Goal: Transaction & Acquisition: Book appointment/travel/reservation

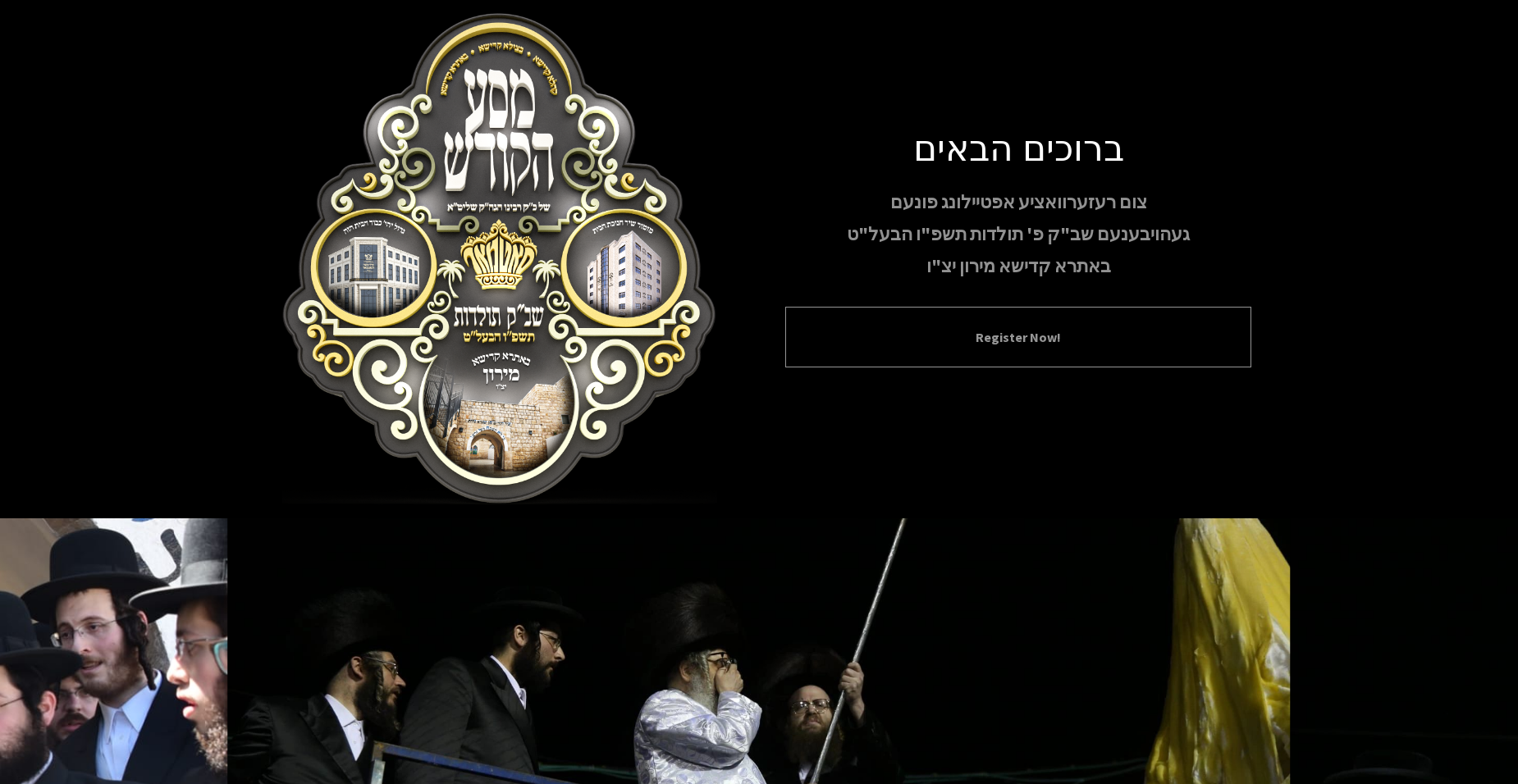
click at [1004, 331] on button "Register Now!" at bounding box center [1018, 337] width 425 height 20
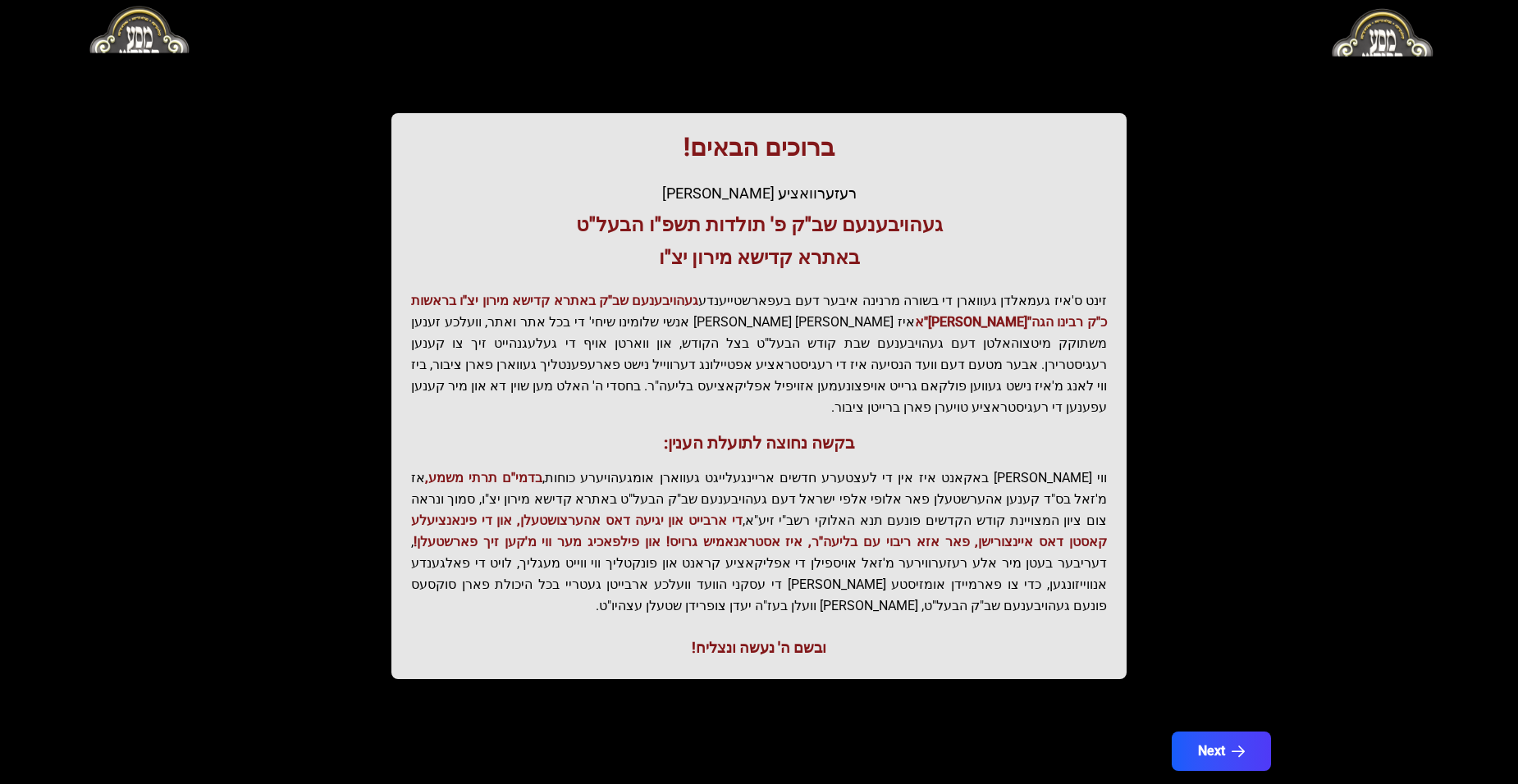
scroll to position [166, 0]
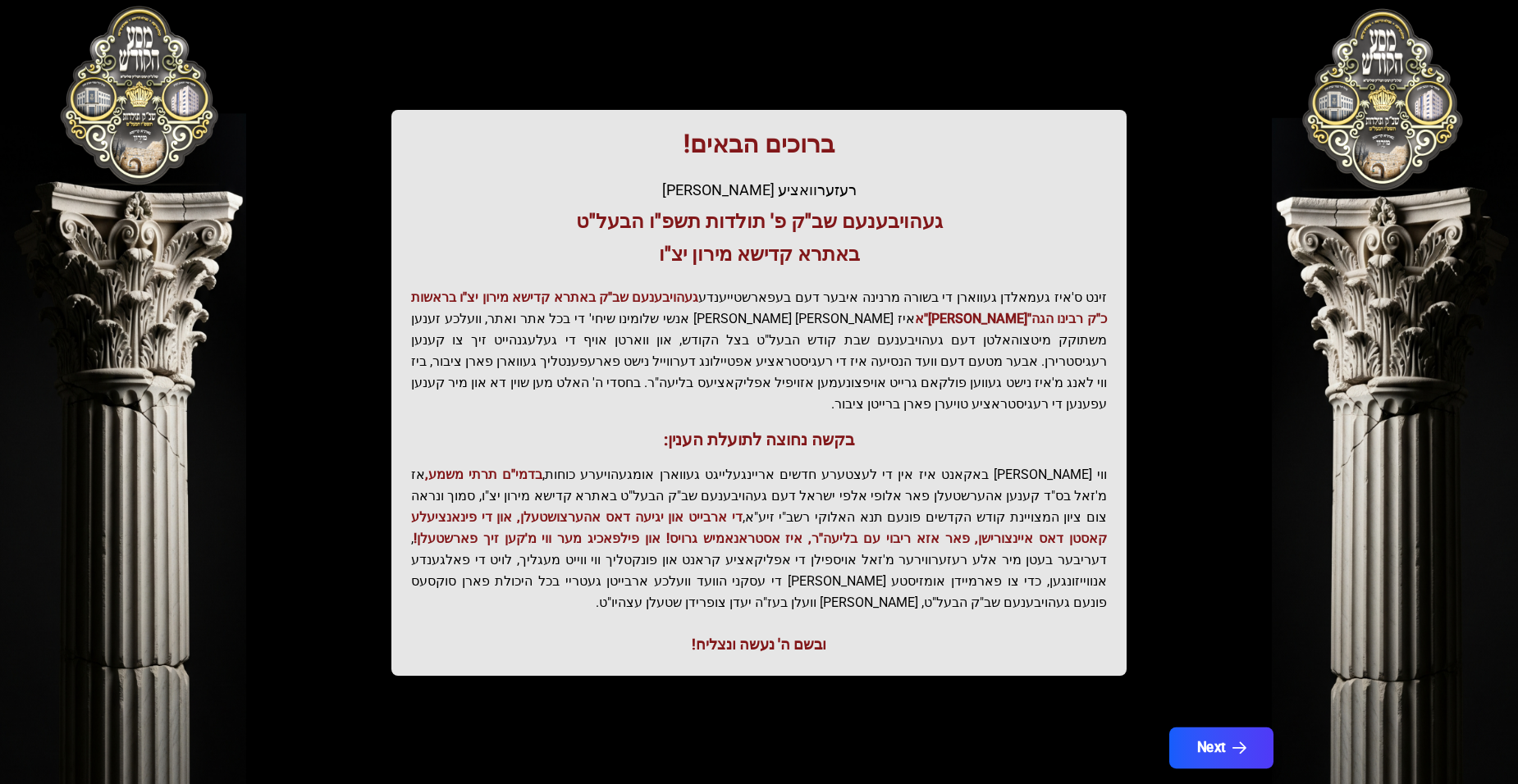
click at [1209, 728] on button "Next" at bounding box center [1222, 749] width 104 height 41
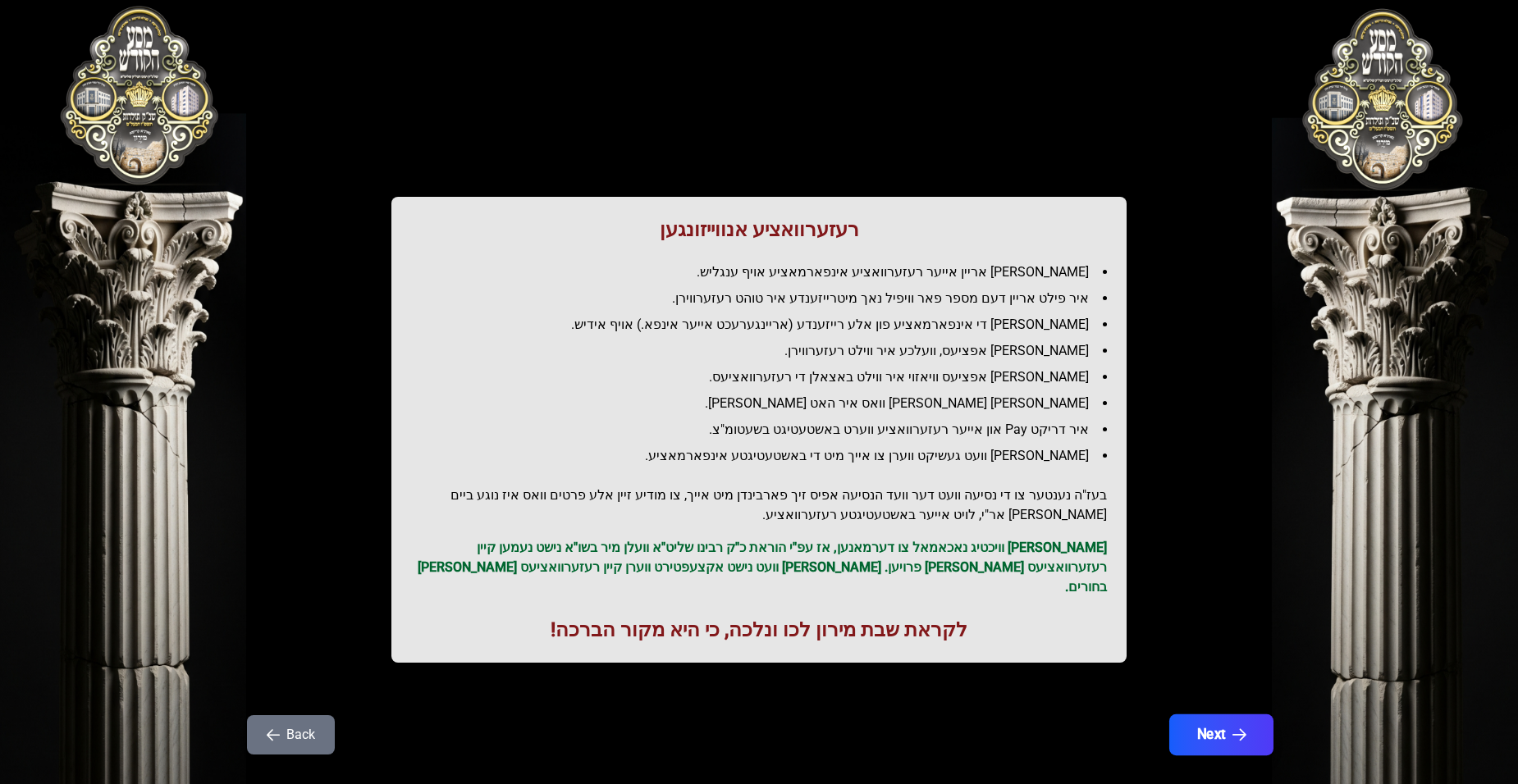
click at [1199, 718] on button "Next" at bounding box center [1222, 736] width 104 height 41
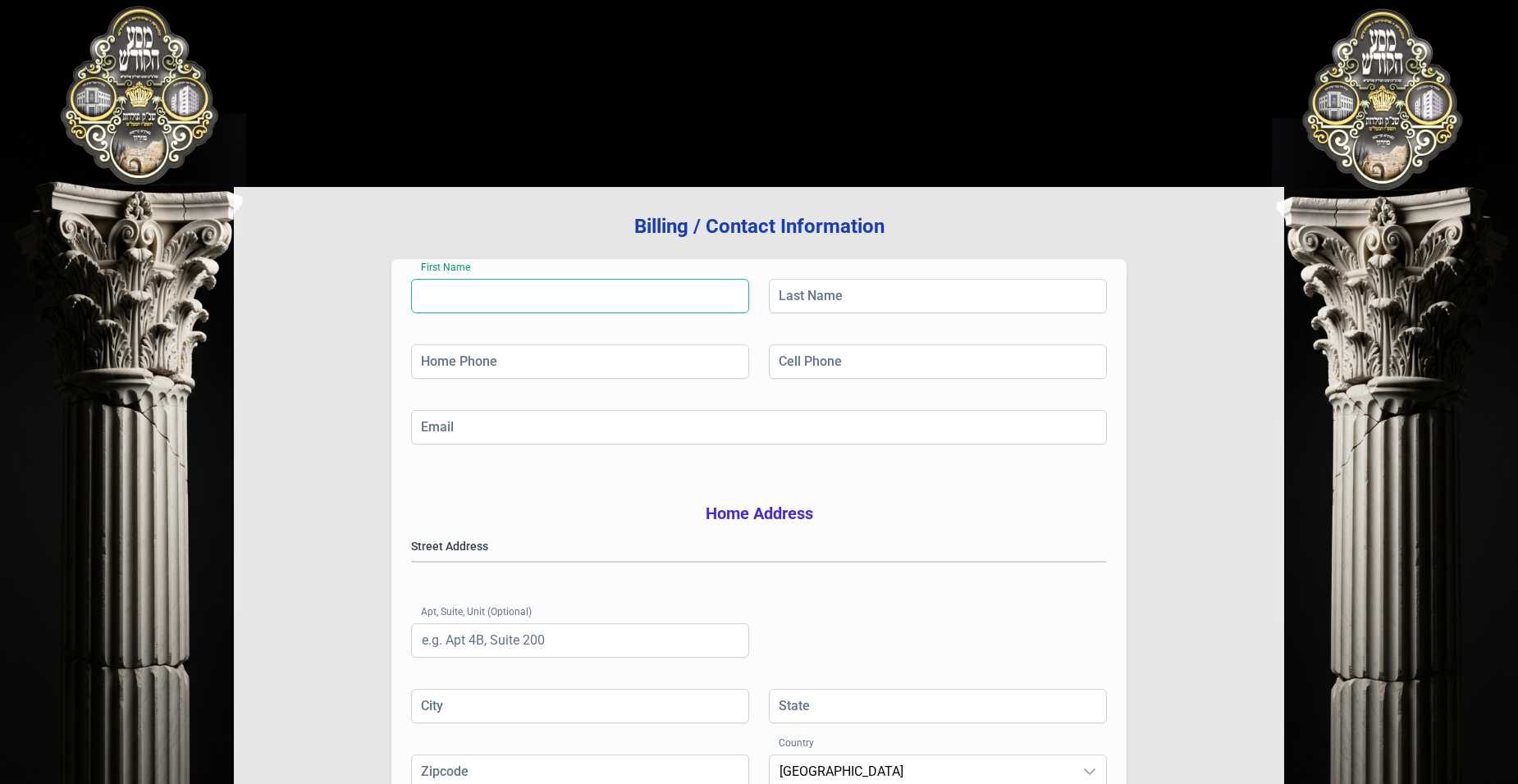
click at [490, 291] on input "First Name" at bounding box center [580, 296] width 338 height 34
type input "[PERSON_NAME]"
type input "franczoz"
type input "[PHONE_NUMBER]"
type input "[EMAIL_ADDRESS][DOMAIN_NAME]"
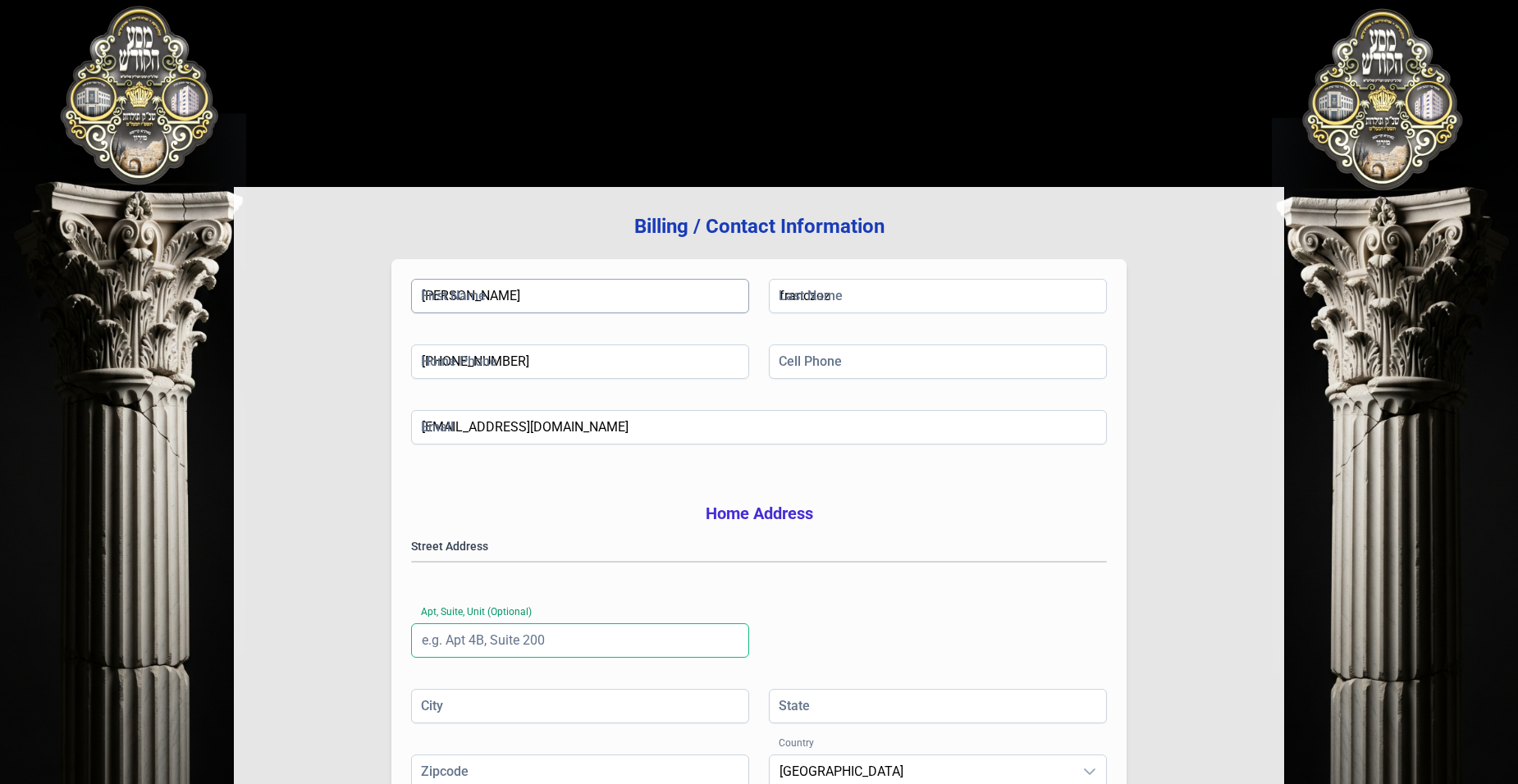
type input "6b"
type input "[GEOGRAPHIC_DATA]"
type input "NY"
type input "11206"
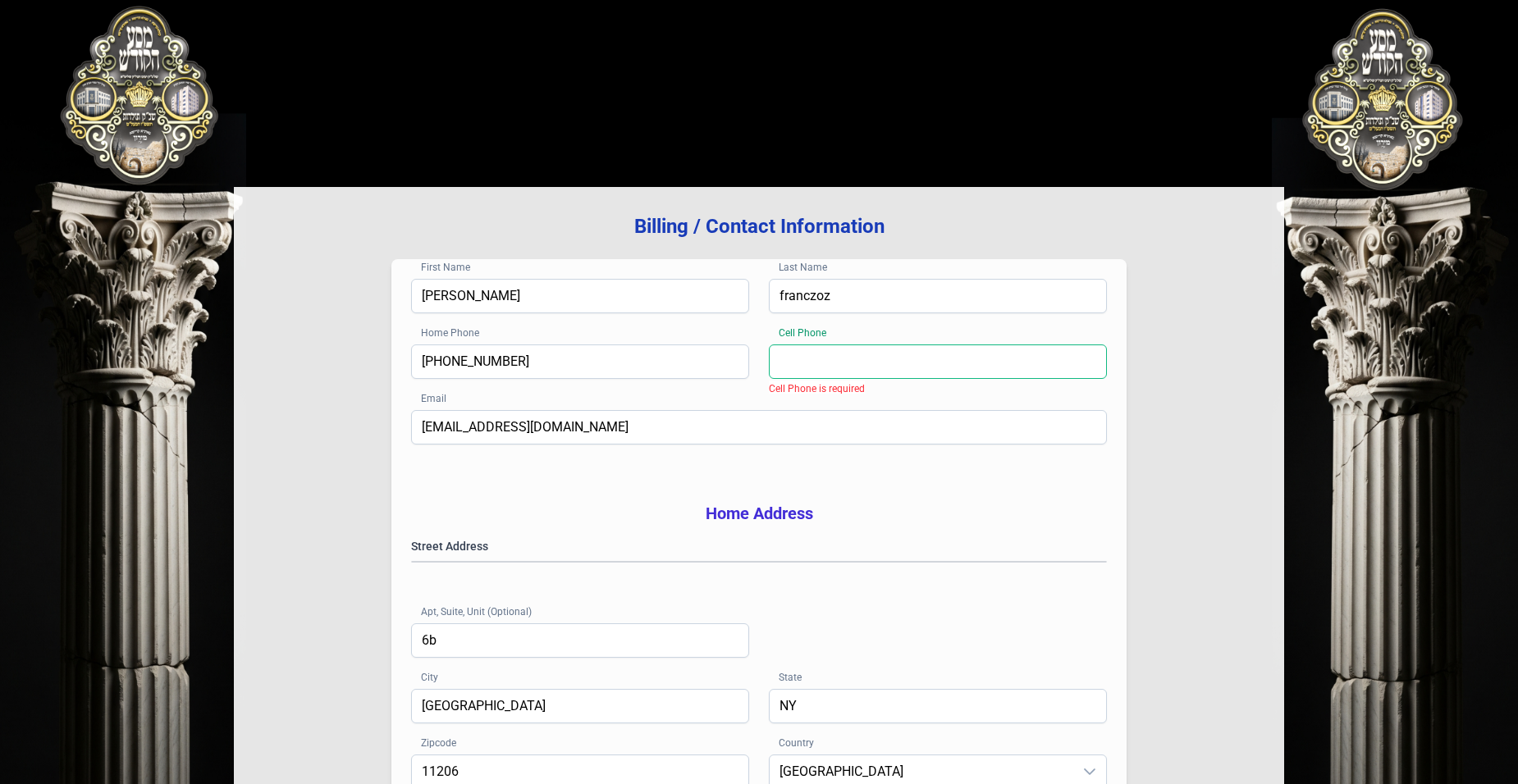
click at [838, 367] on input "Cell Phone" at bounding box center [938, 361] width 338 height 34
type input "[PHONE_NUMBER]"
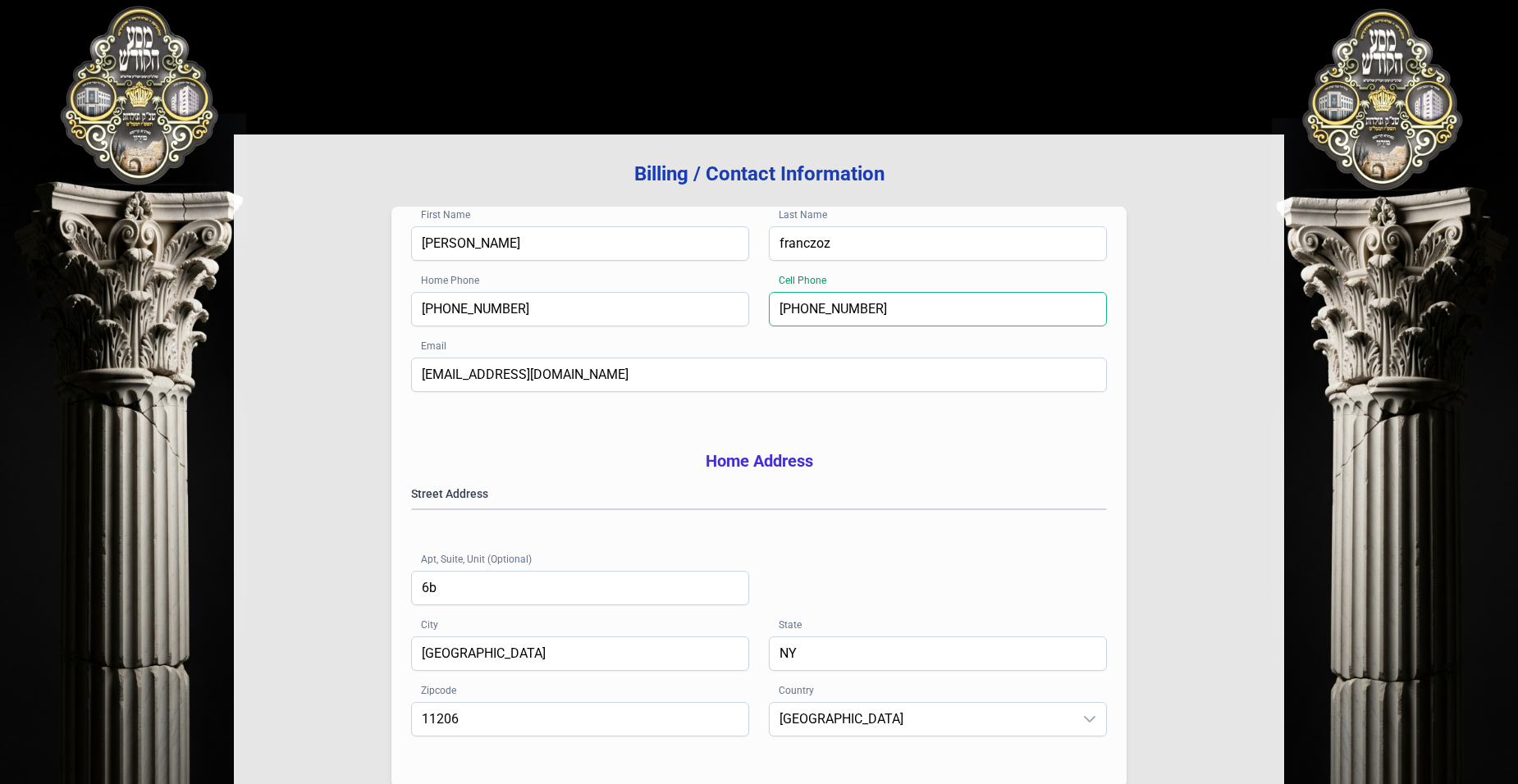
scroll to position [82, 0]
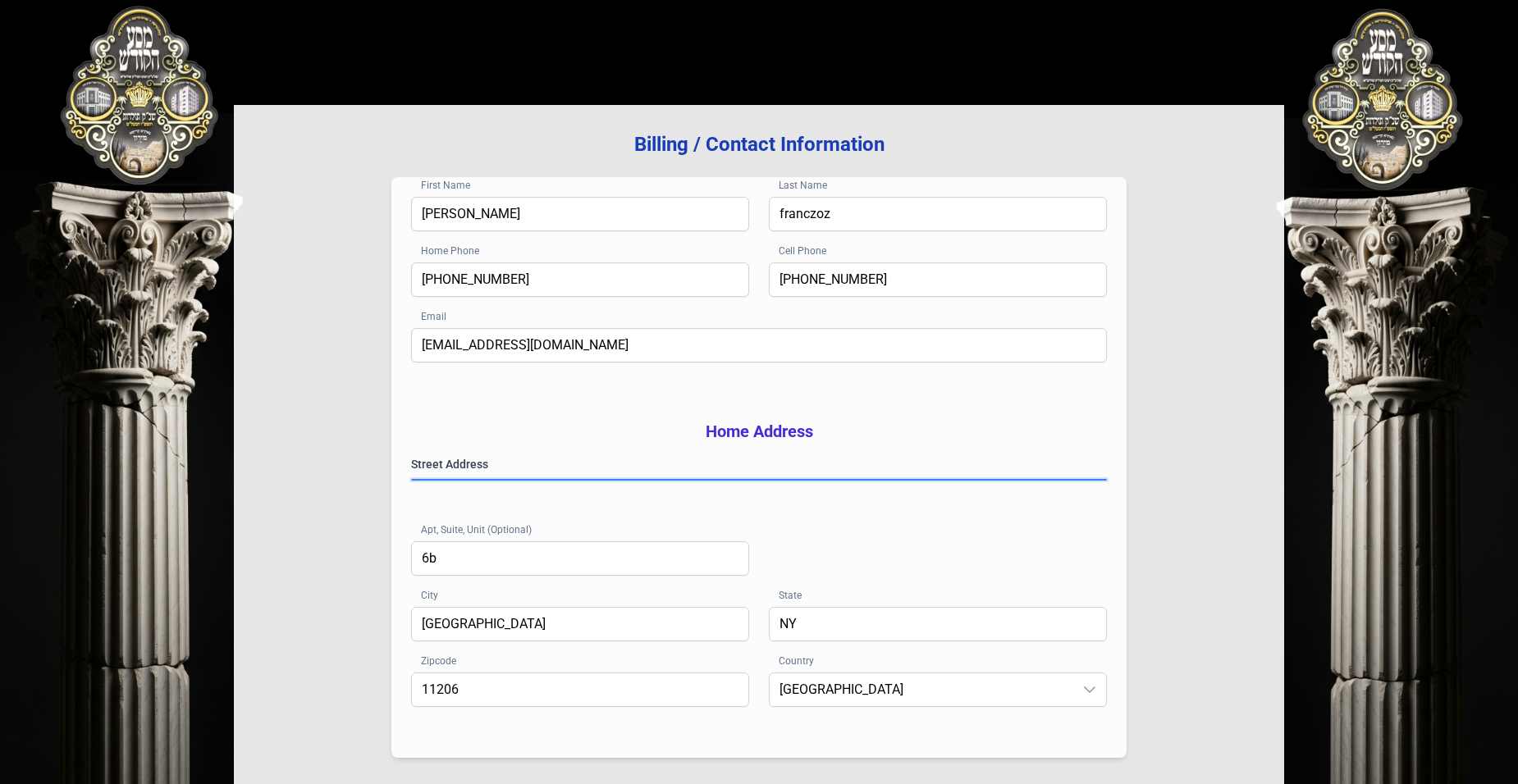
click at [412, 480] on gmp-place-autocomplete at bounding box center [412, 480] width 0 height 0
click at [947, 435] on h3 "Home Address" at bounding box center [759, 431] width 696 height 23
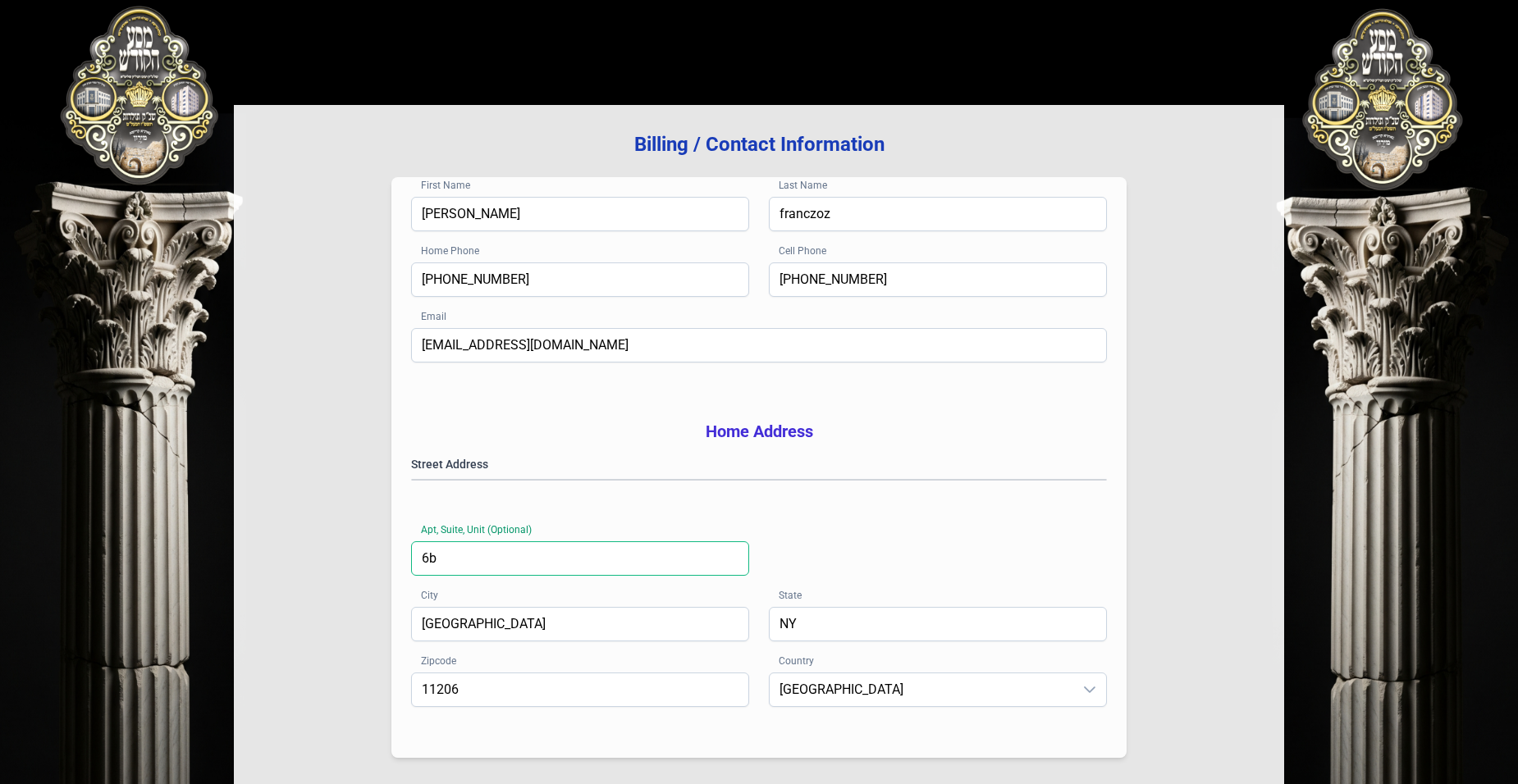
drag, startPoint x: 707, startPoint y: 570, endPoint x: 605, endPoint y: 556, distance: 103.0
click at [682, 570] on input "6b" at bounding box center [580, 559] width 338 height 34
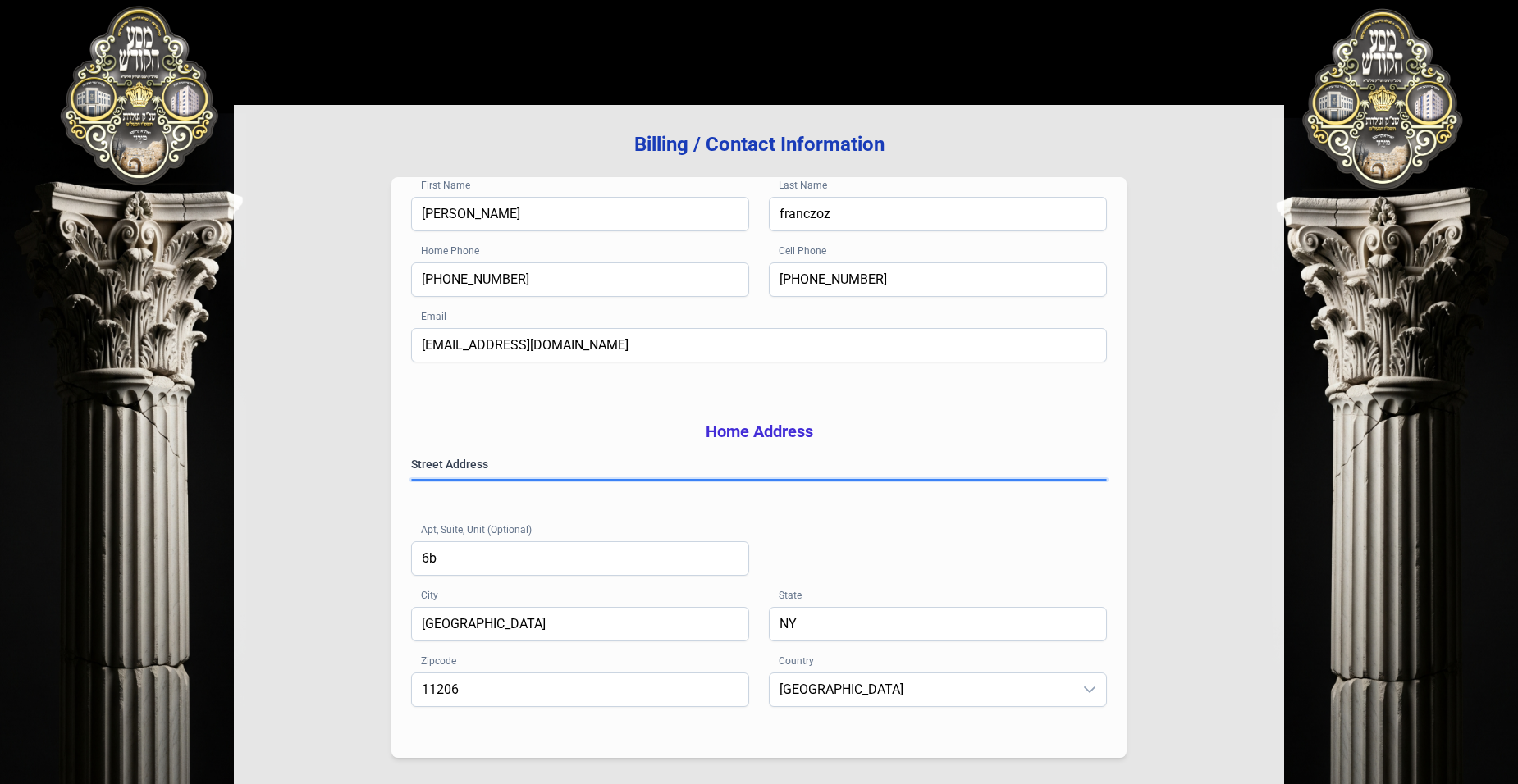
click at [412, 480] on gmp-place-autocomplete at bounding box center [412, 480] width 0 height 0
click at [737, 453] on div "First Name [PERSON_NAME] Last Name [PERSON_NAME] Home Phone [PHONE_NUMBER] Cell…" at bounding box center [759, 467] width 736 height 581
click at [1220, 615] on div "Billing / Contact Information First Name [PERSON_NAME] Last Name [PERSON_NAME] …" at bounding box center [759, 445] width 1050 height 680
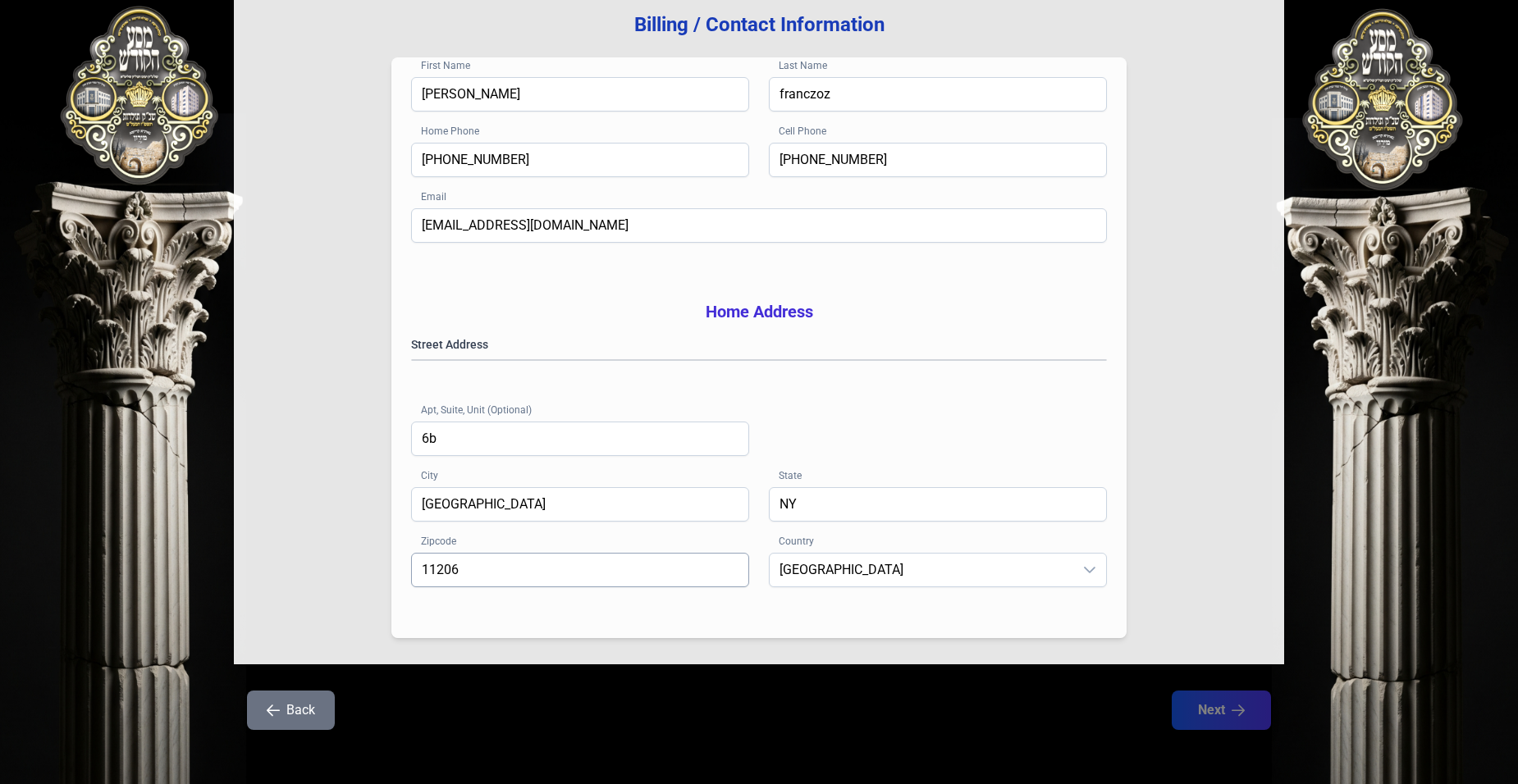
scroll to position [232, 0]
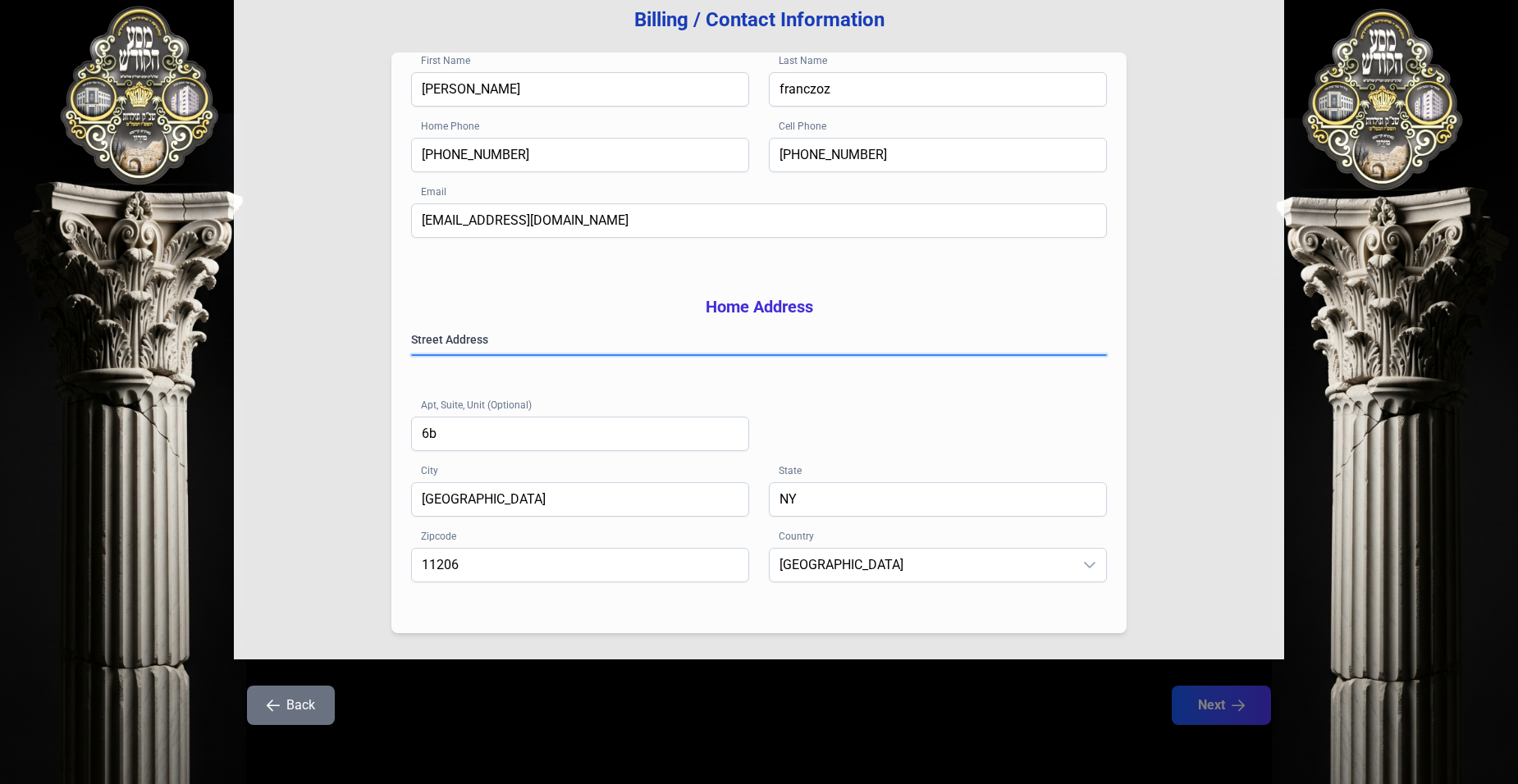
click at [412, 356] on gmp-place-autocomplete at bounding box center [412, 356] width 0 height 0
click at [596, 257] on div "First Name [PERSON_NAME] Last Name [PERSON_NAME] Home Phone [PHONE_NUMBER] Cell…" at bounding box center [759, 343] width 736 height 581
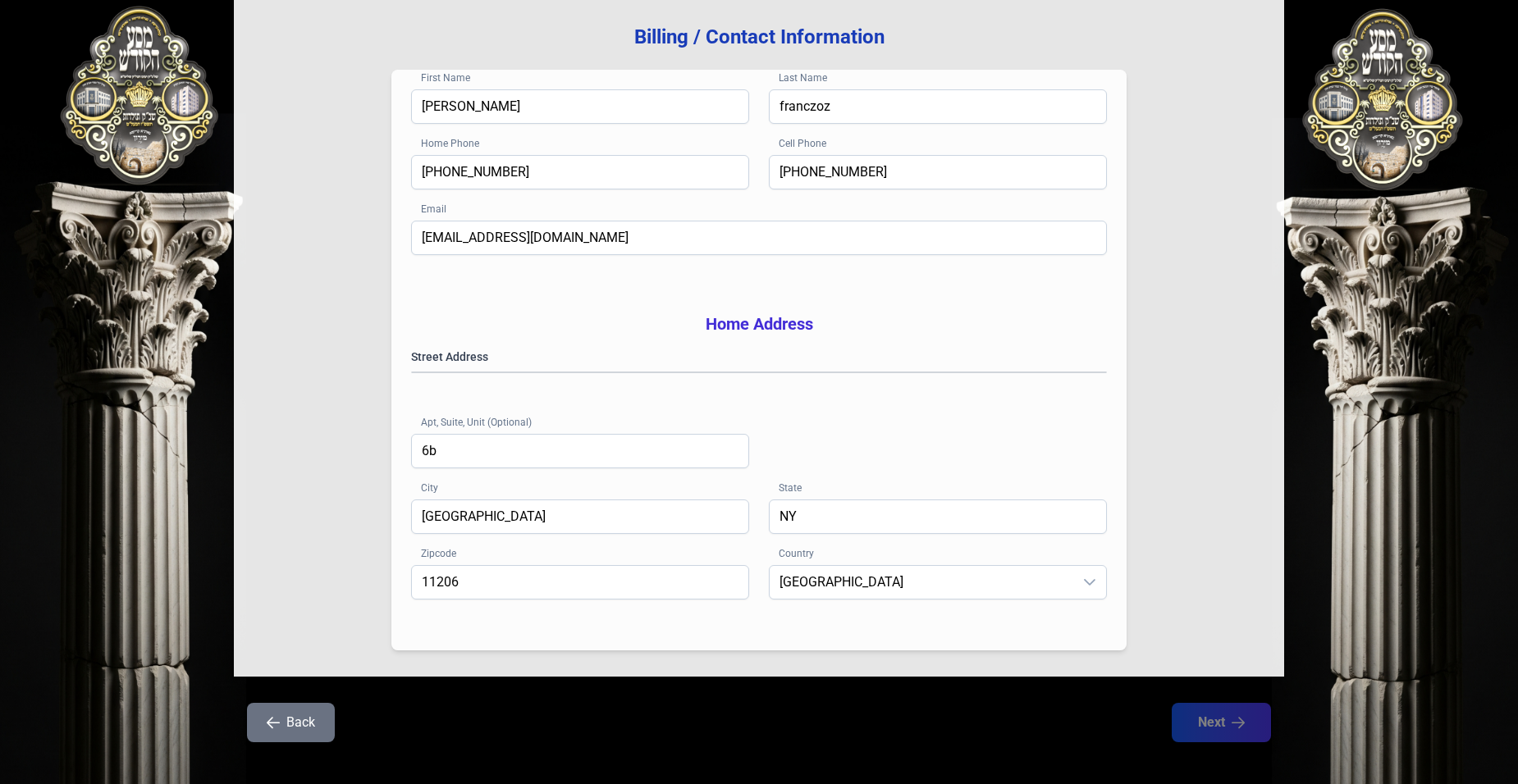
scroll to position [149, 0]
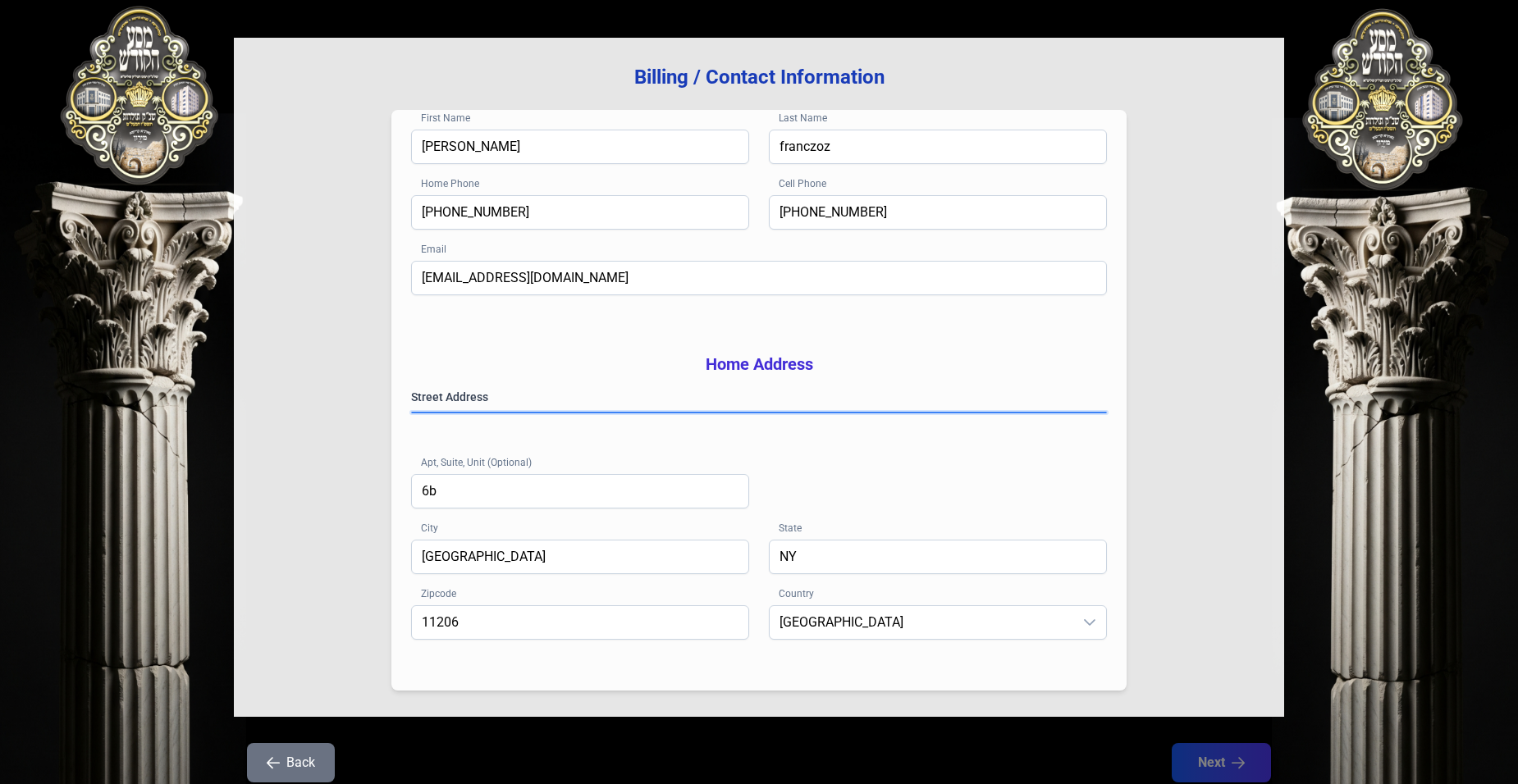
click at [412, 412] on gmp-place-autocomplete at bounding box center [412, 412] width 0 height 0
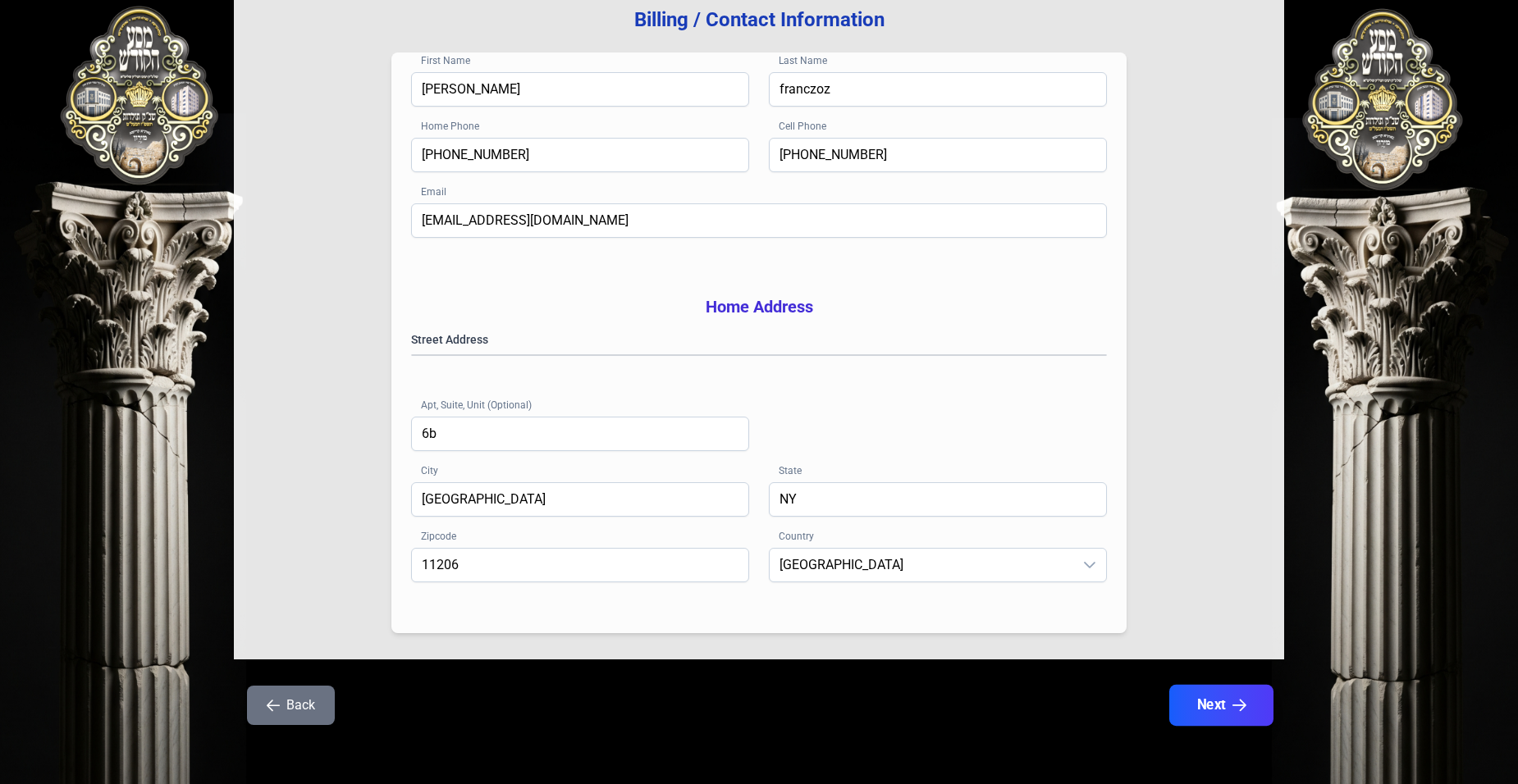
click at [1224, 703] on button "Next" at bounding box center [1222, 706] width 104 height 41
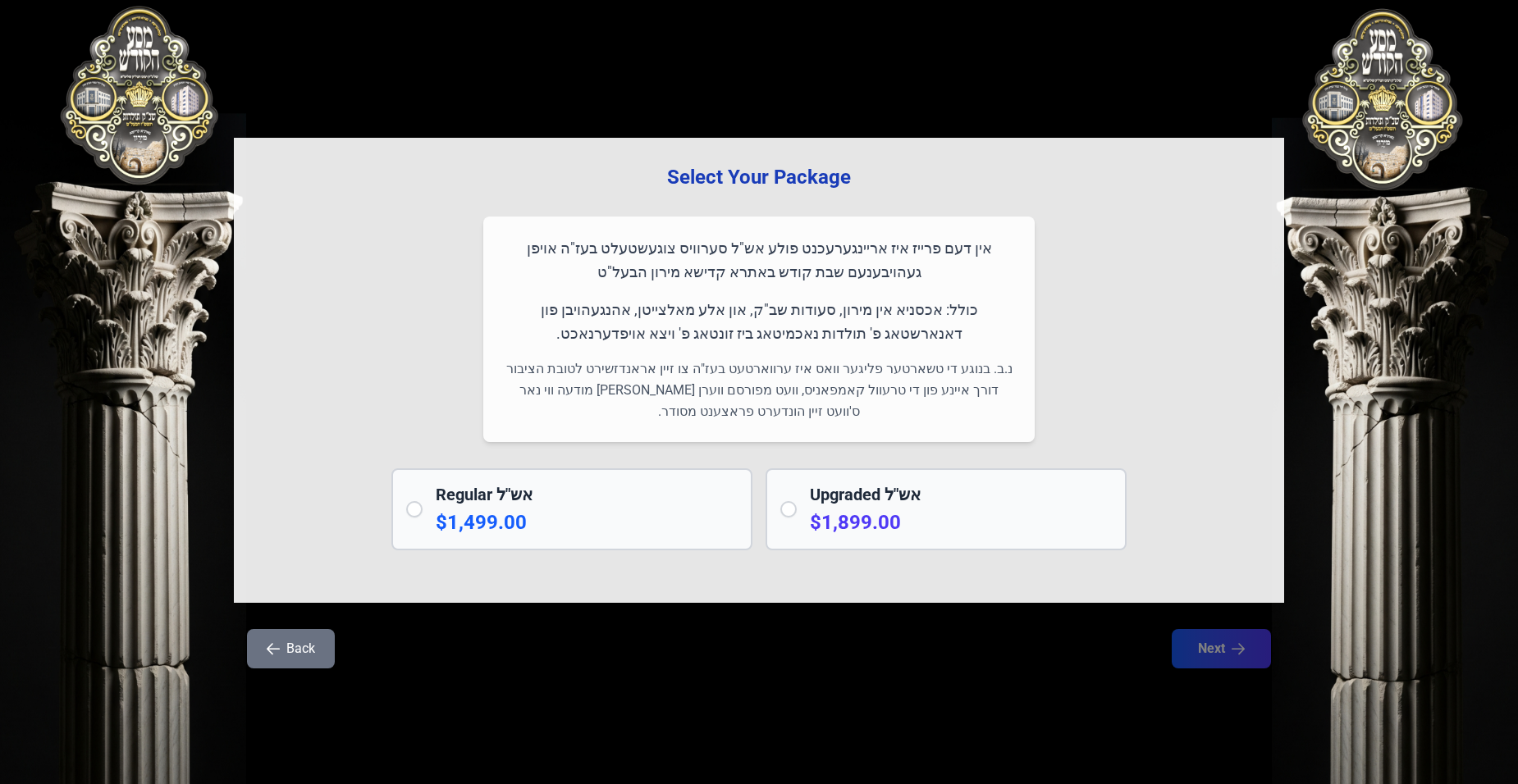
scroll to position [0, 0]
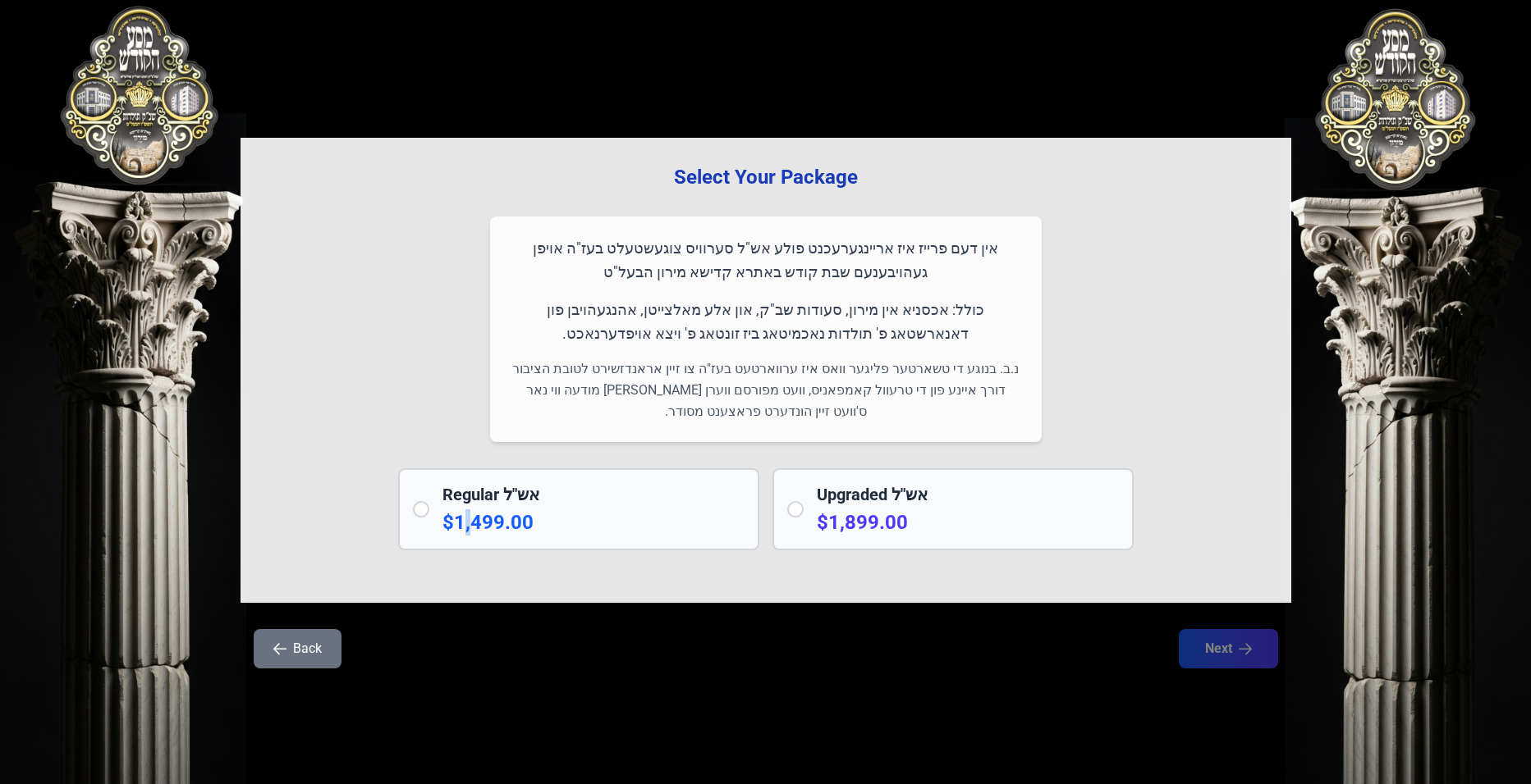
click at [466, 529] on p "$1,499.00" at bounding box center [593, 522] width 302 height 26
radio input "true"
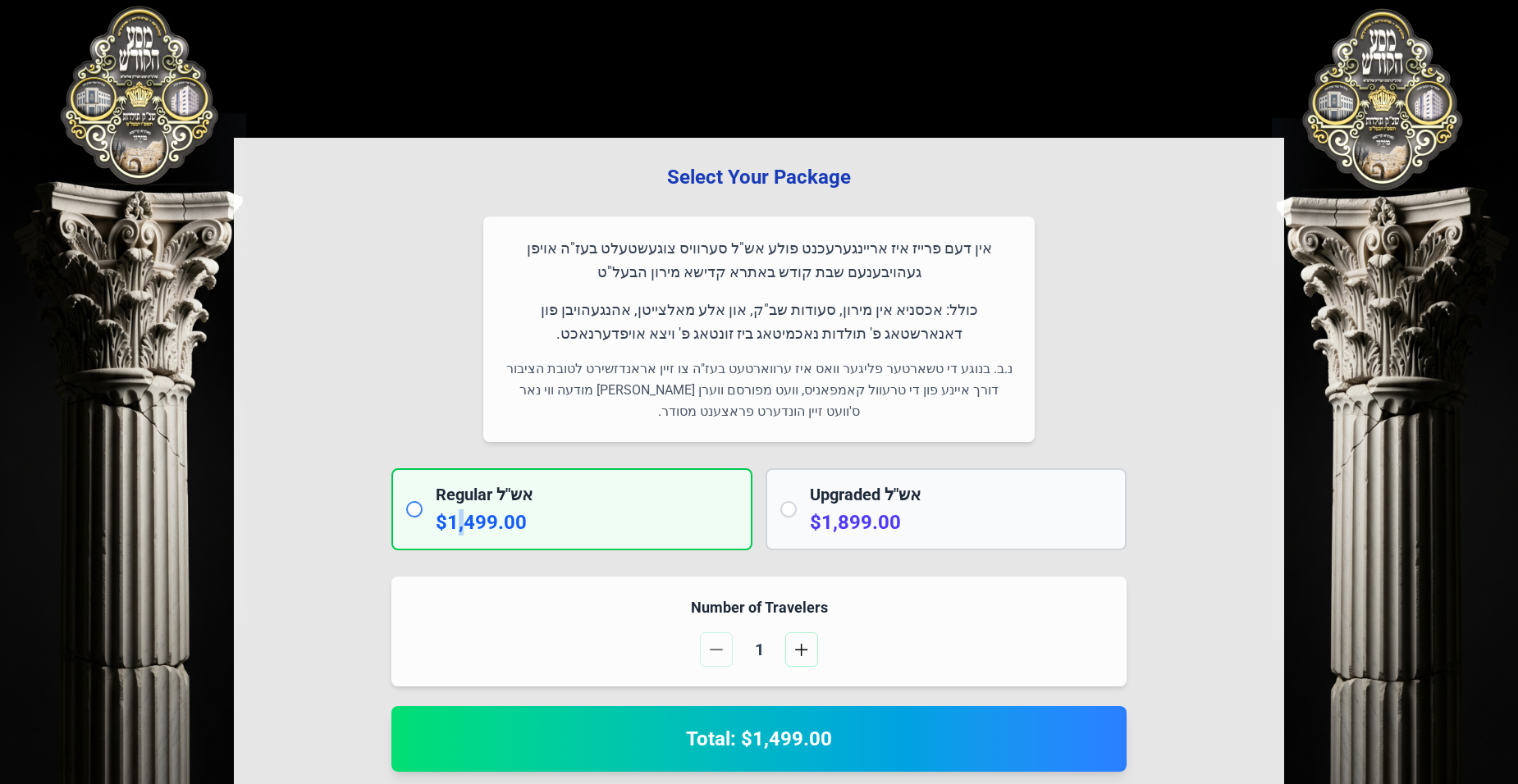
drag, startPoint x: 466, startPoint y: 529, endPoint x: 416, endPoint y: 515, distance: 51.9
click at [416, 515] on input "radio" at bounding box center [414, 509] width 17 height 17
click at [561, 507] on div "Regular אש"ל $1,499.00" at bounding box center [587, 509] width 302 height 52
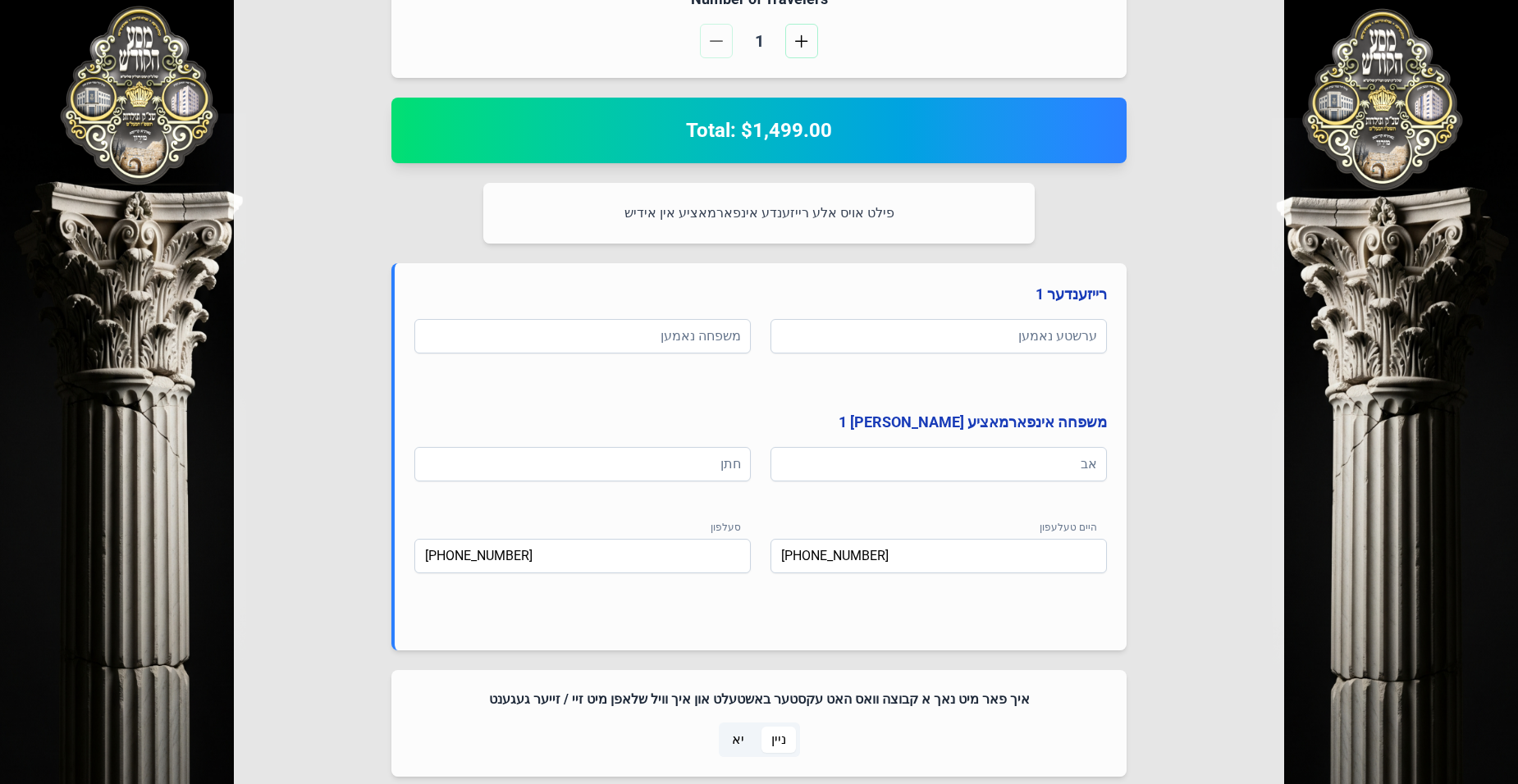
scroll to position [608, 0]
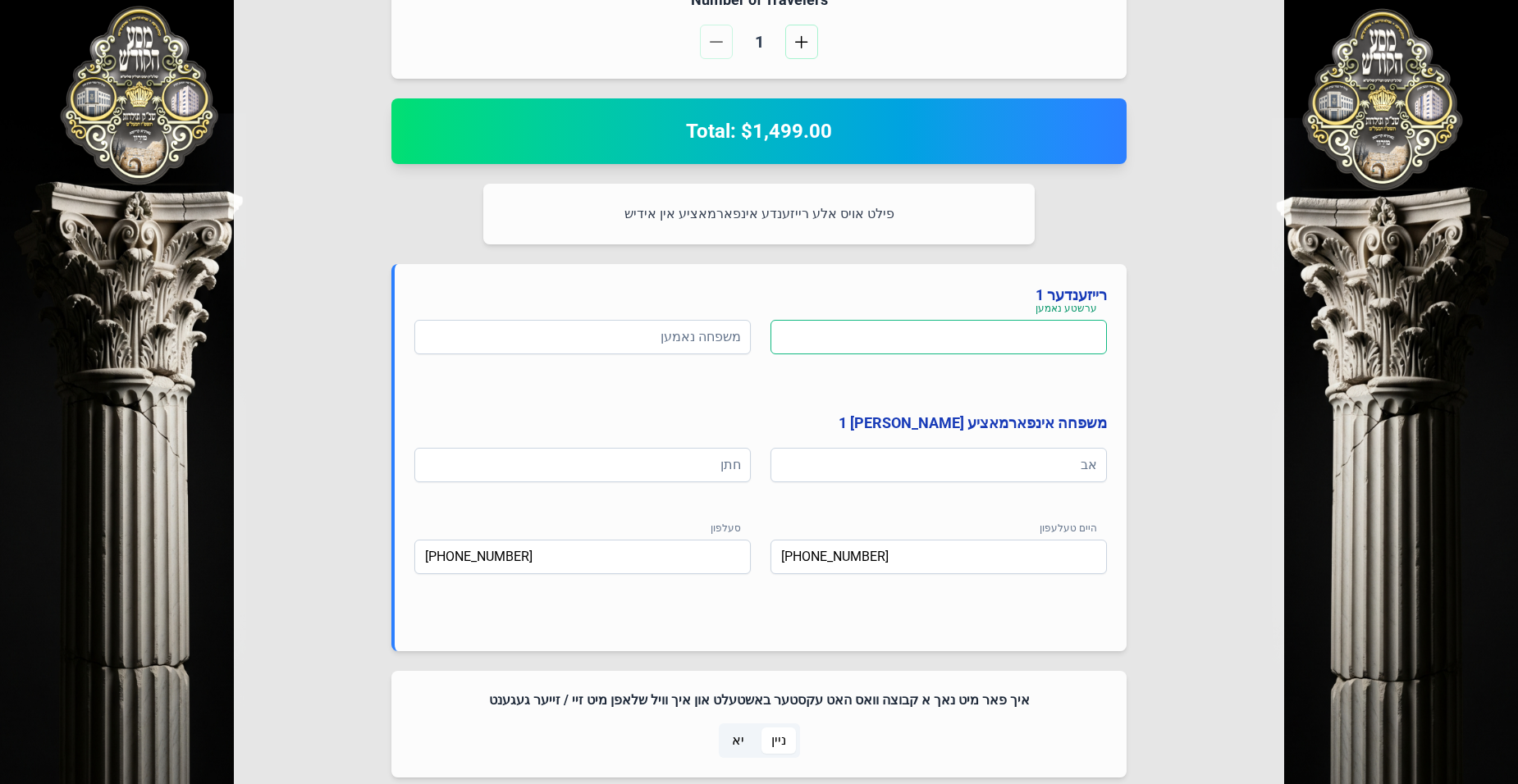
click at [937, 332] on input at bounding box center [938, 337] width 336 height 34
type input "[PERSON_NAME]"
click at [549, 327] on input at bounding box center [582, 337] width 336 height 34
type input "פראנצאז"
click at [1018, 459] on input at bounding box center [938, 465] width 336 height 34
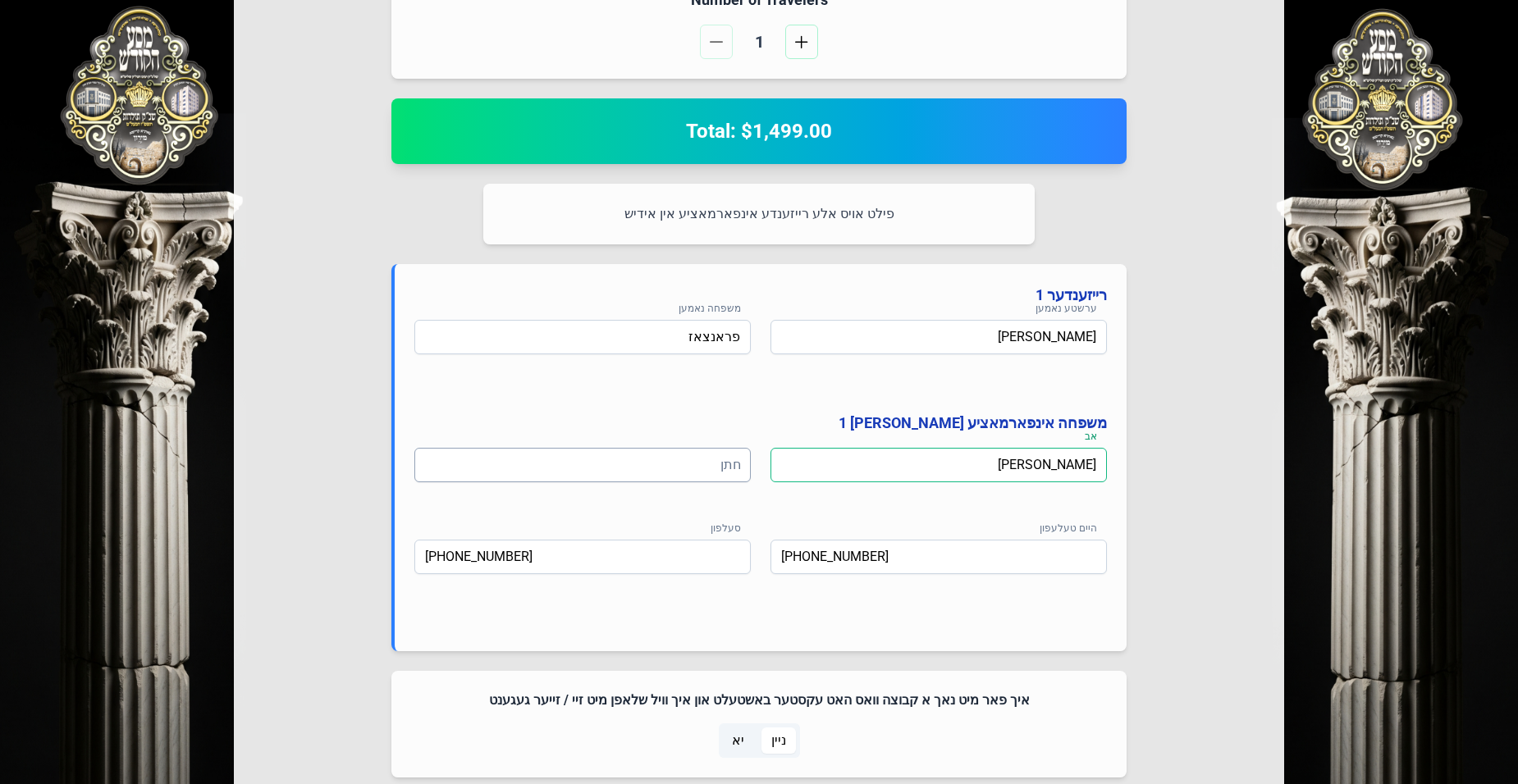
type input "[PERSON_NAME]"
click at [686, 466] on input at bounding box center [582, 465] width 336 height 34
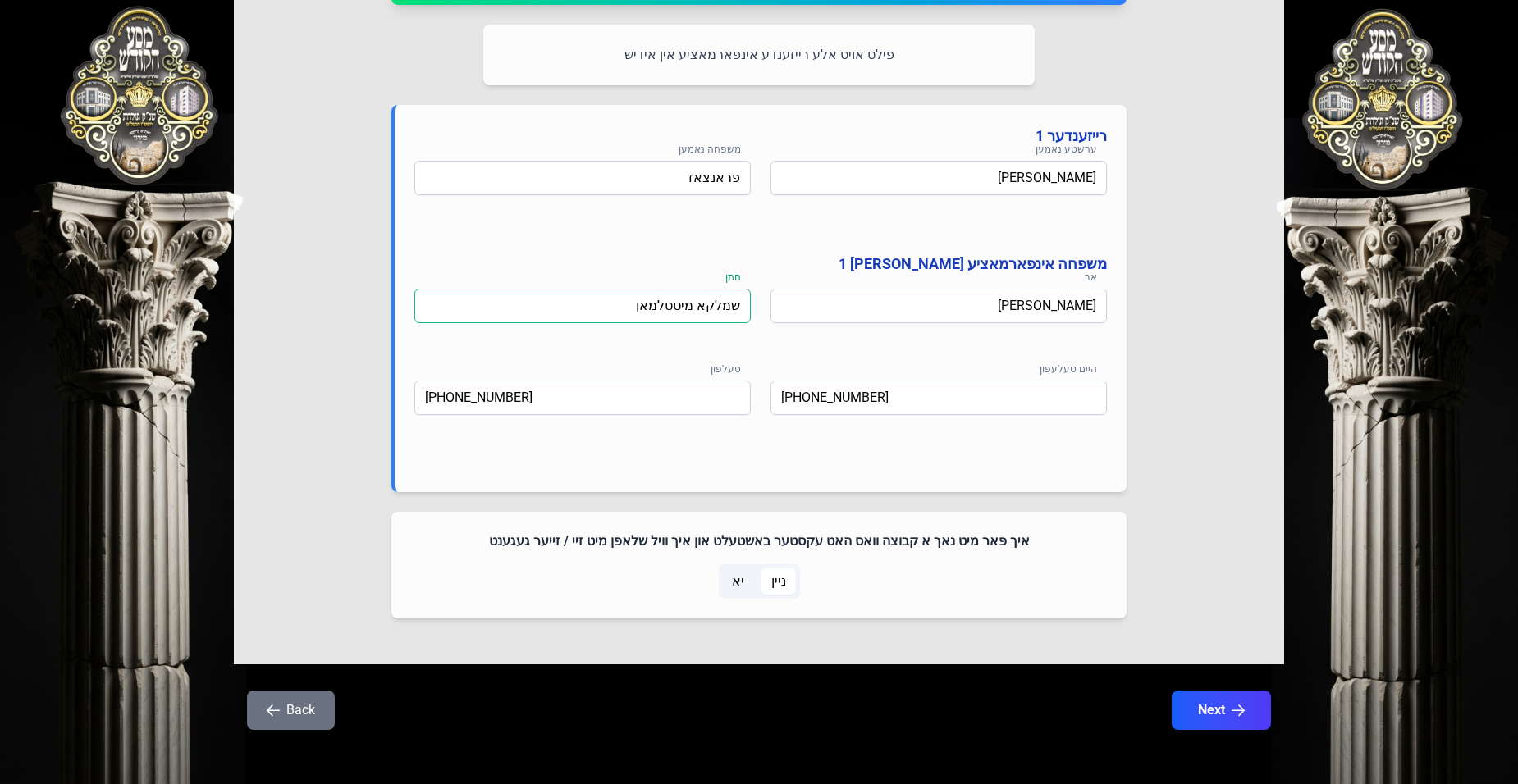
scroll to position [772, 0]
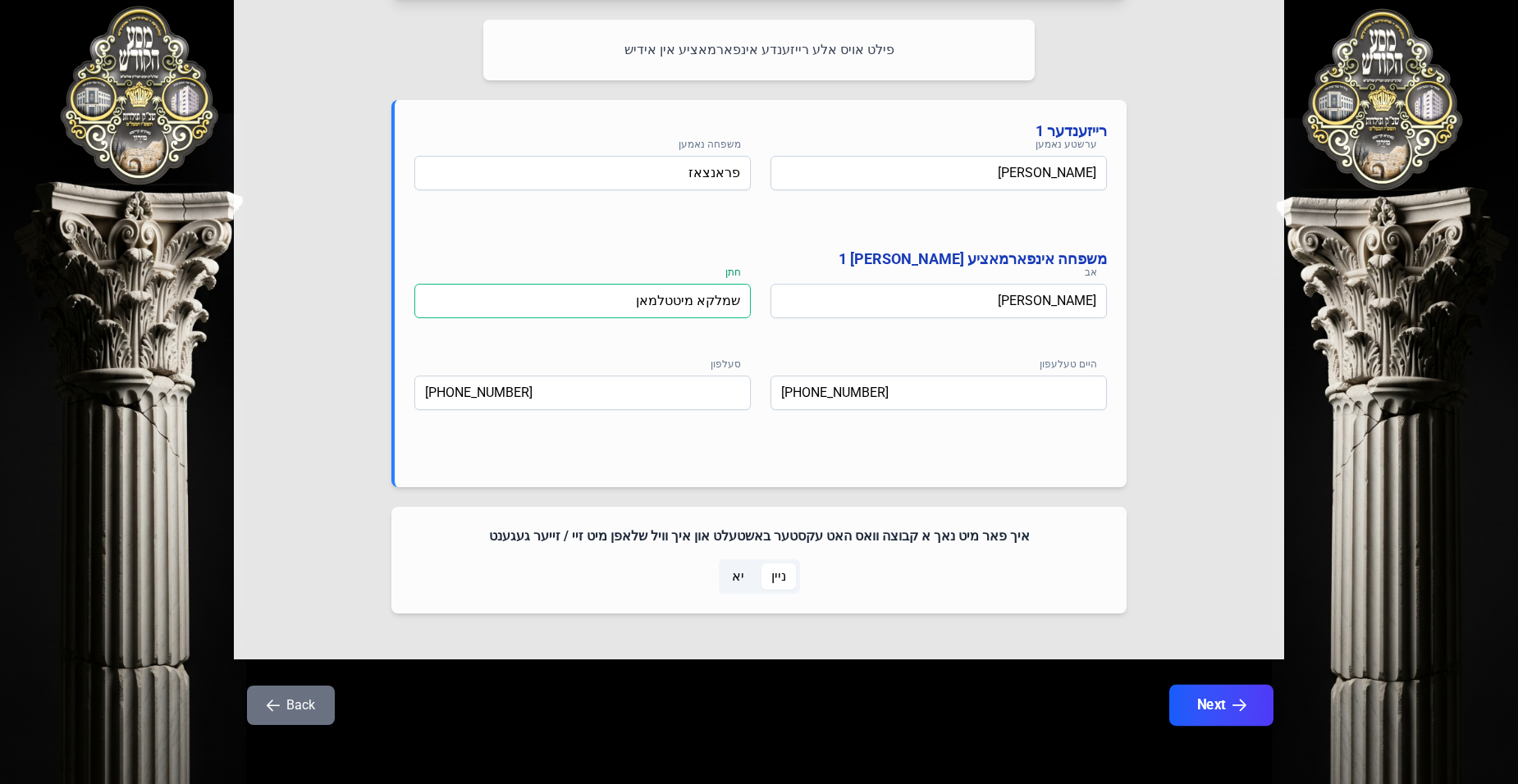
type input "שמלקא מיטטלמאן"
click at [1199, 702] on button "Next" at bounding box center [1222, 706] width 104 height 41
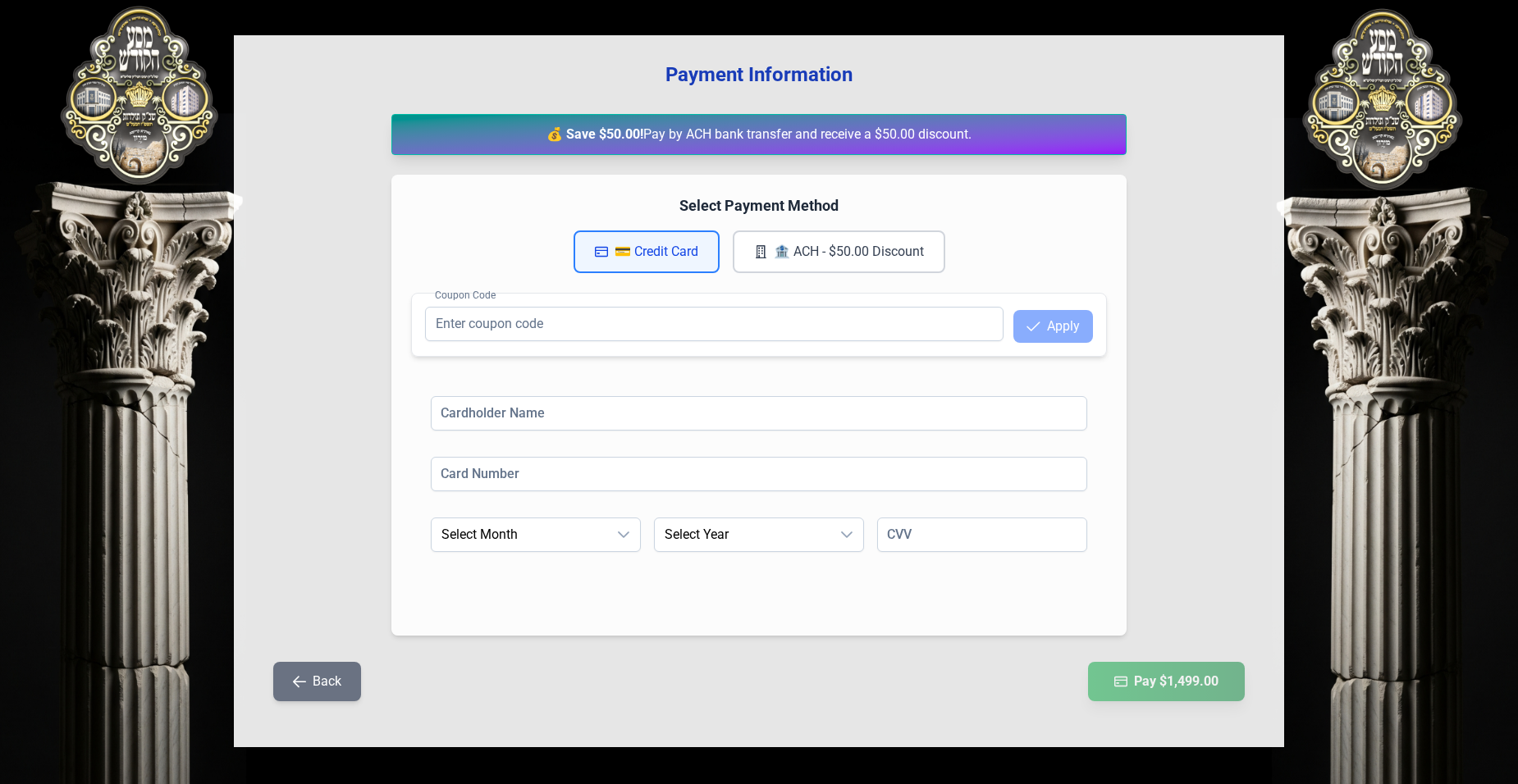
scroll to position [155, 0]
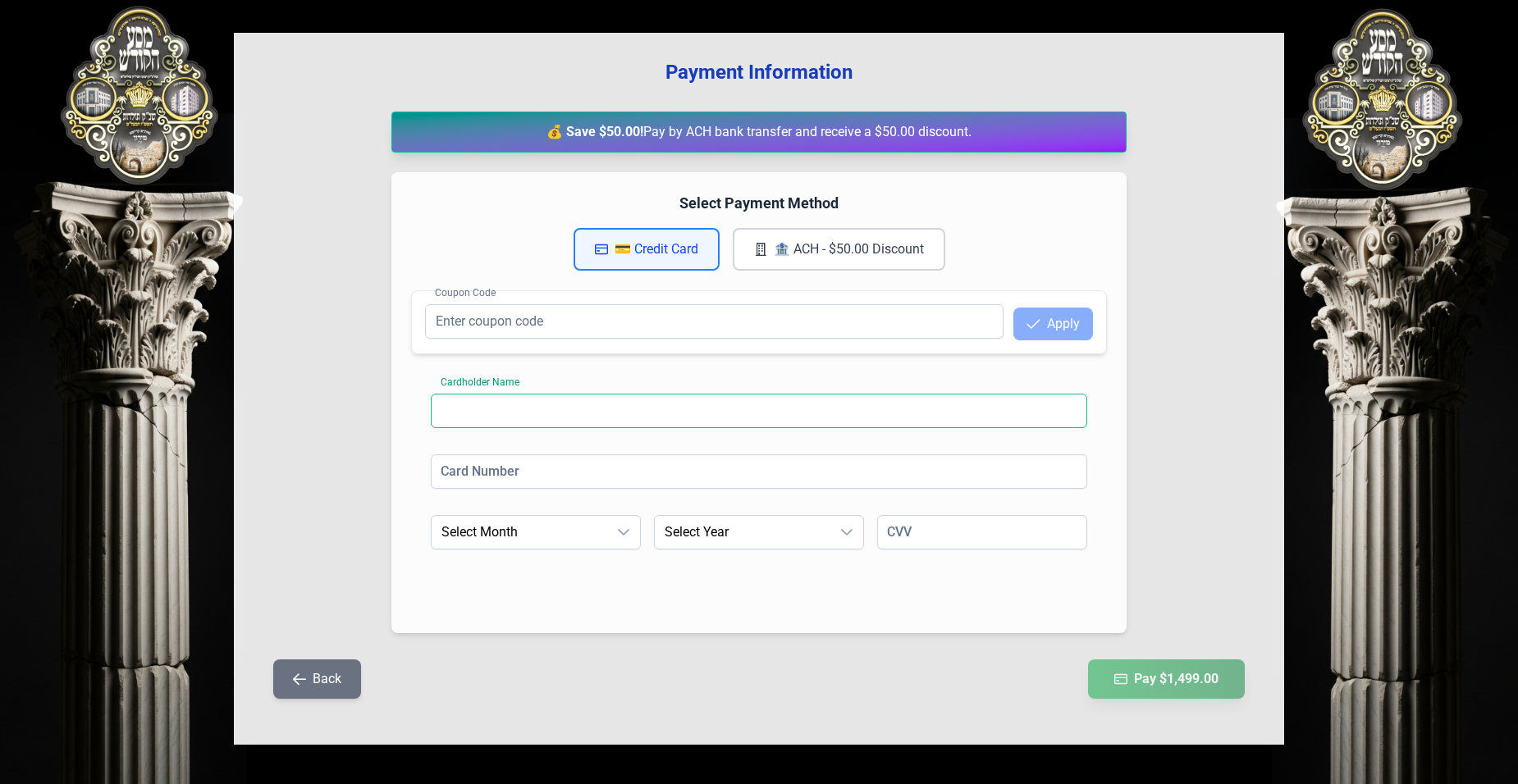
click at [518, 415] on input at bounding box center [759, 411] width 657 height 34
click at [468, 412] on input at bounding box center [759, 411] width 657 height 34
type input "[PERSON_NAME]"
click at [492, 473] on input at bounding box center [759, 471] width 657 height 34
click at [535, 468] on input "[CREDIT_CARD_NUMBER]" at bounding box center [759, 471] width 657 height 34
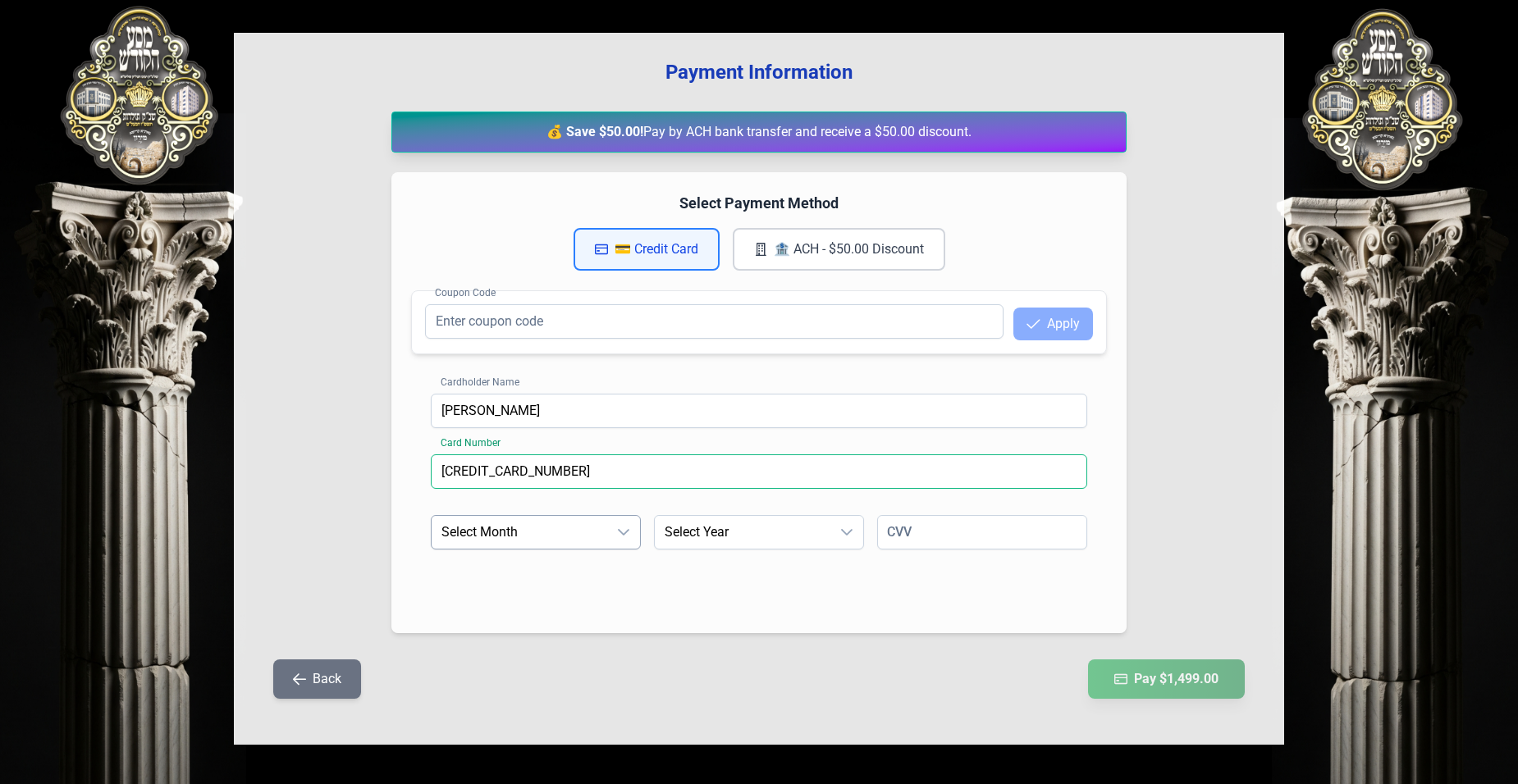
type input "[CREDIT_CARD_NUMBER]"
click at [534, 529] on span "Select Month" at bounding box center [520, 532] width 176 height 33
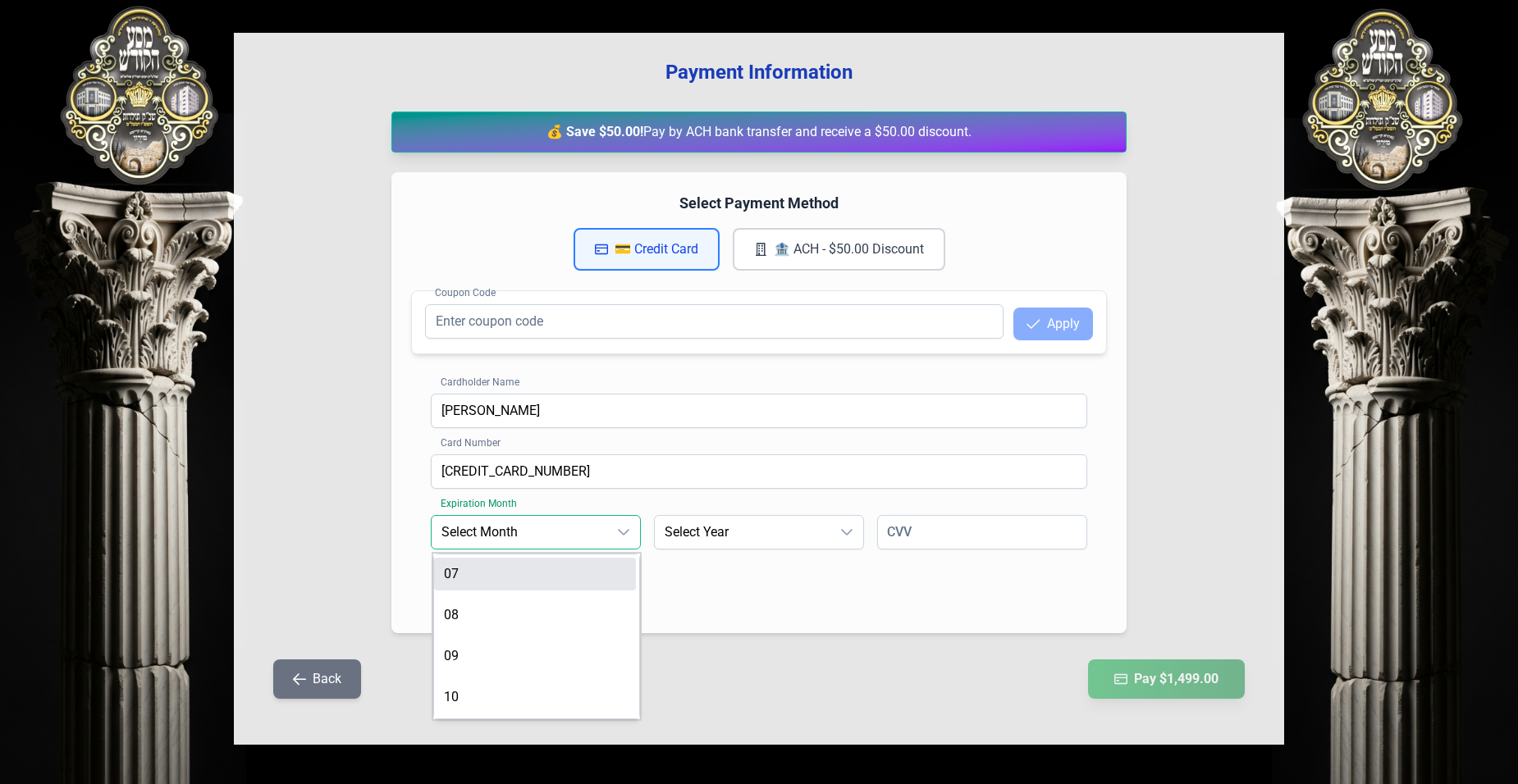
scroll to position [164, 0]
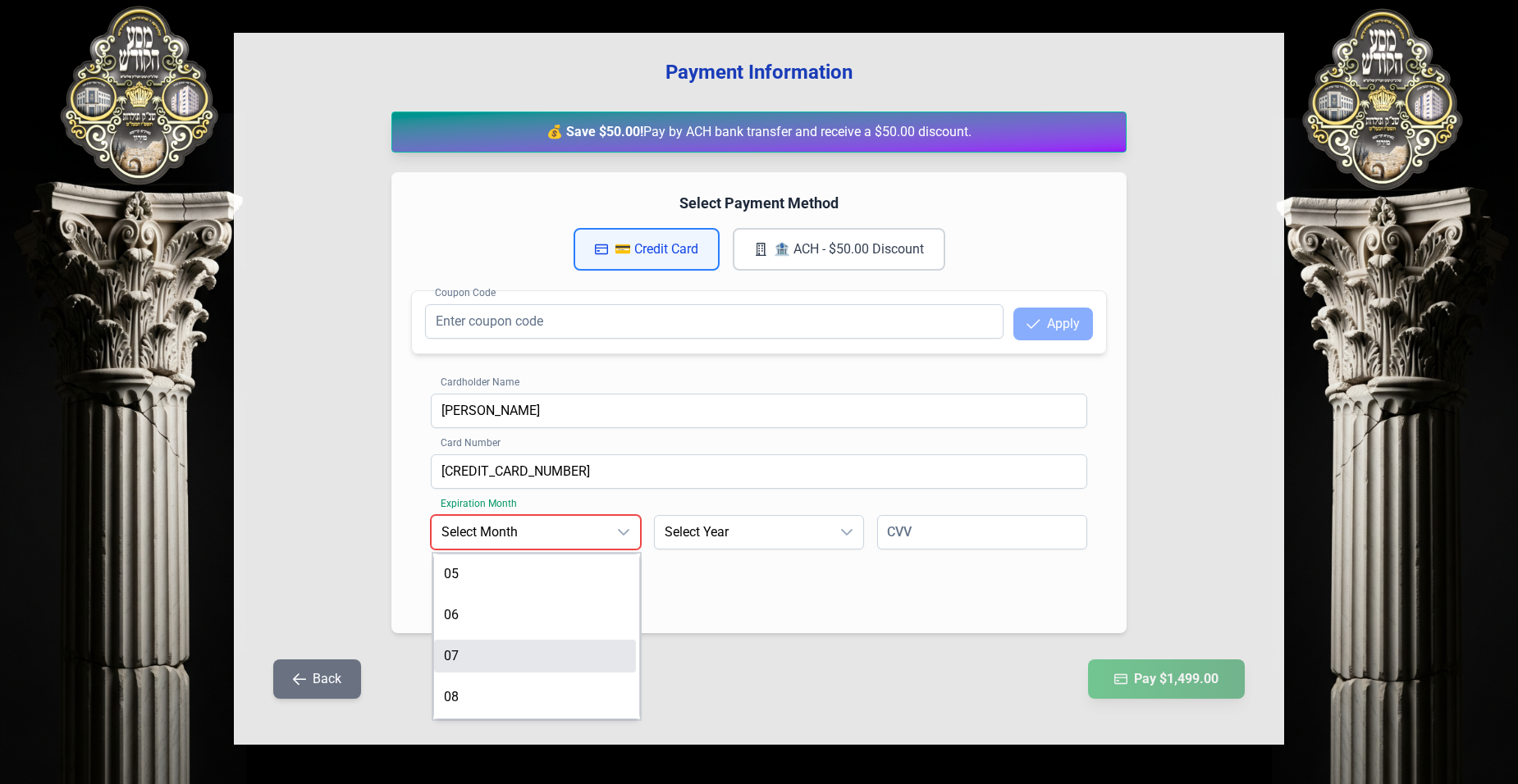
click at [469, 655] on li "07" at bounding box center [535, 656] width 202 height 33
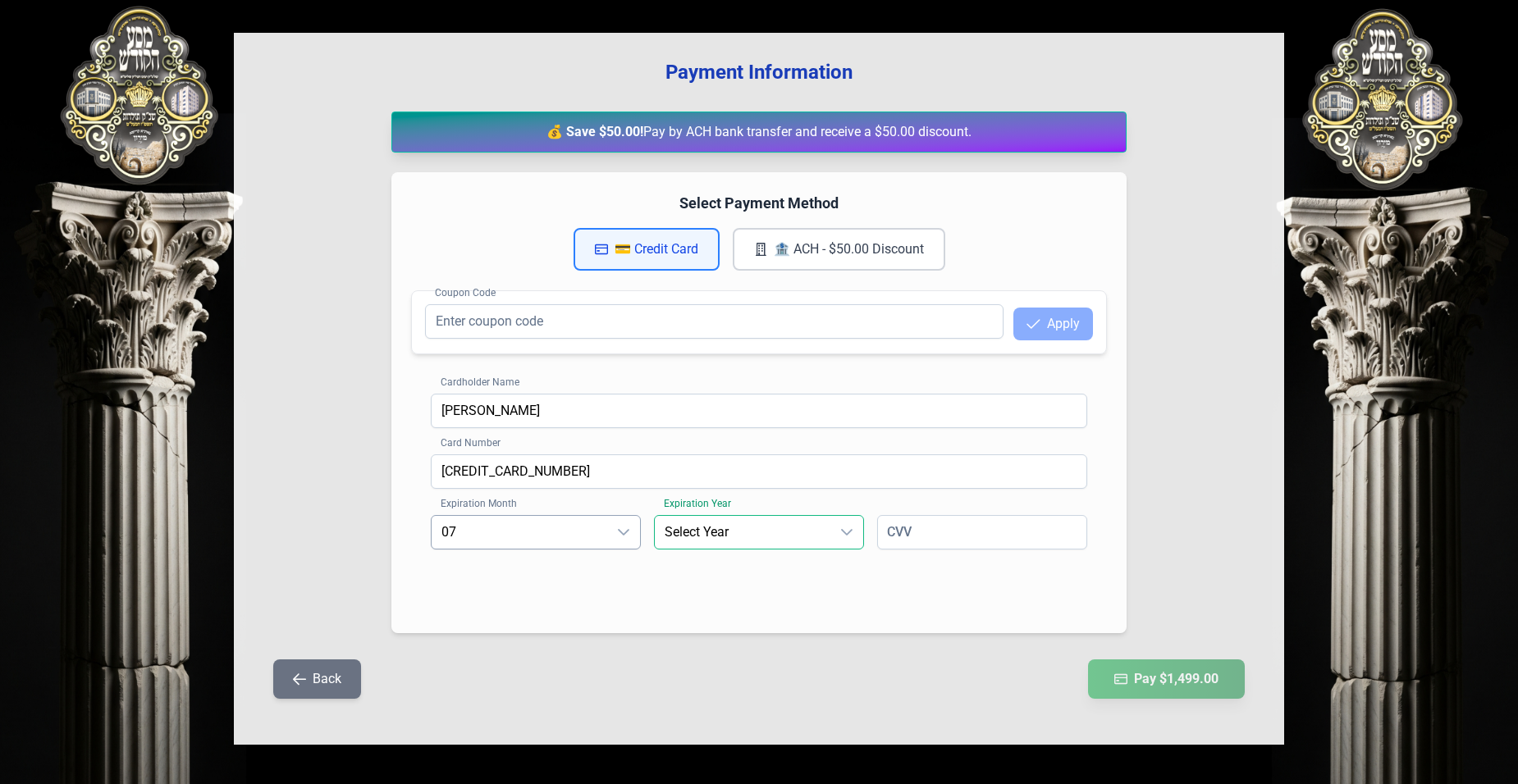
click at [688, 528] on span "Select Year" at bounding box center [742, 532] width 176 height 33
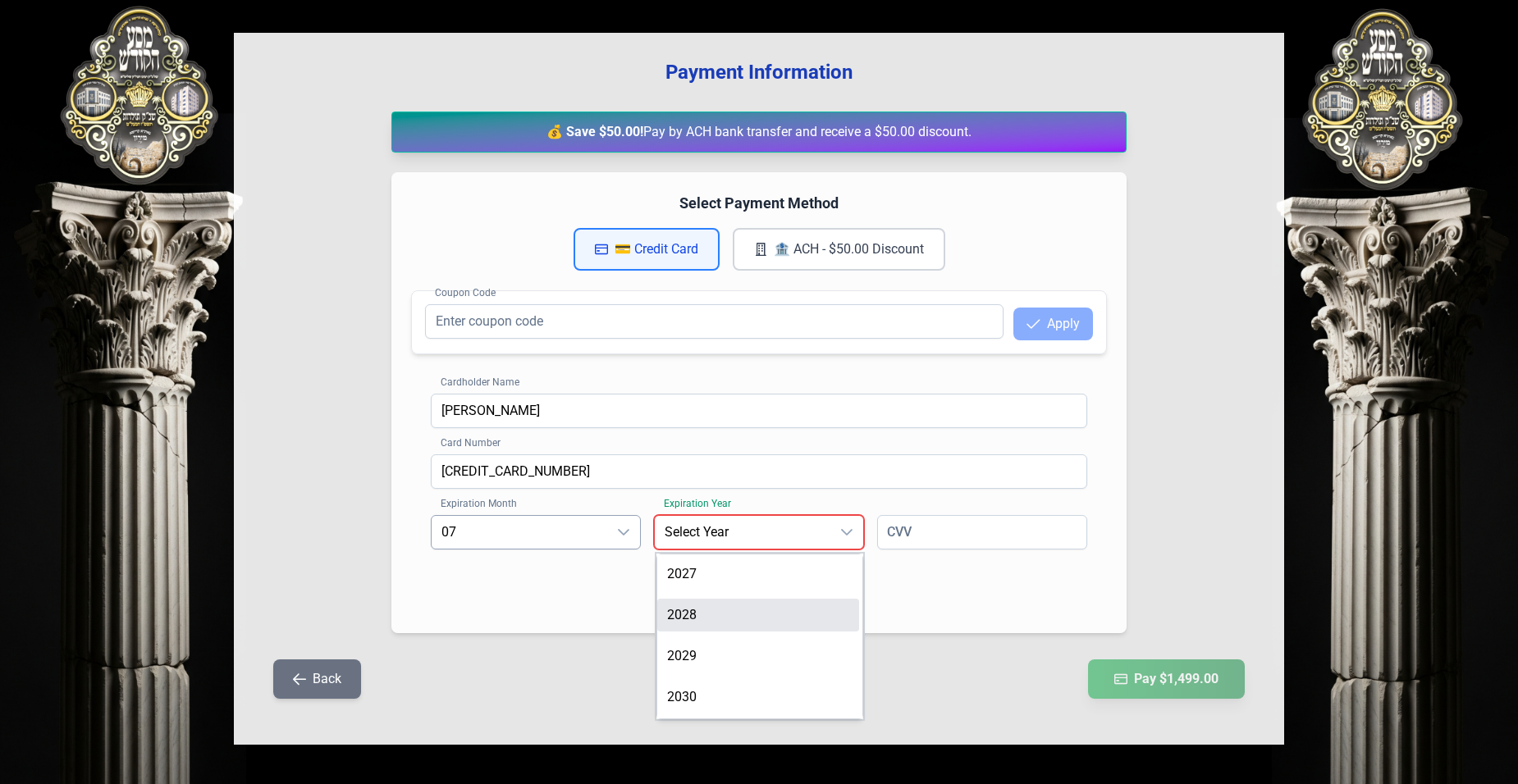
click at [706, 625] on li "2028" at bounding box center [758, 615] width 202 height 33
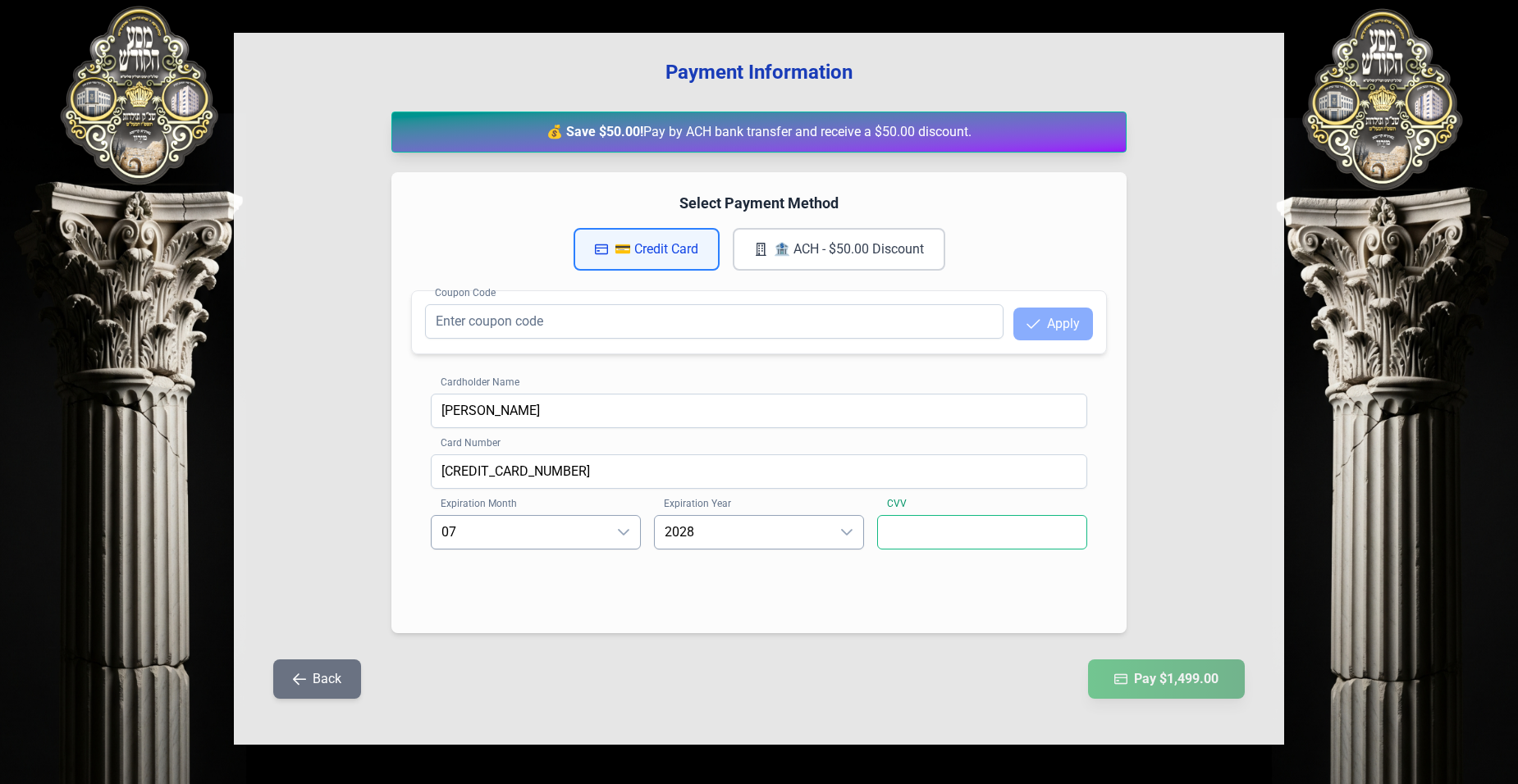
click at [961, 541] on input at bounding box center [983, 532] width 210 height 34
type input "717"
click at [825, 590] on div "Expiration Month 07 Expiration Year [DATE] CVV [CREDIT_CARD_DATA]" at bounding box center [759, 554] width 657 height 79
click at [1168, 682] on button "Pay $1,499.00" at bounding box center [1166, 680] width 165 height 41
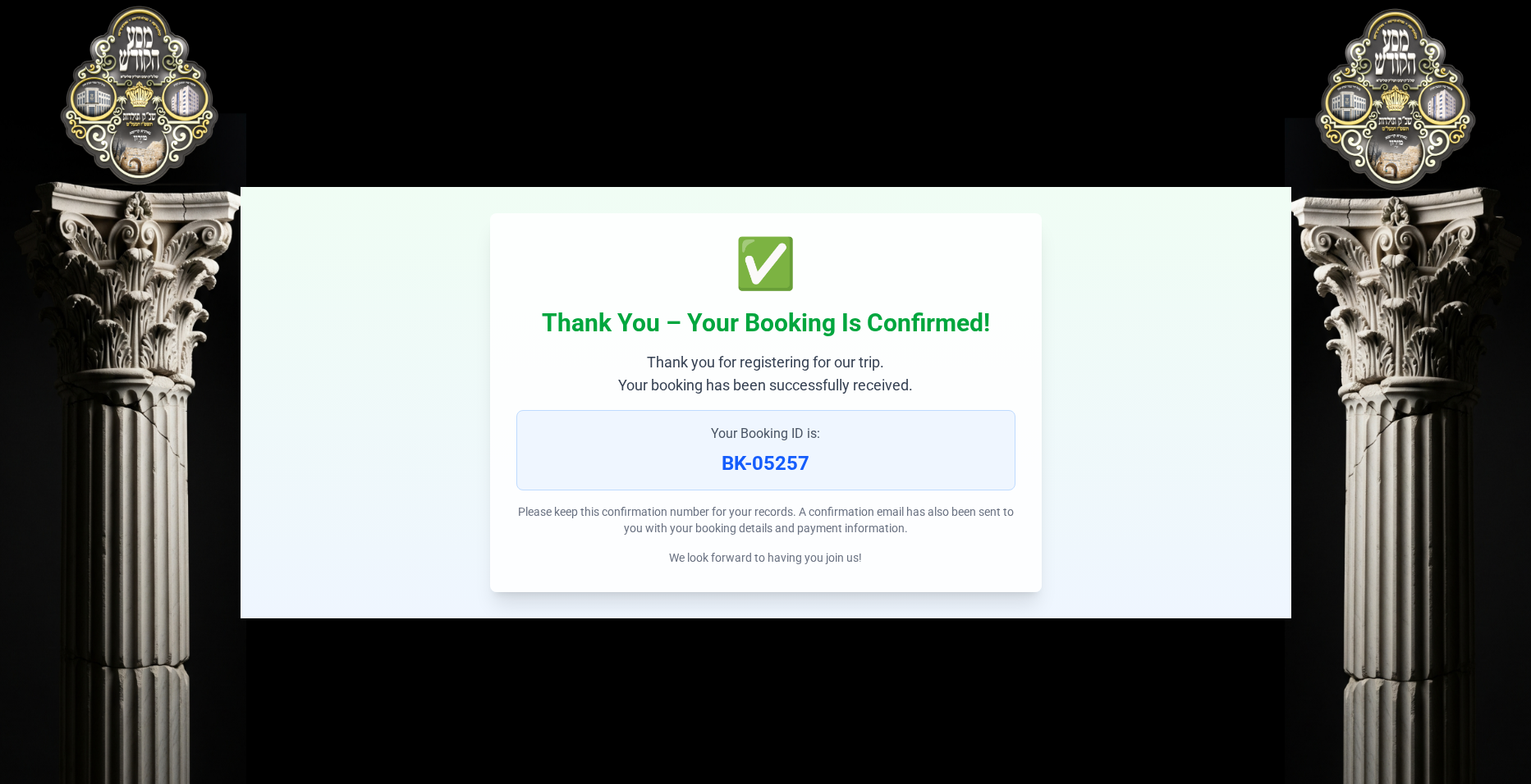
click at [1073, 400] on div "✅ Thank You – Your Booking Is Confirmed! Thank you for registering for our trip…" at bounding box center [766, 403] width 1050 height 432
click at [832, 549] on div "✅ Thank You – Your Booking Is Confirmed! Thank you for registering for our trip…" at bounding box center [766, 402] width 551 height 379
click at [1165, 570] on div "✅ Thank You – Your Booking Is Confirmed! Thank you for registering for our trip…" at bounding box center [766, 403] width 1050 height 432
click at [465, 104] on div "✅ Thank You – Your Booking Is Confirmed! Thank you for registering for our trip…" at bounding box center [766, 329] width 1050 height 579
click at [788, 466] on p "BK-05257" at bounding box center [766, 464] width 471 height 26
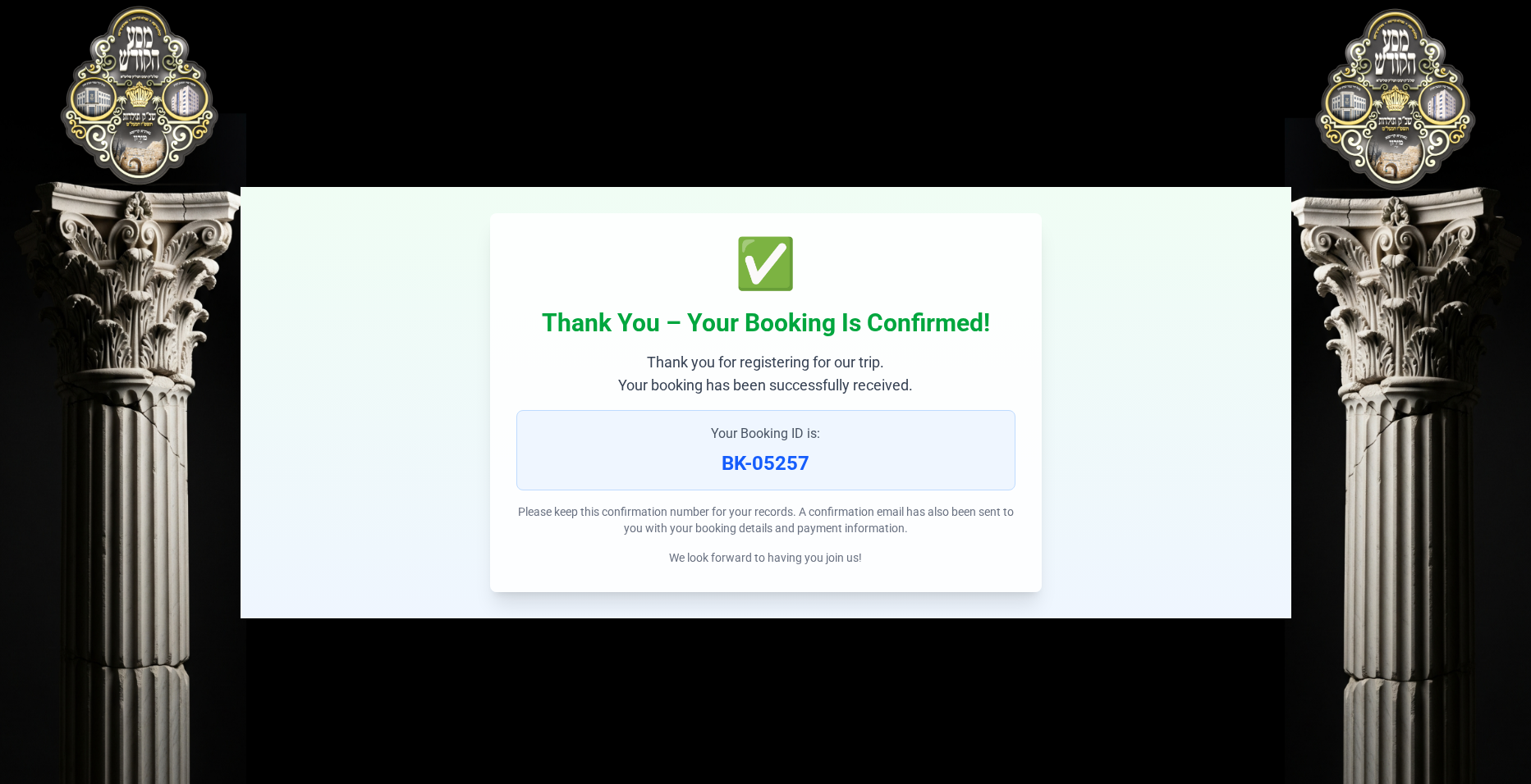
click at [873, 463] on p "BK-05257" at bounding box center [766, 464] width 471 height 26
drag, startPoint x: 842, startPoint y: 412, endPoint x: 842, endPoint y: 424, distance: 12.0
click at [842, 424] on div "Your Booking ID is: BK-05257" at bounding box center [766, 451] width 499 height 80
click at [842, 455] on div "Your Booking ID is: BK-05257" at bounding box center [766, 451] width 499 height 80
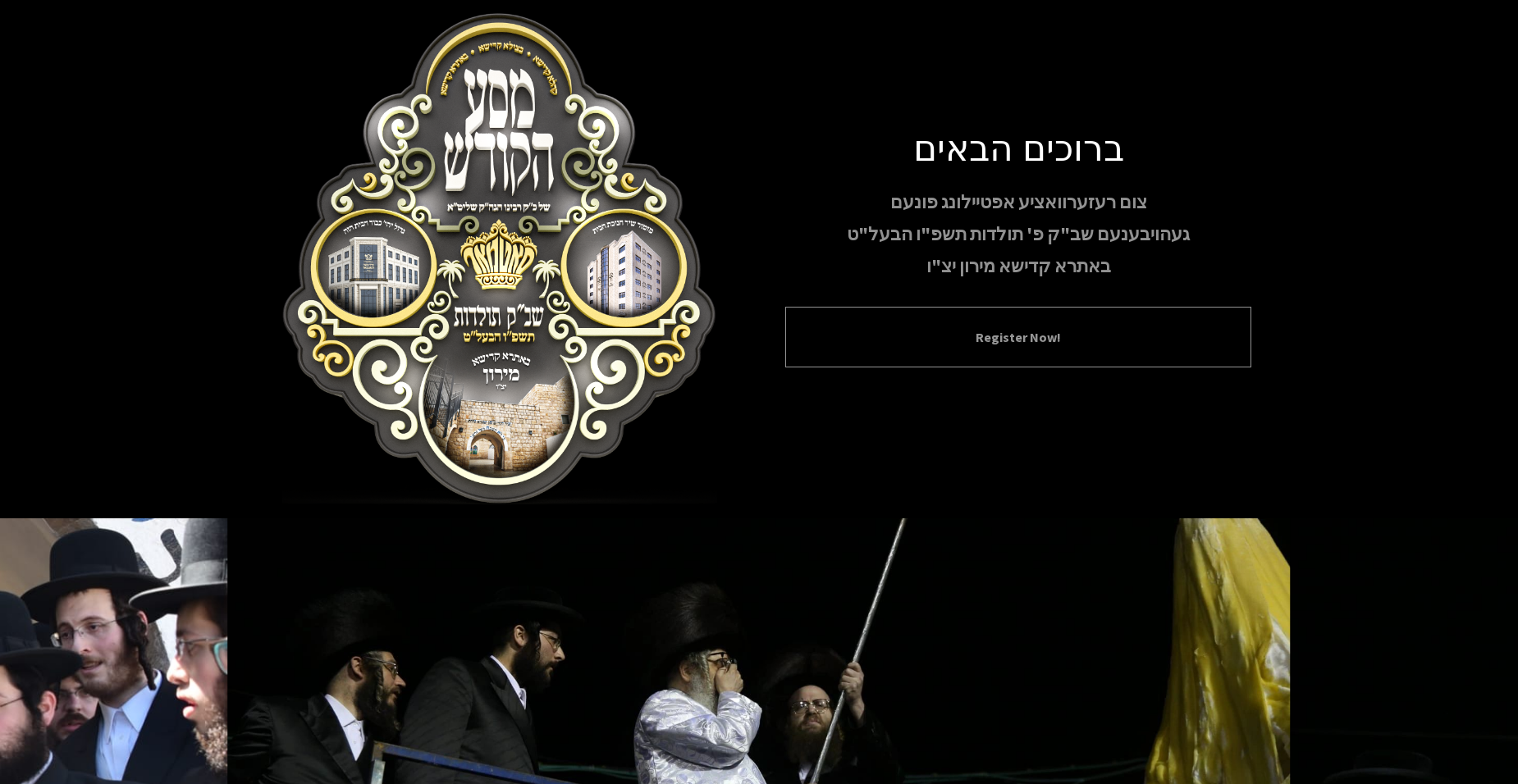
click at [1044, 355] on div "Register Now!" at bounding box center [1018, 337] width 467 height 61
click at [983, 317] on div "Register Now!" at bounding box center [1018, 337] width 467 height 61
click at [983, 339] on button "Register Now!" at bounding box center [1018, 337] width 425 height 20
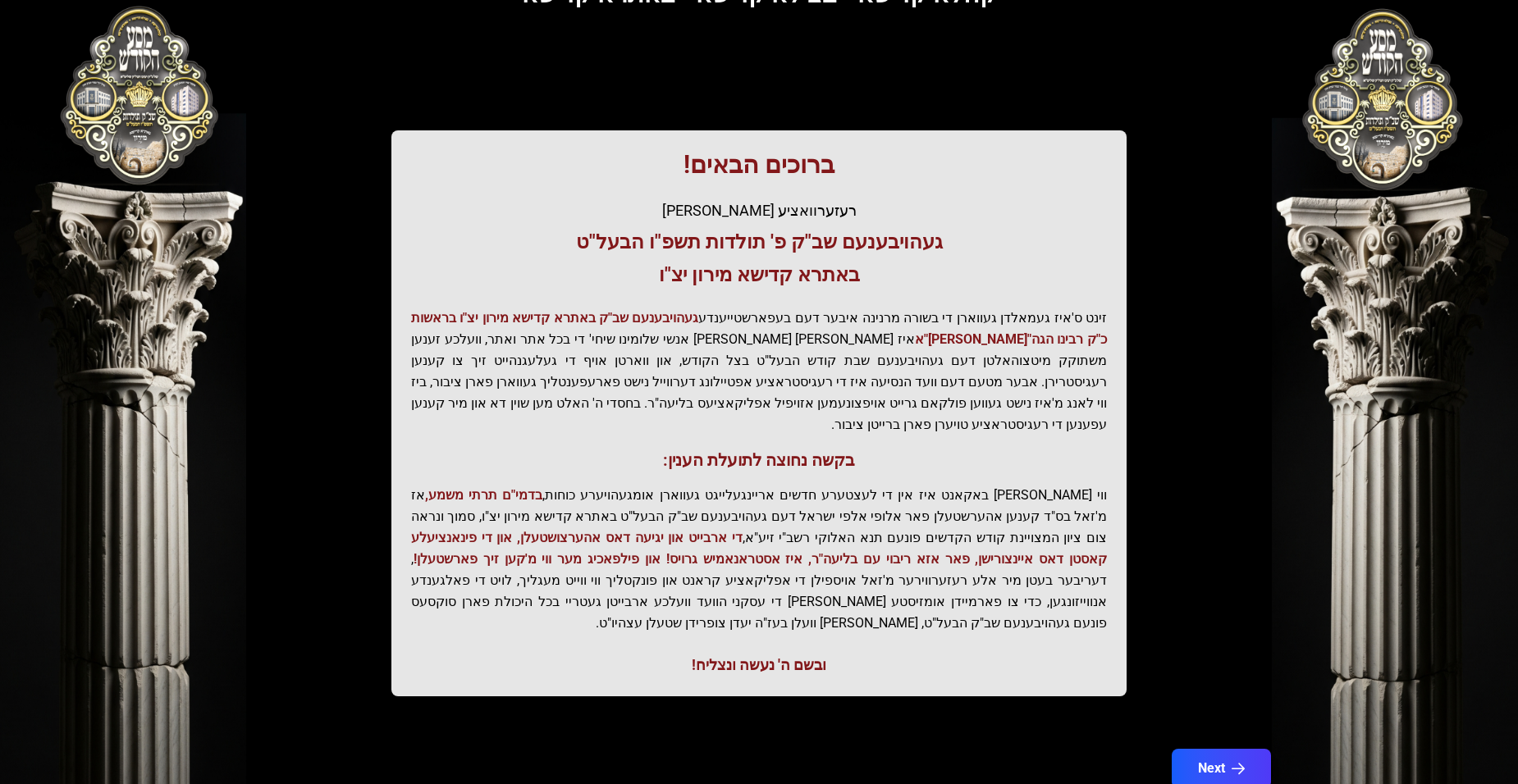
scroll to position [166, 0]
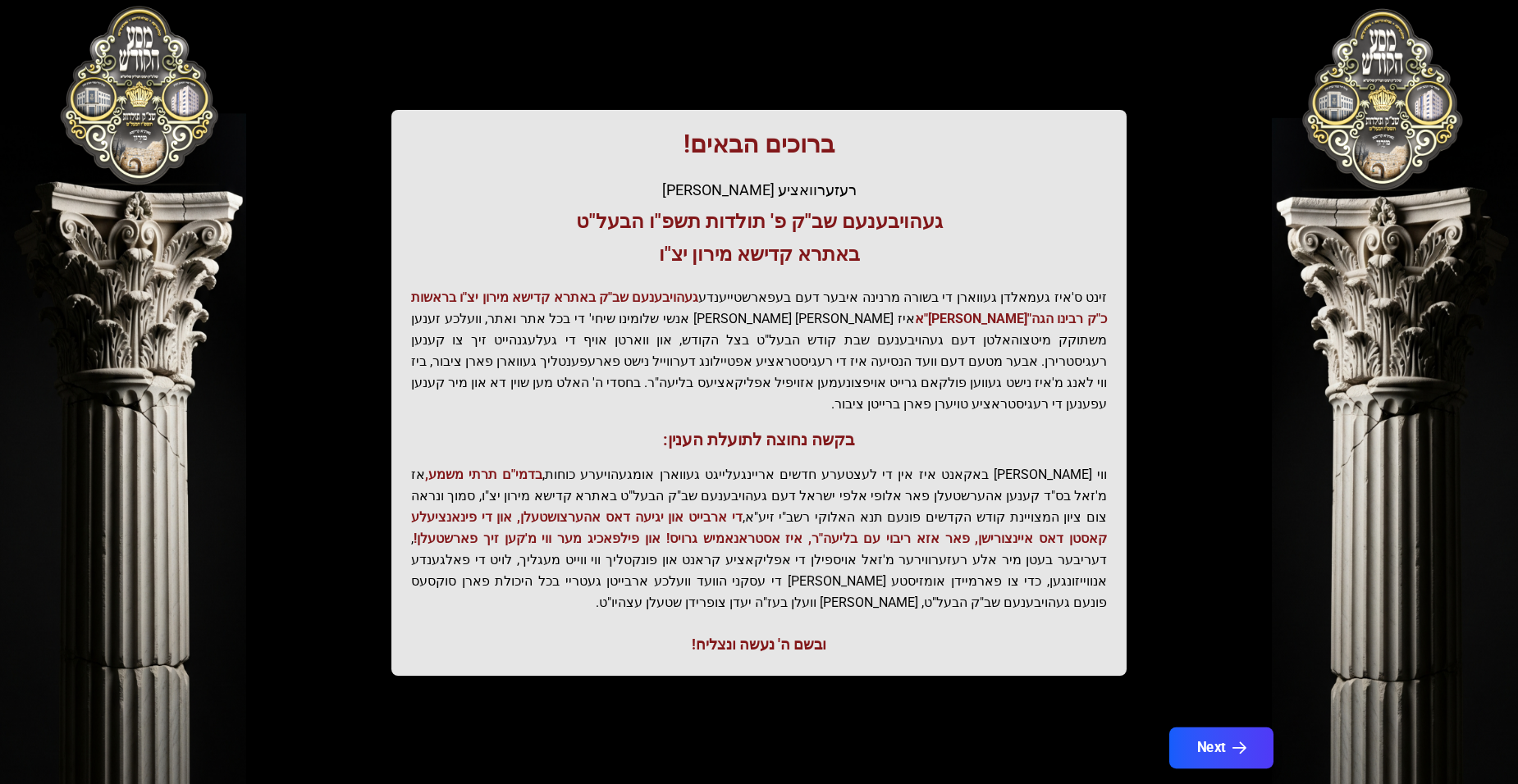
click at [1209, 728] on button "Next" at bounding box center [1222, 749] width 104 height 41
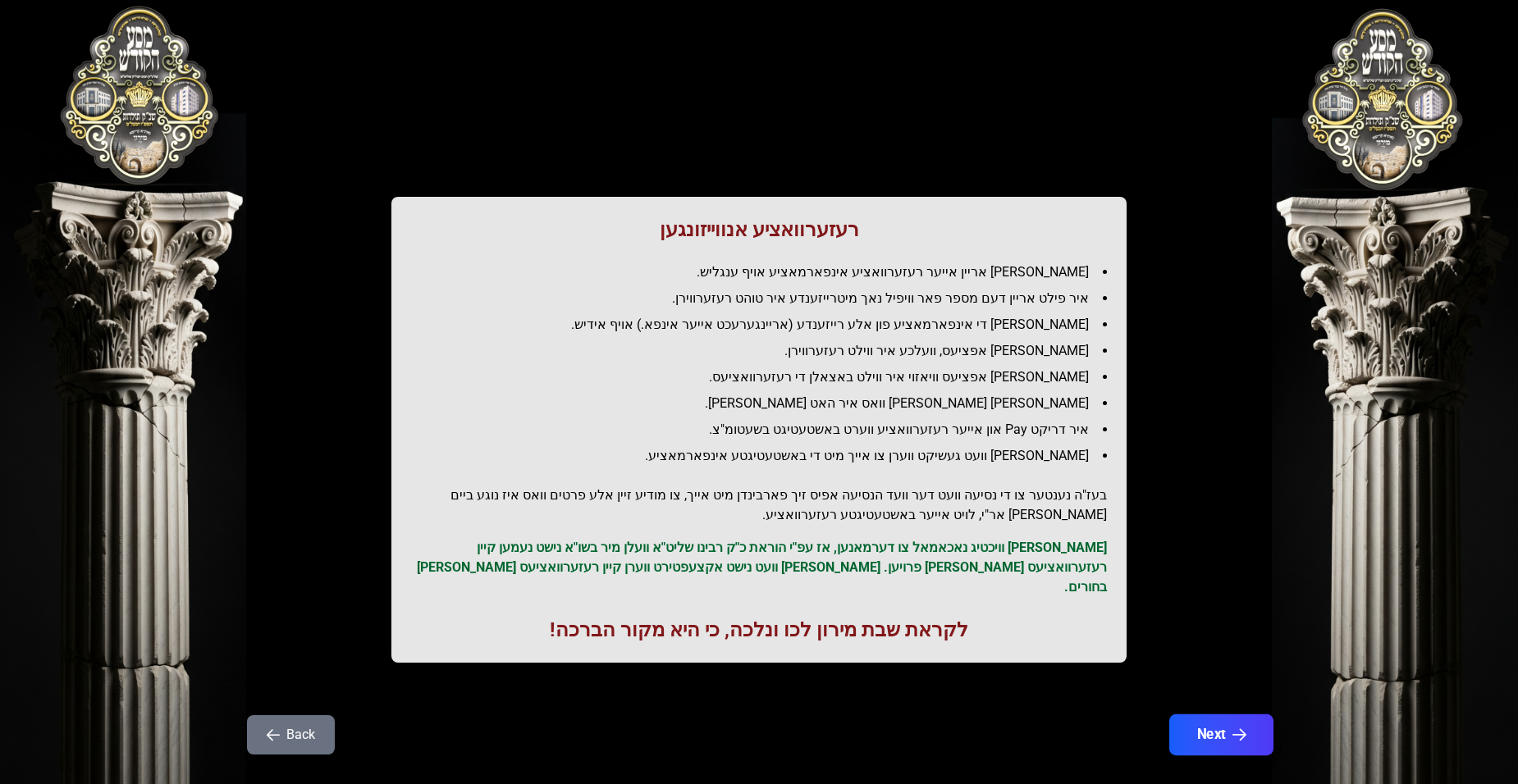
click at [1209, 729] on button "Next" at bounding box center [1222, 736] width 104 height 41
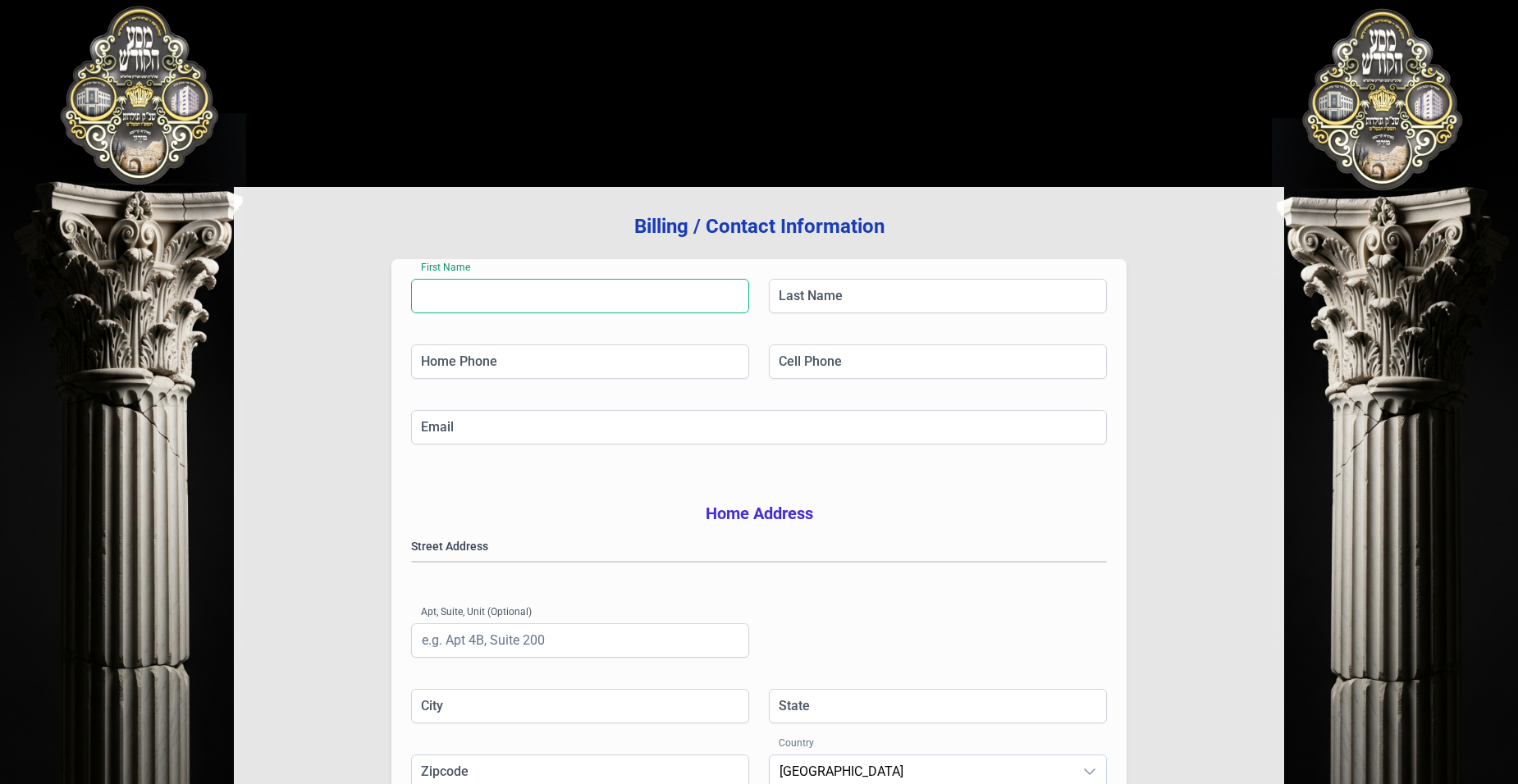
click at [508, 299] on input "First Name" at bounding box center [580, 296] width 338 height 34
type input "s"
type input "j"
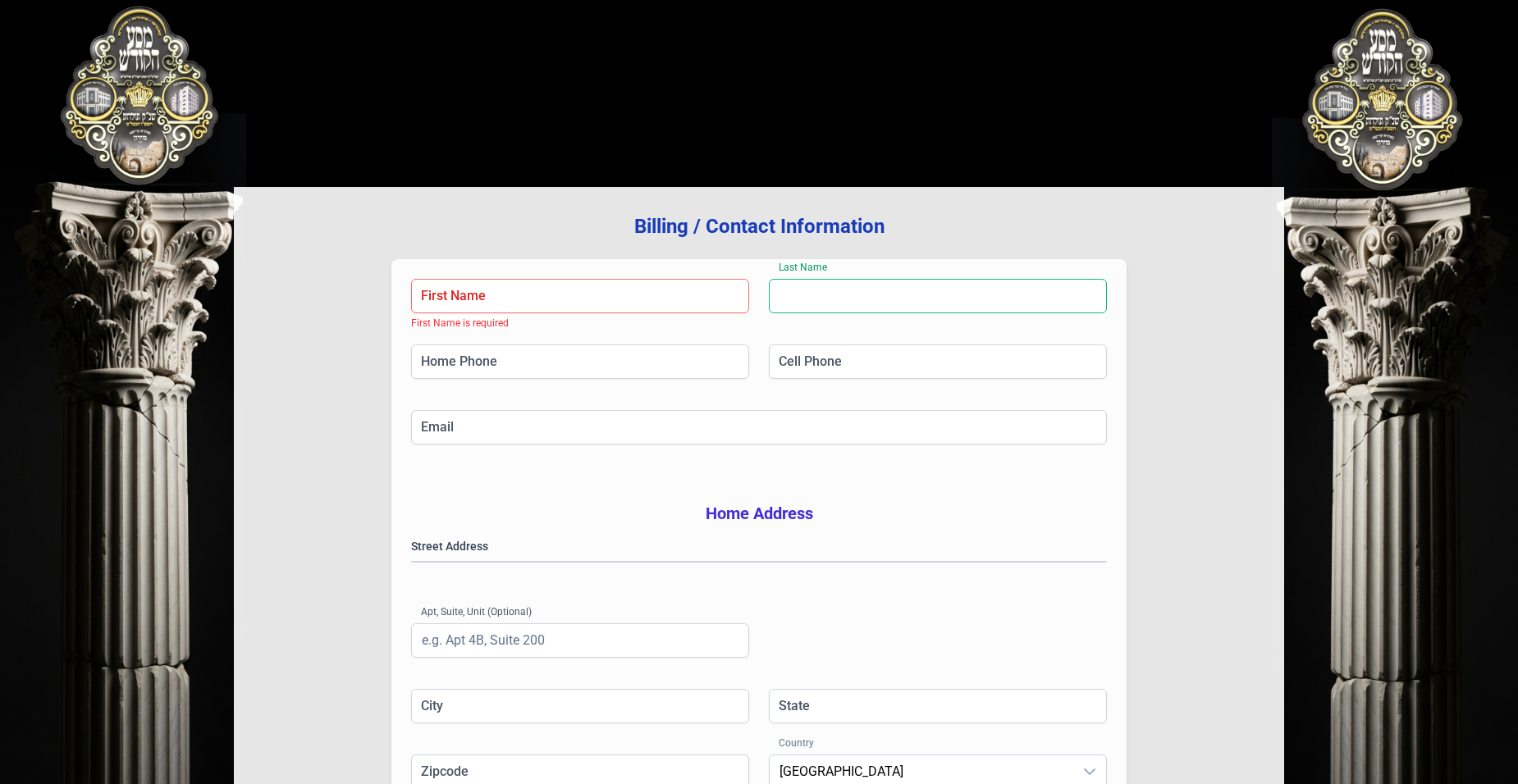
click at [790, 294] on input "Last Name" at bounding box center [938, 296] width 338 height 34
type input "franczoz"
click at [459, 298] on input "First Name" at bounding box center [580, 296] width 338 height 34
type input "jole"
click at [446, 358] on input "Home Phone" at bounding box center [580, 361] width 338 height 34
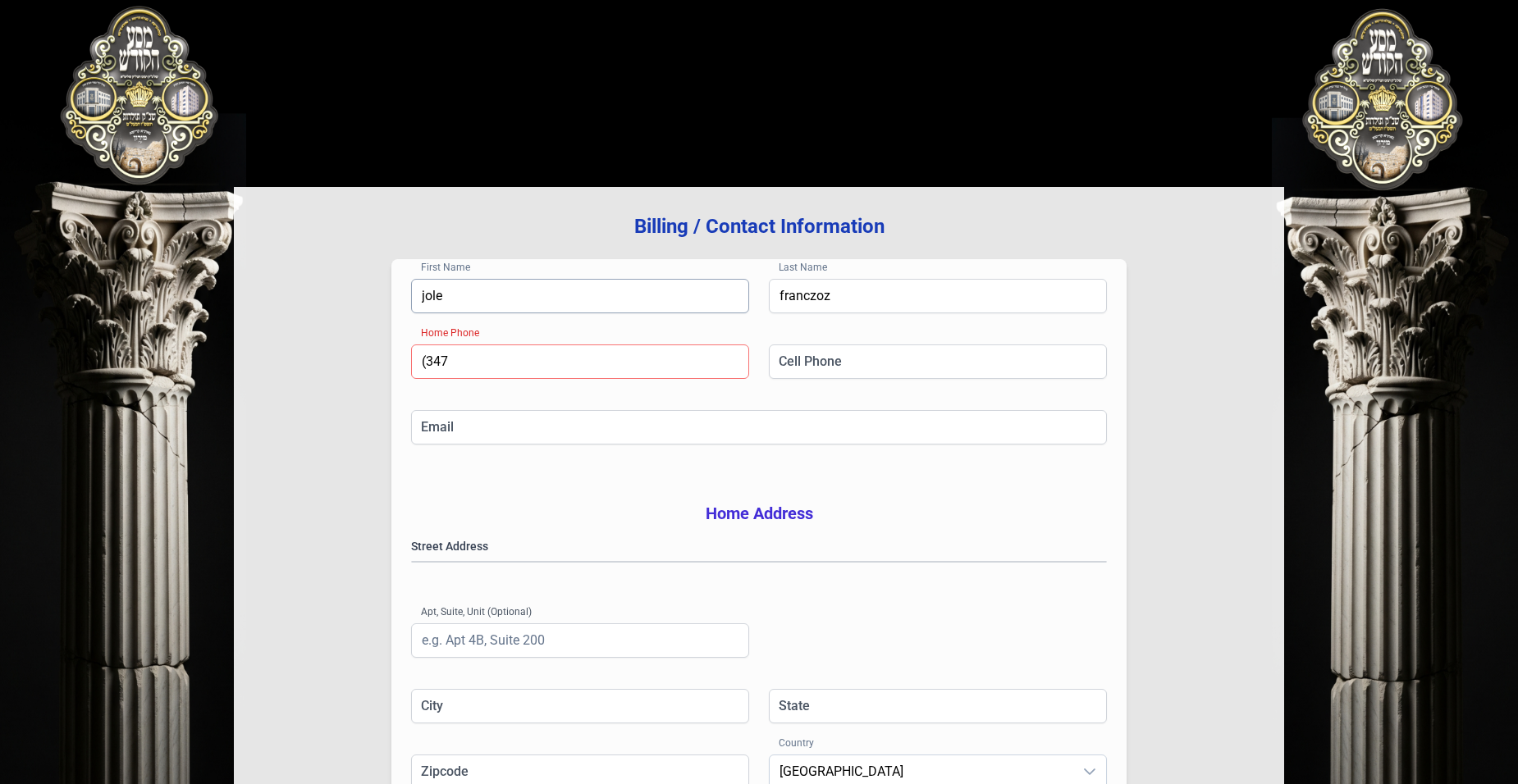
type input "(347"
click at [482, 297] on input "jole" at bounding box center [580, 296] width 338 height 34
type input "[PERSON_NAME]"
drag, startPoint x: 467, startPoint y: 372, endPoint x: 469, endPoint y: 356, distance: 16.1
click at [469, 356] on input "(347" at bounding box center [580, 361] width 338 height 34
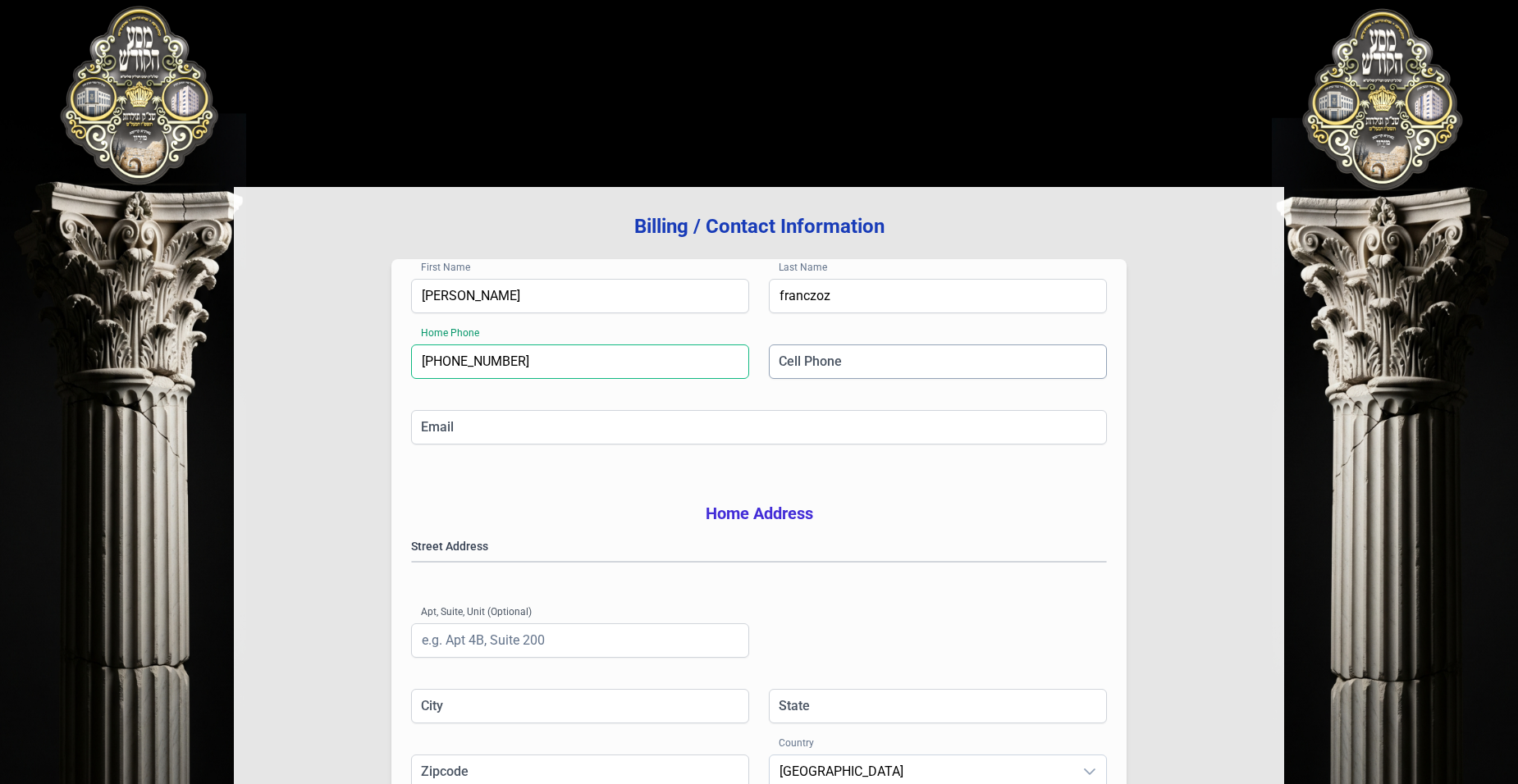
type input "[PHONE_NUMBER]"
click at [840, 349] on input "Cell Phone" at bounding box center [938, 361] width 338 height 34
click at [832, 352] on input "(134) 7" at bounding box center [938, 361] width 338 height 34
type input "(1"
type input "[PHONE_NUMBER]"
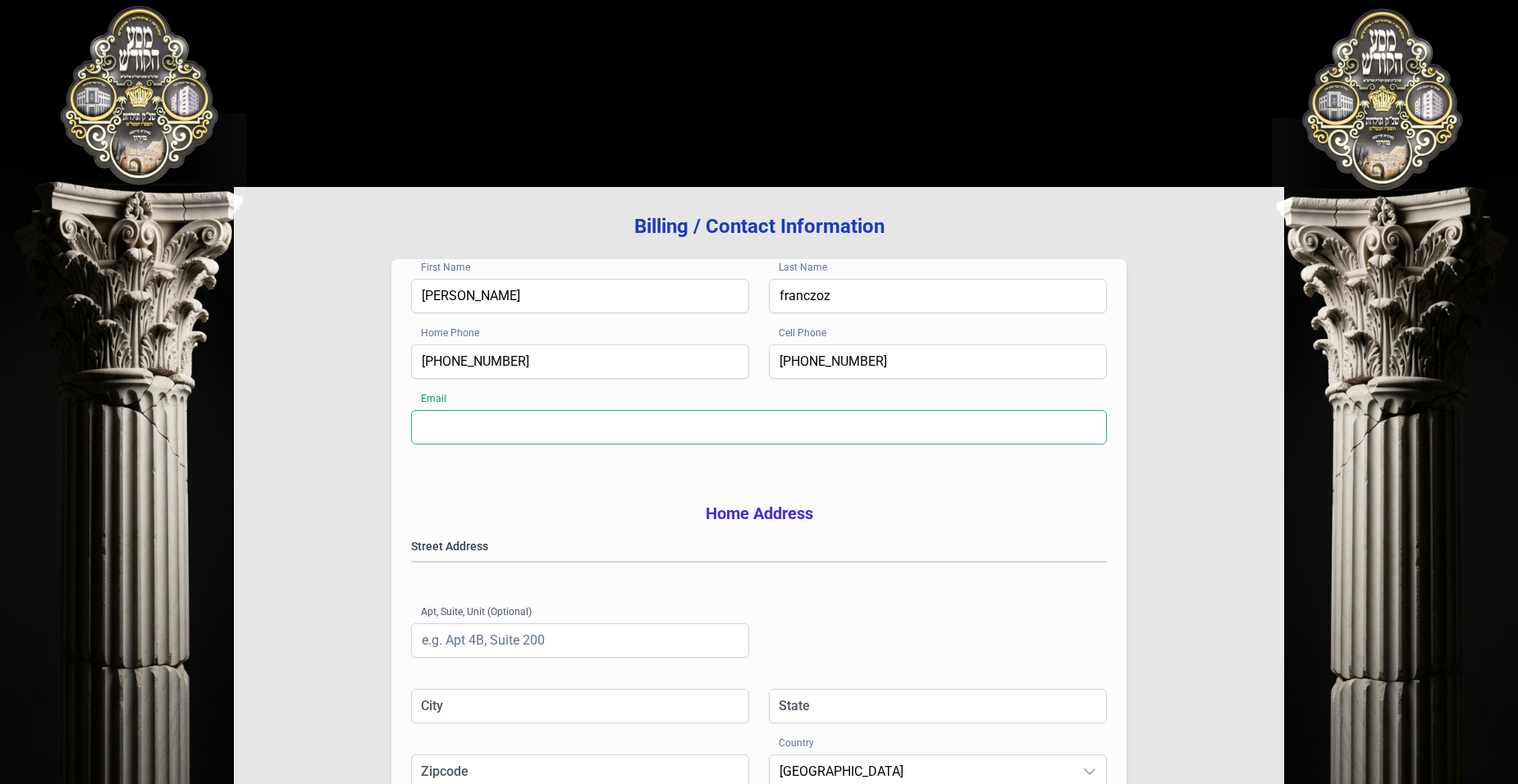
click at [468, 422] on input "Email" at bounding box center [759, 427] width 696 height 34
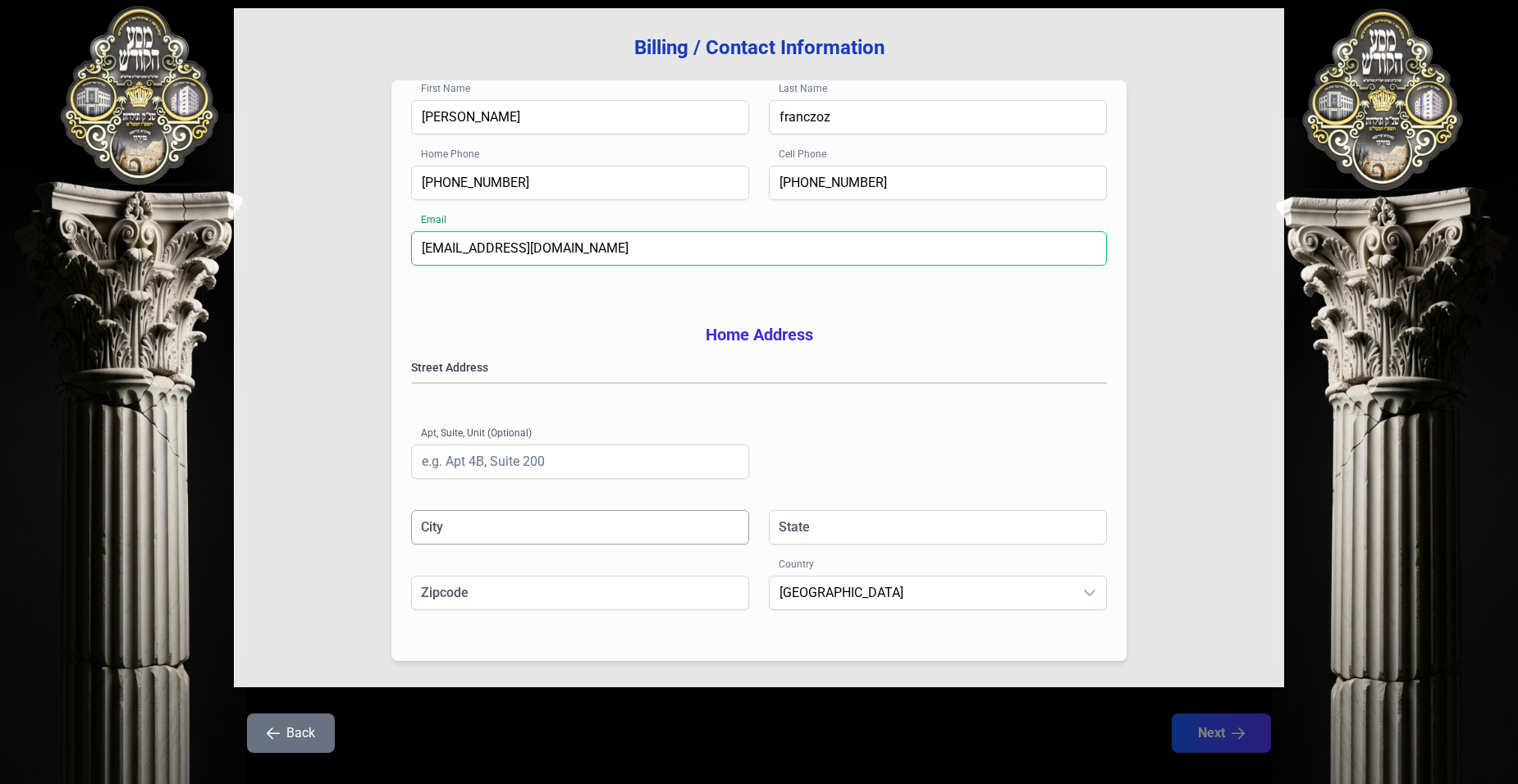
scroll to position [149, 0]
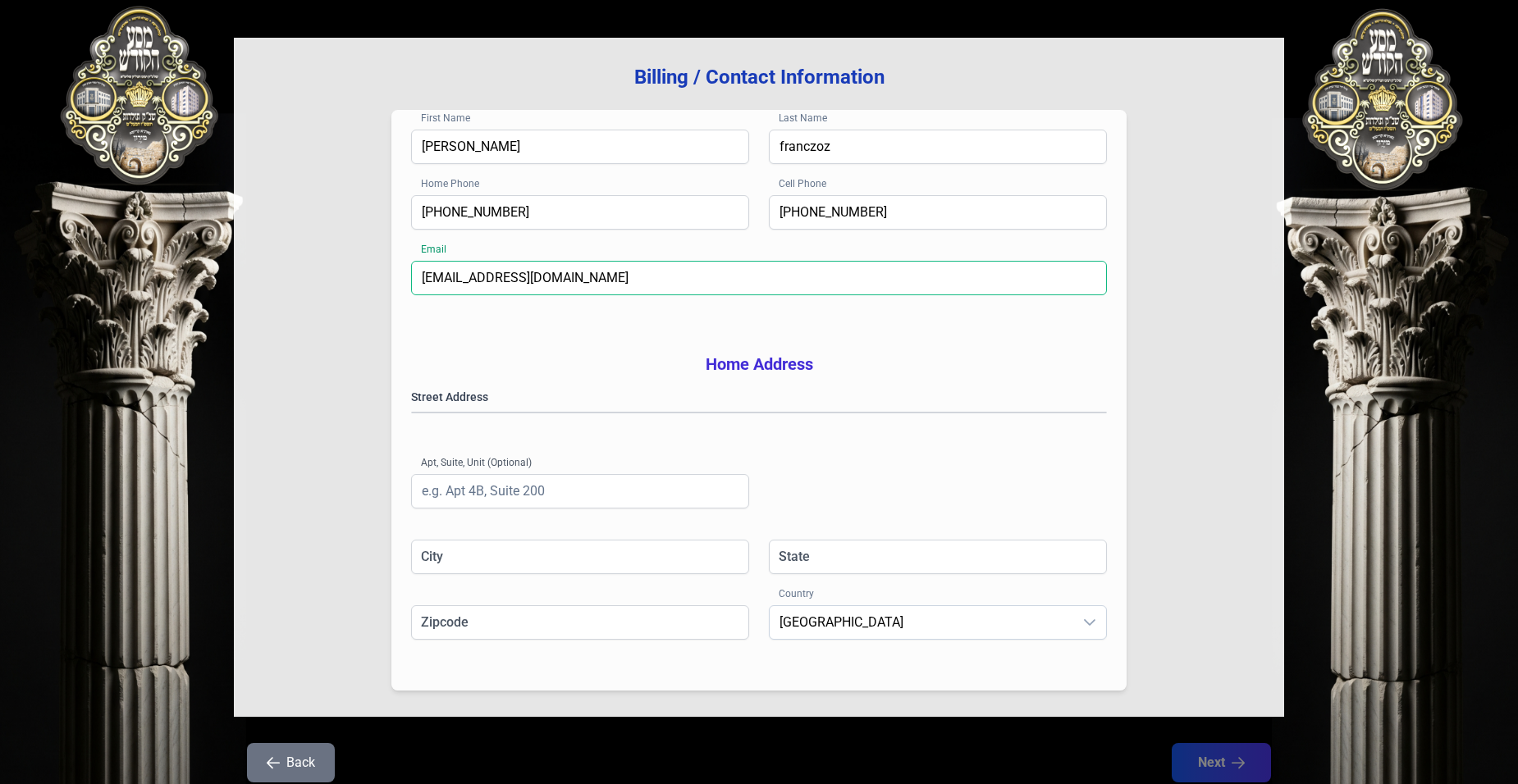
type input "[EMAIL_ADDRESS][DOMAIN_NAME]"
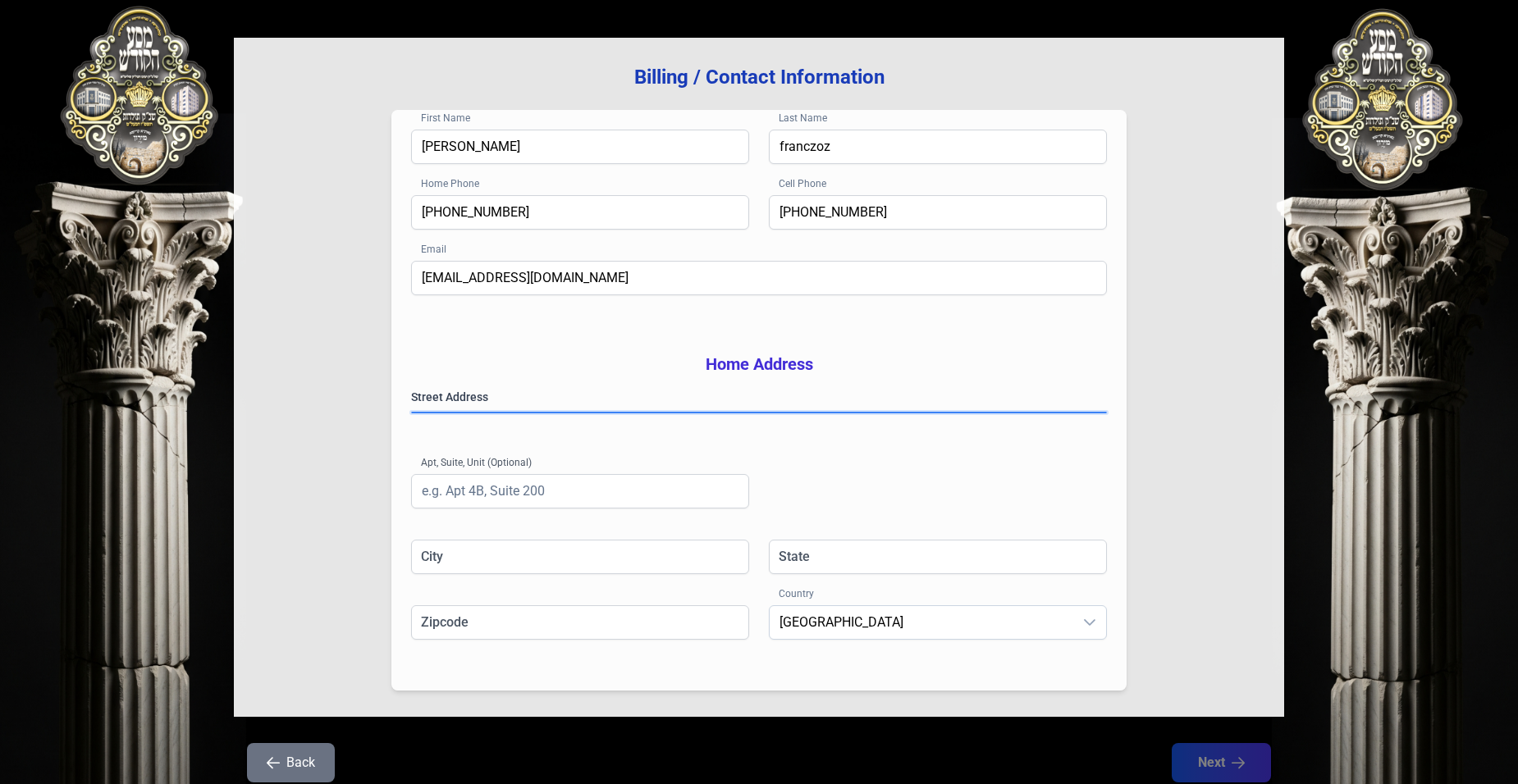
click at [412, 412] on gmp-place-autocomplete at bounding box center [412, 412] width 0 height 0
type input "[GEOGRAPHIC_DATA]"
type input "NY"
type input "11205"
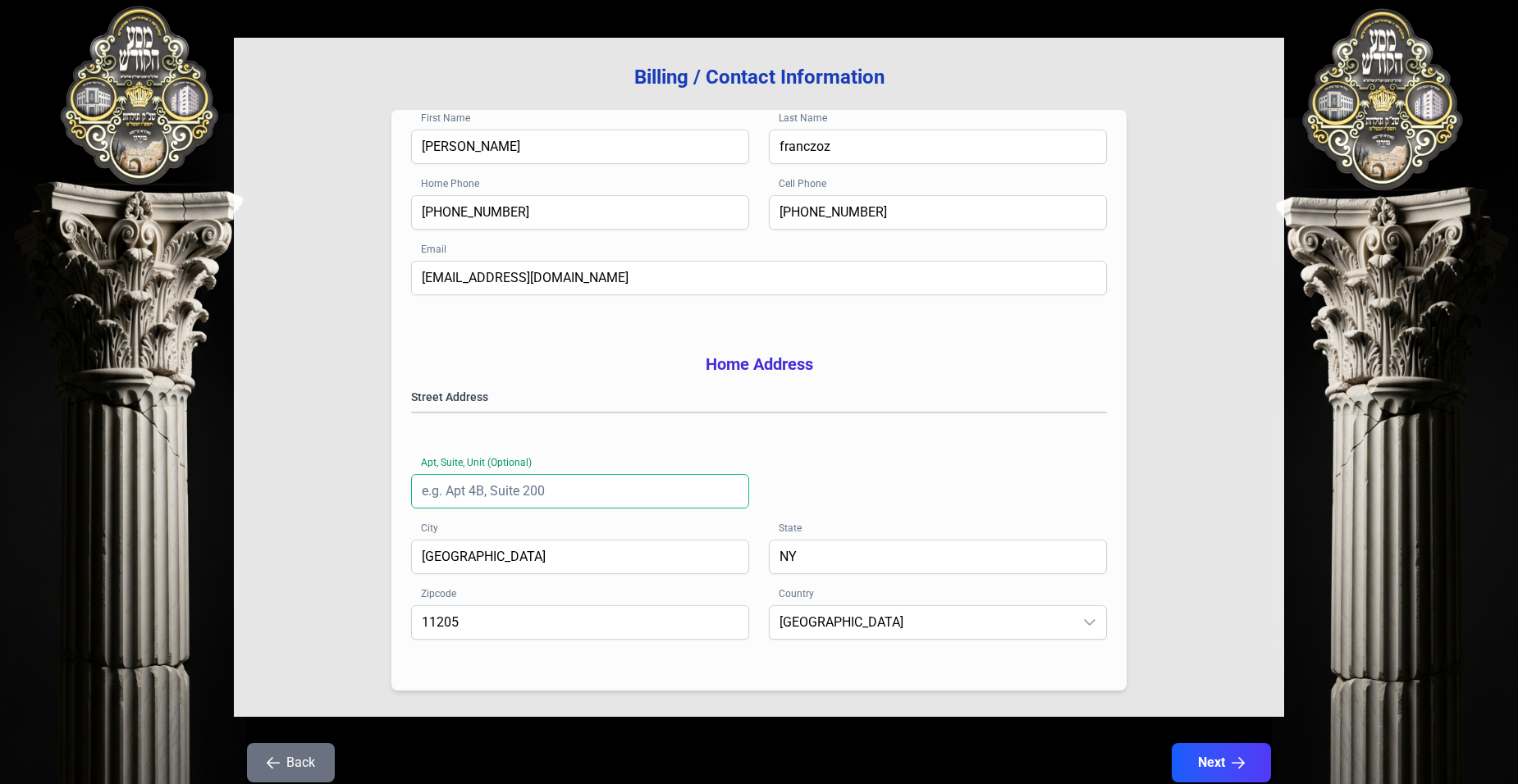
click at [457, 508] on input "Apt, Suite, Unit (Optional)" at bounding box center [580, 491] width 338 height 34
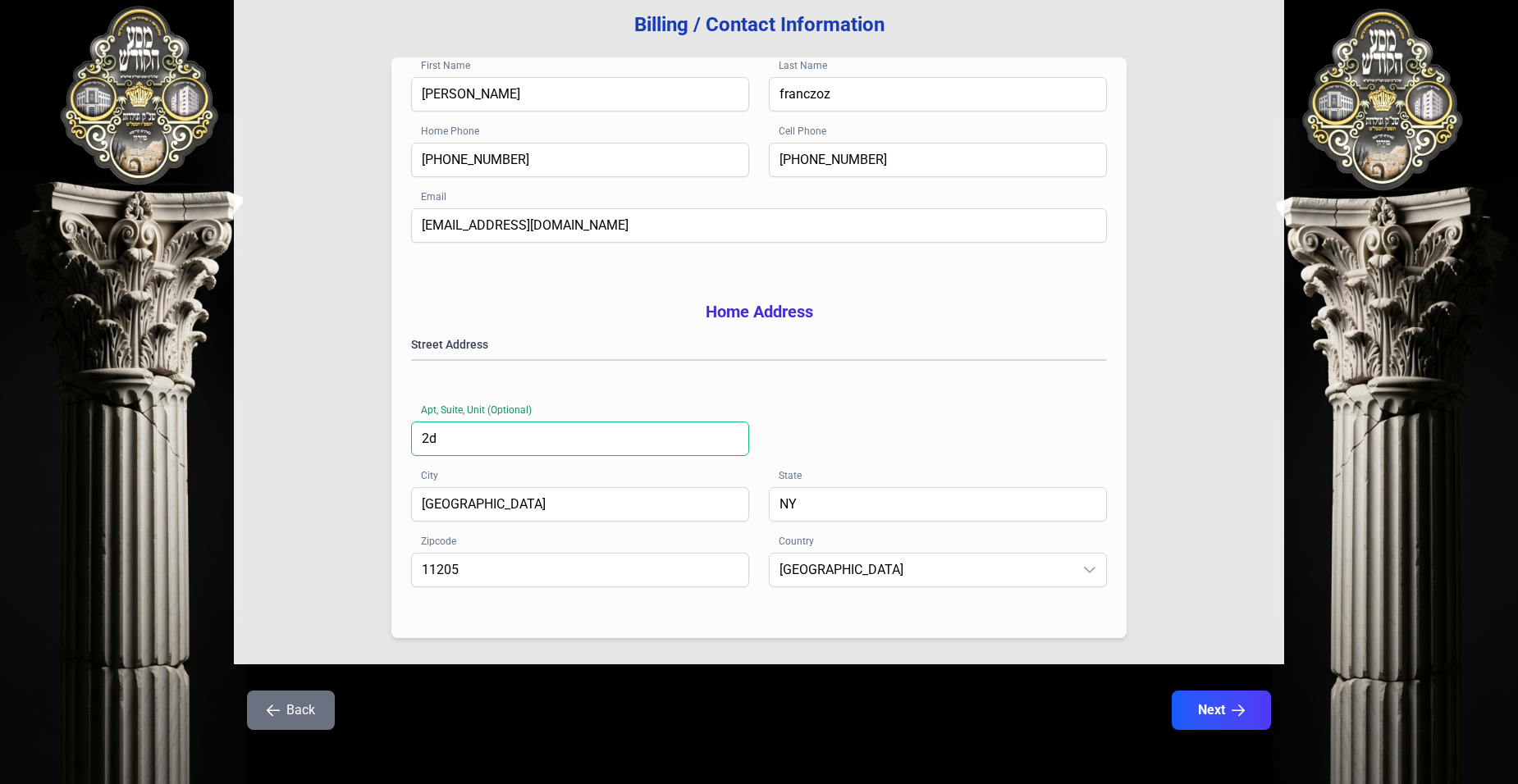
scroll to position [232, 0]
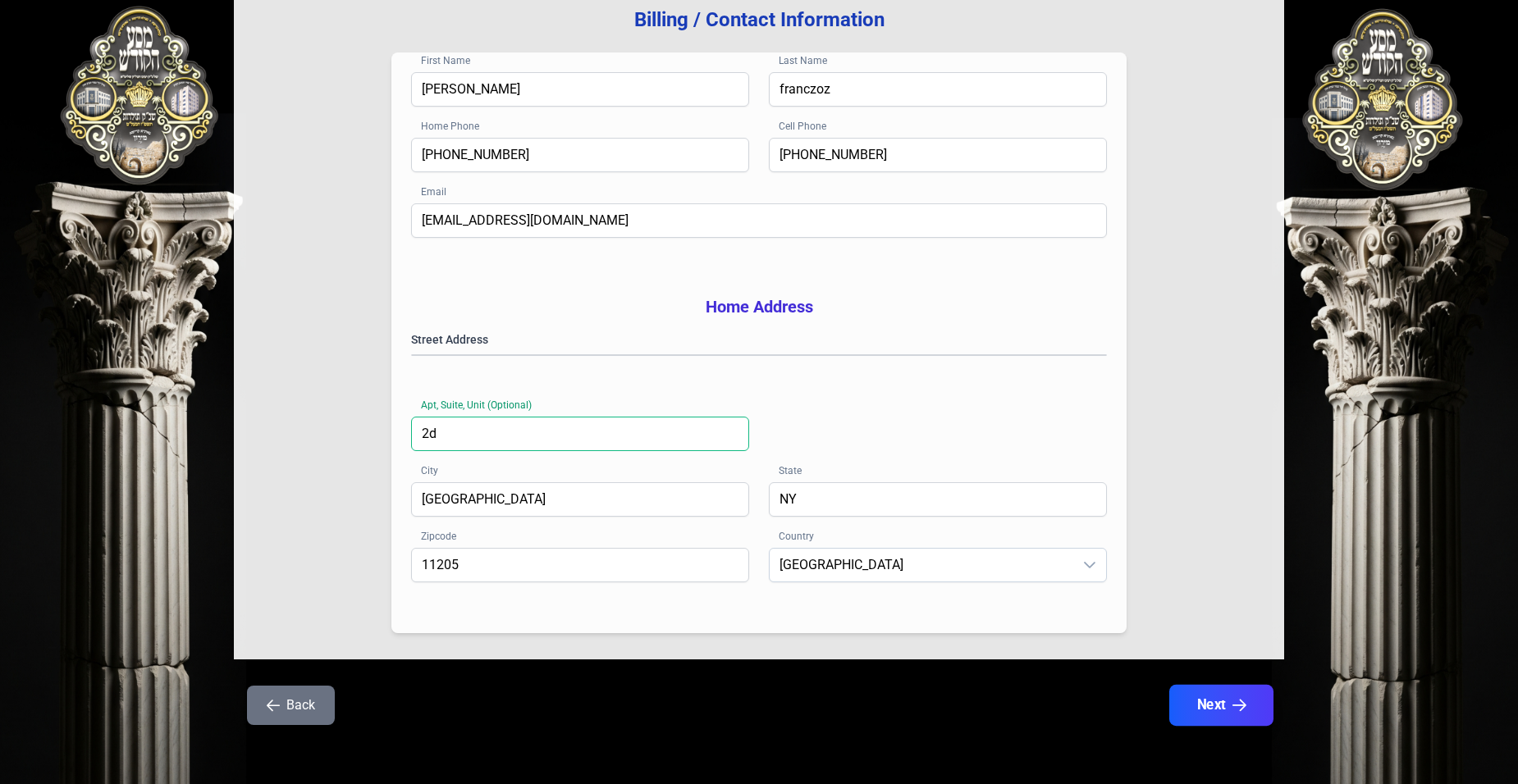
type input "2d"
click at [1223, 708] on button "Next" at bounding box center [1222, 706] width 104 height 41
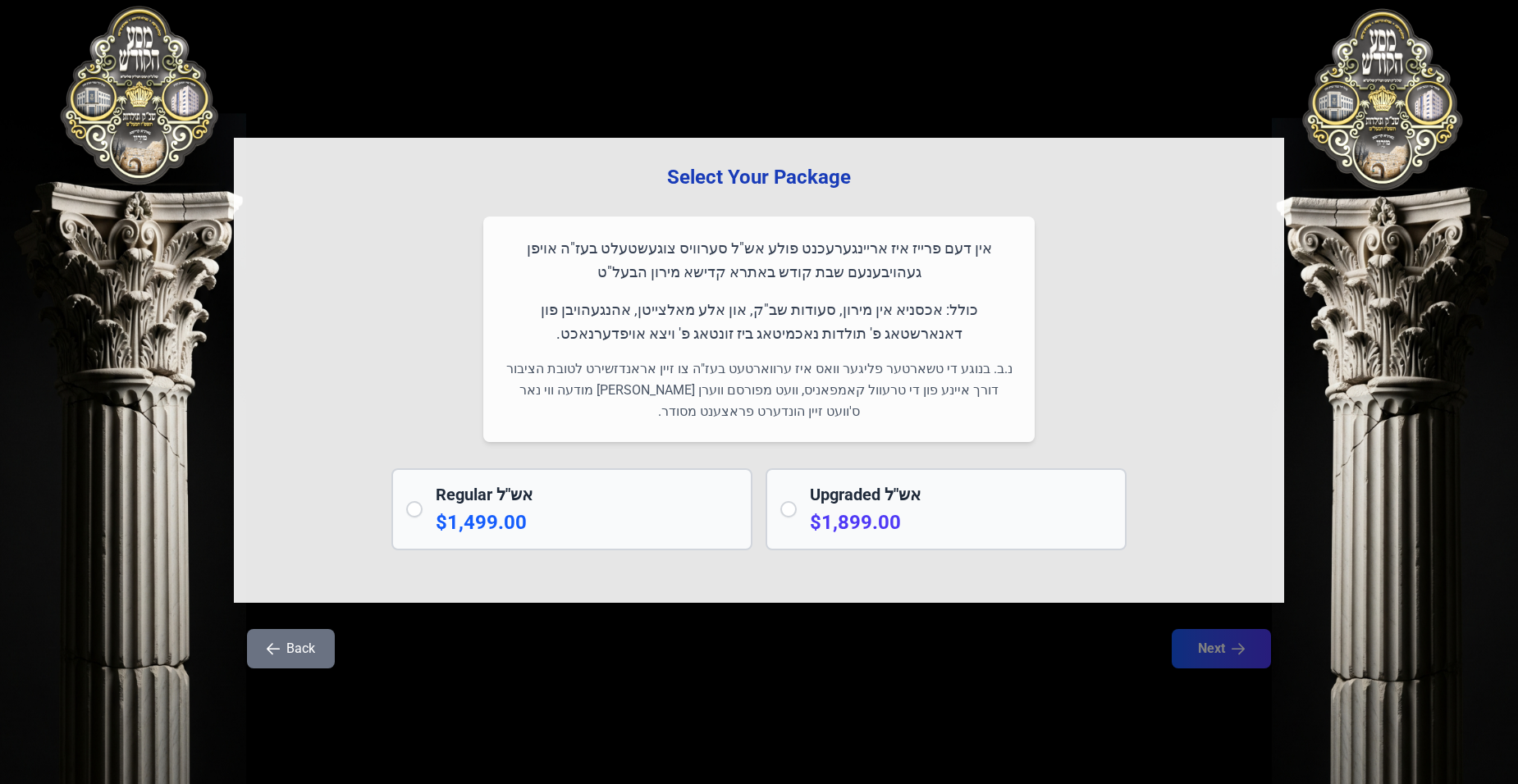
scroll to position [0, 0]
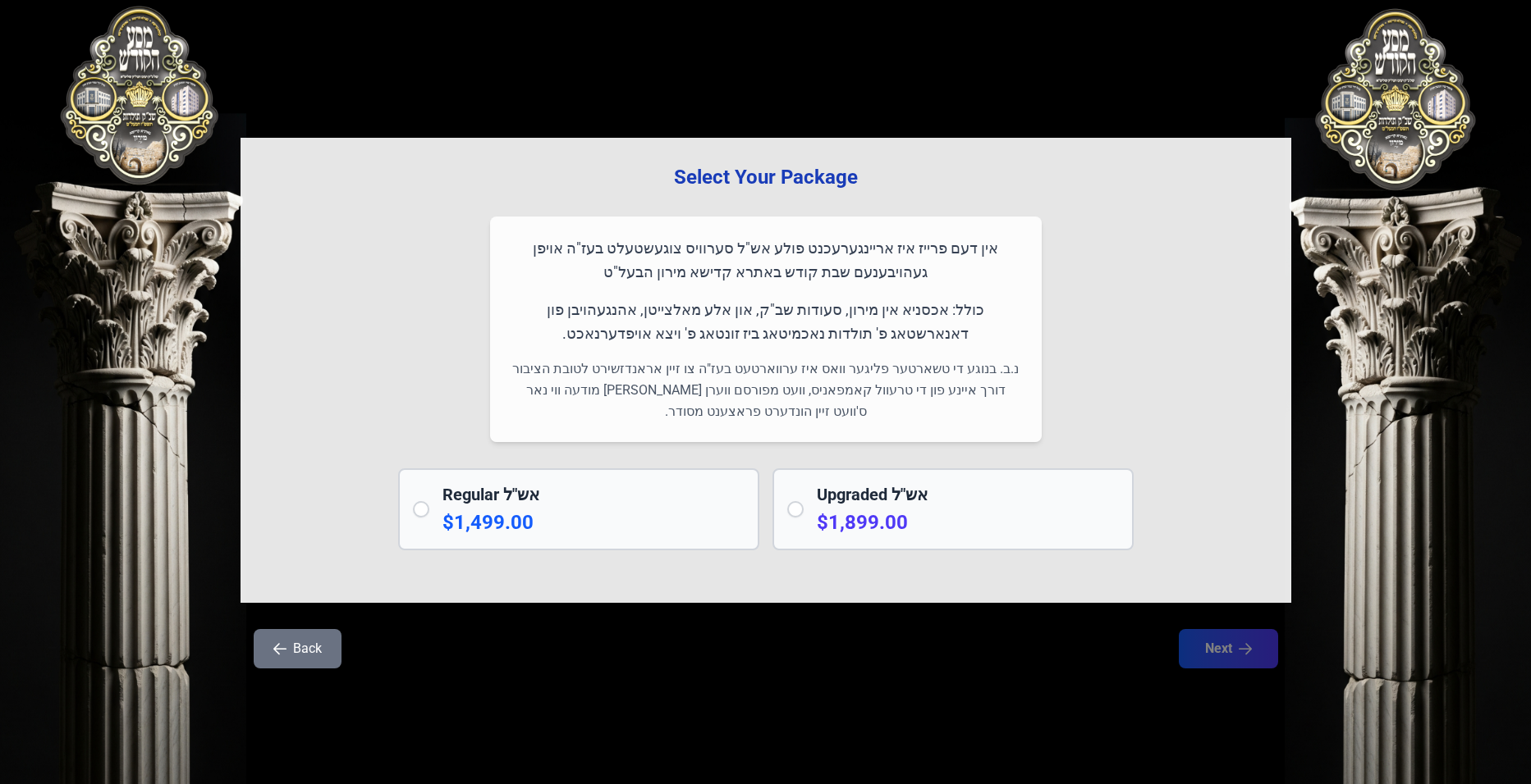
click at [439, 512] on div "Regular אש"ל $1,499.00" at bounding box center [578, 509] width 361 height 82
radio input "true"
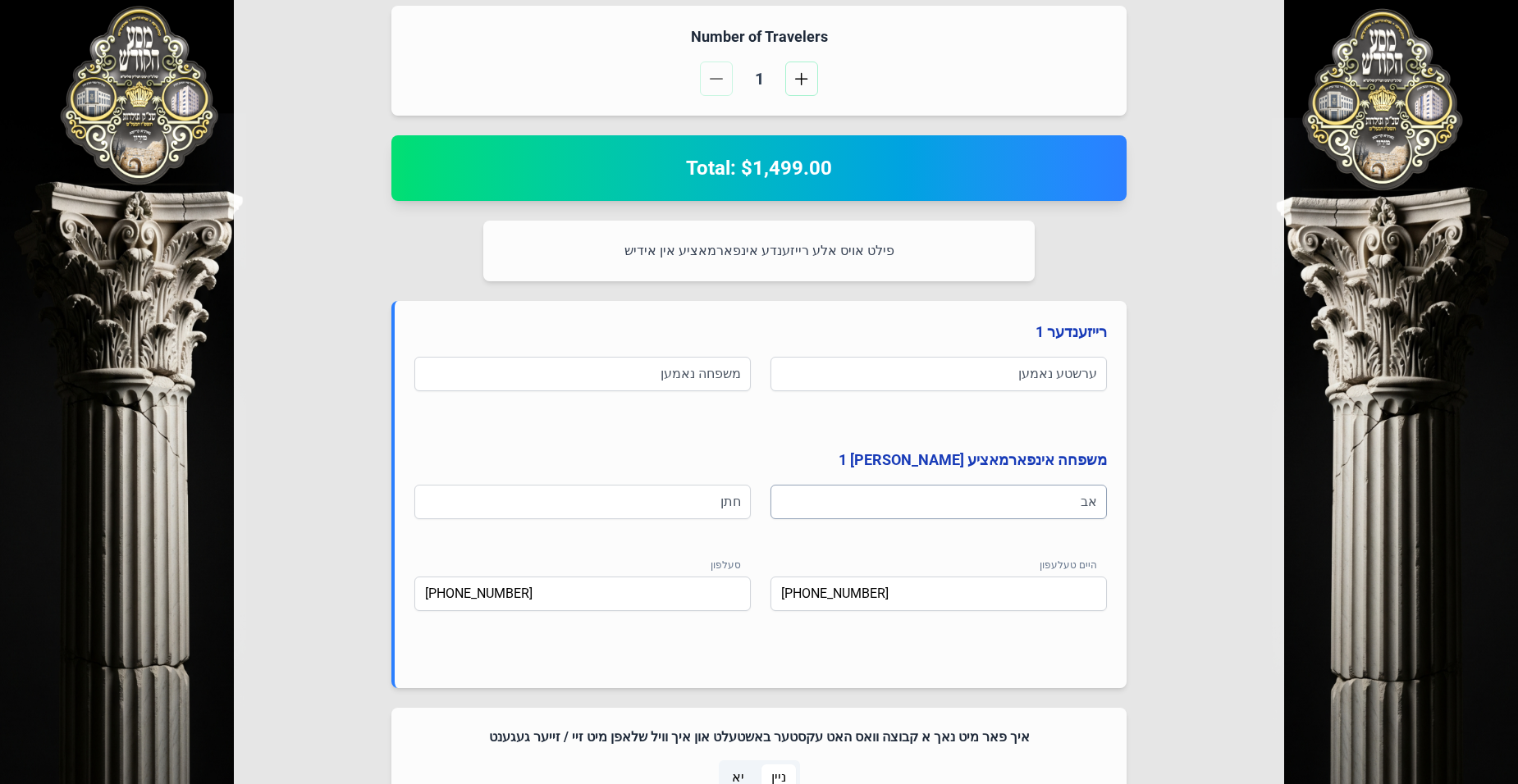
scroll to position [444, 0]
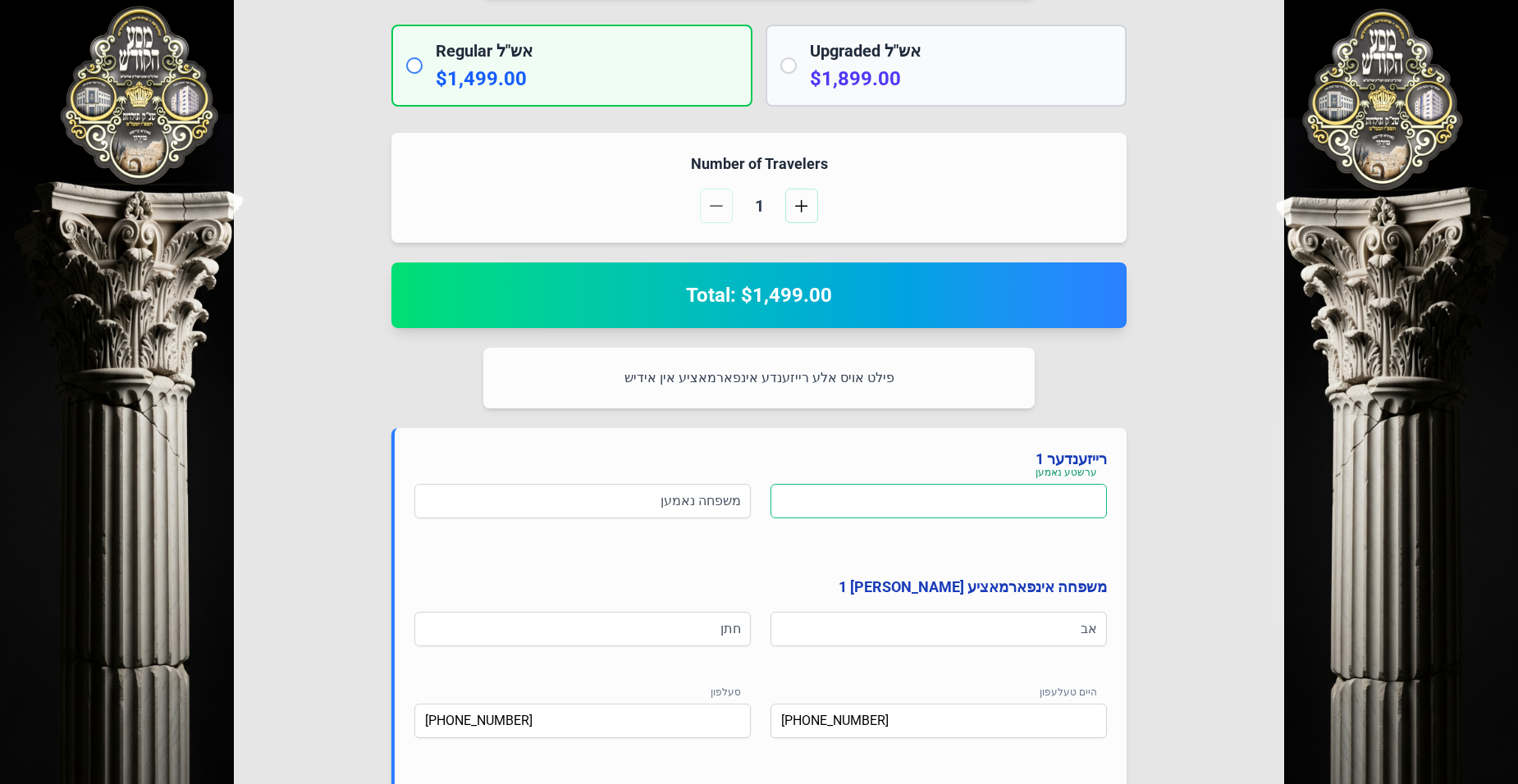
click at [962, 503] on input at bounding box center [938, 501] width 336 height 34
click at [1130, 452] on div "Select Your Package אין דעם פרייז איז אריינגערעכנט פולע אש"ל סערוויס צוגעשטעלט …" at bounding box center [759, 341] width 1050 height 1294
click at [1012, 499] on input at bounding box center [938, 501] width 336 height 34
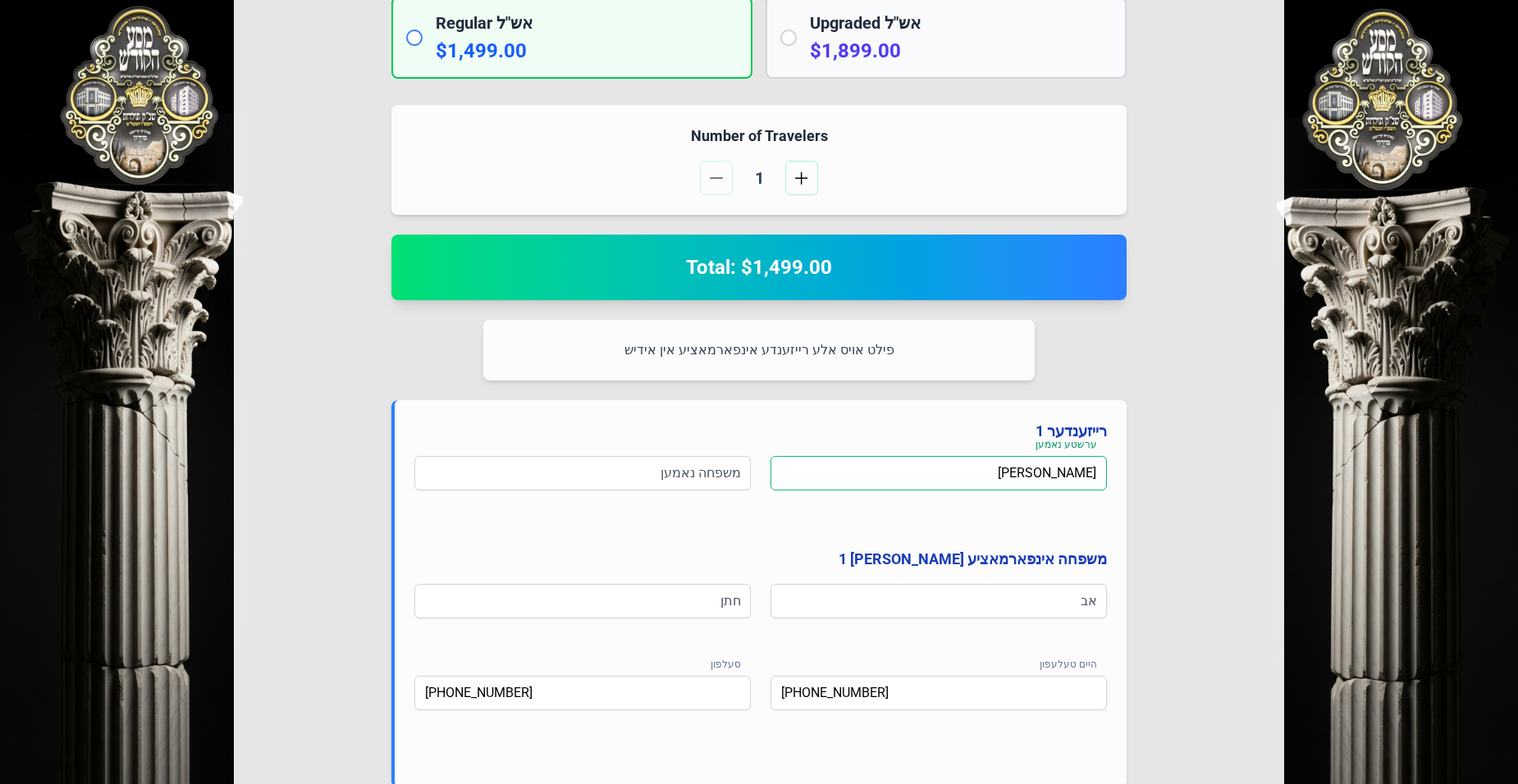
scroll to position [526, 0]
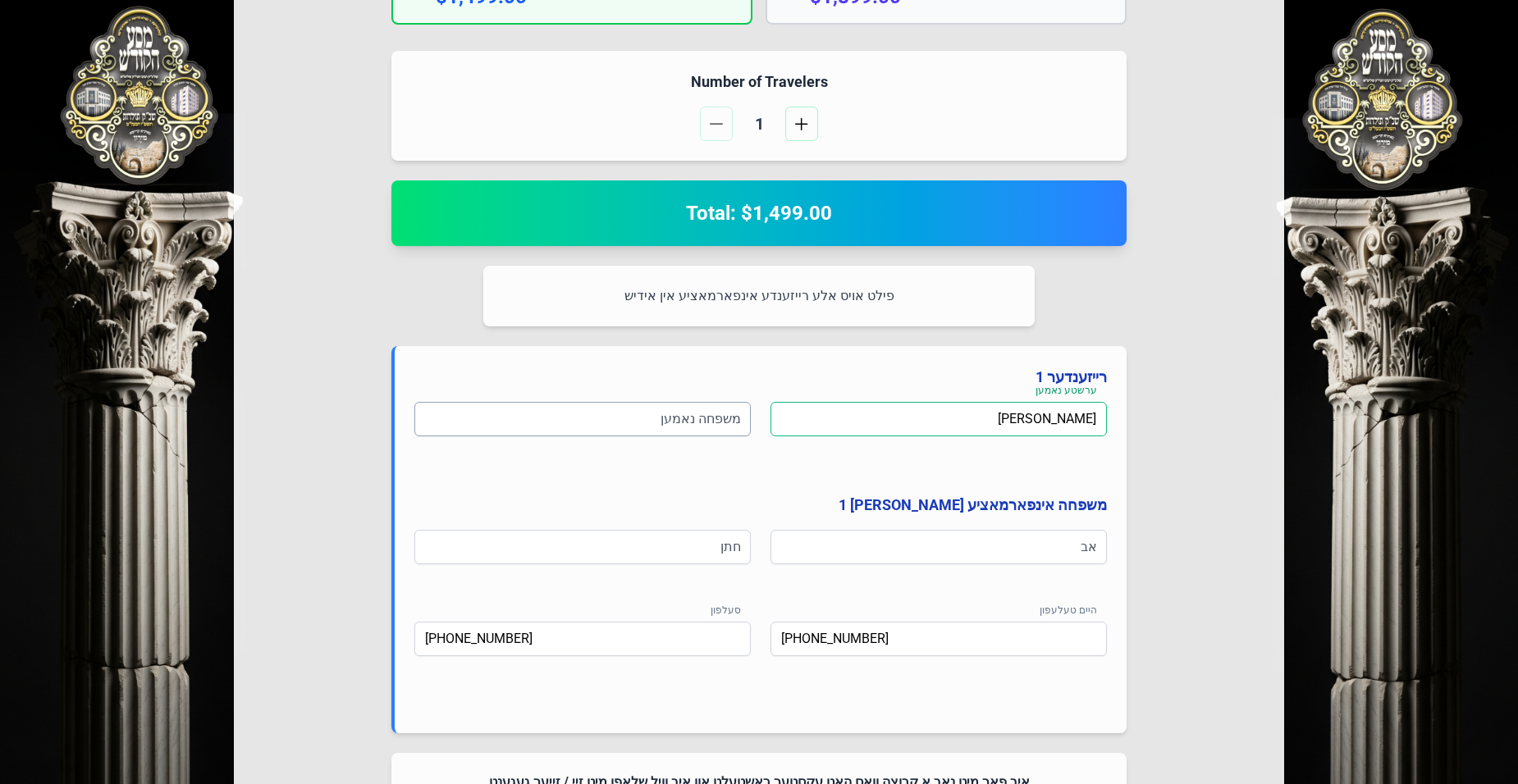
type input "[PERSON_NAME]"
click at [647, 425] on input at bounding box center [582, 419] width 336 height 34
type input "פראנצאז"
click at [1043, 548] on input at bounding box center [938, 547] width 336 height 34
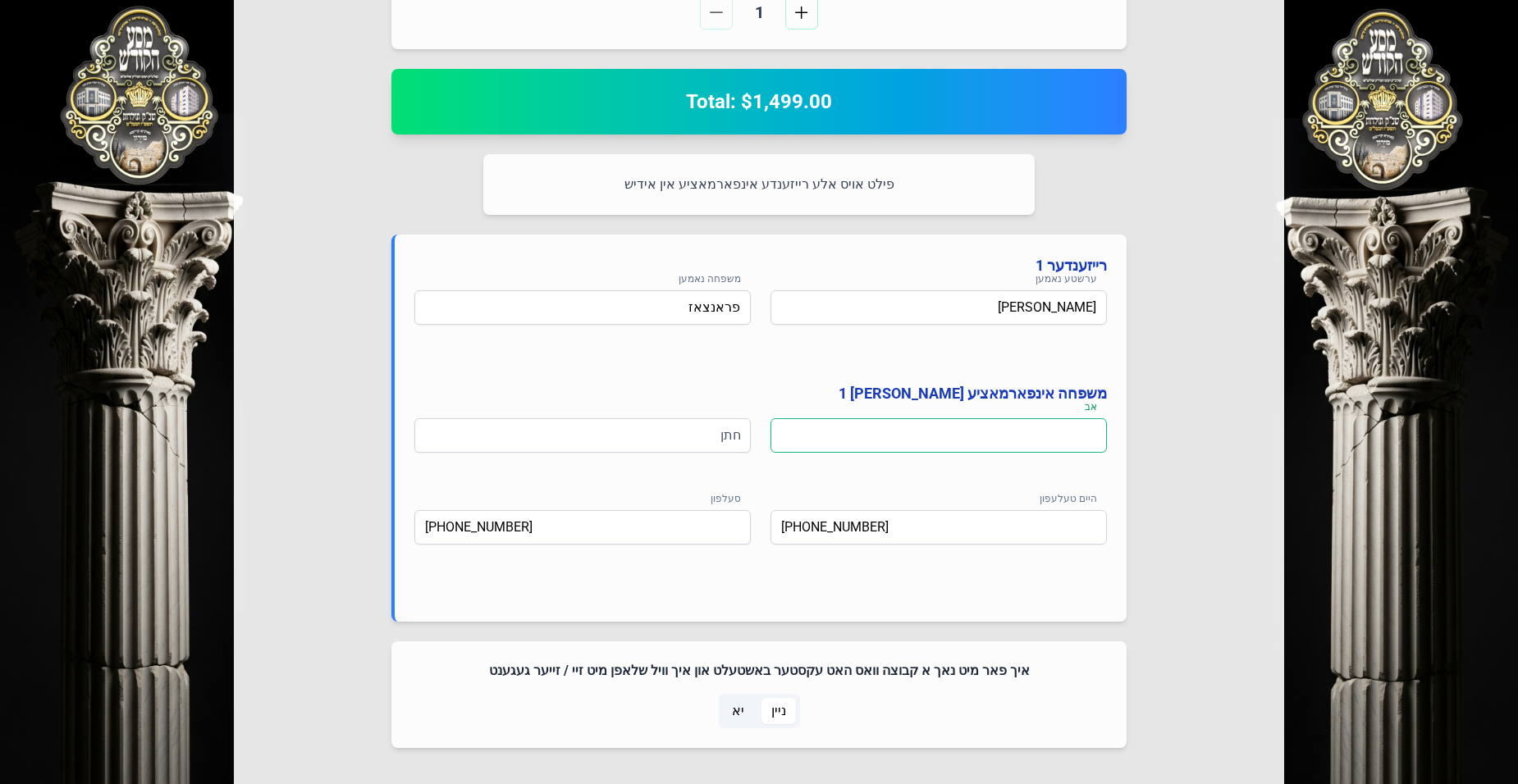
scroll to position [608, 0]
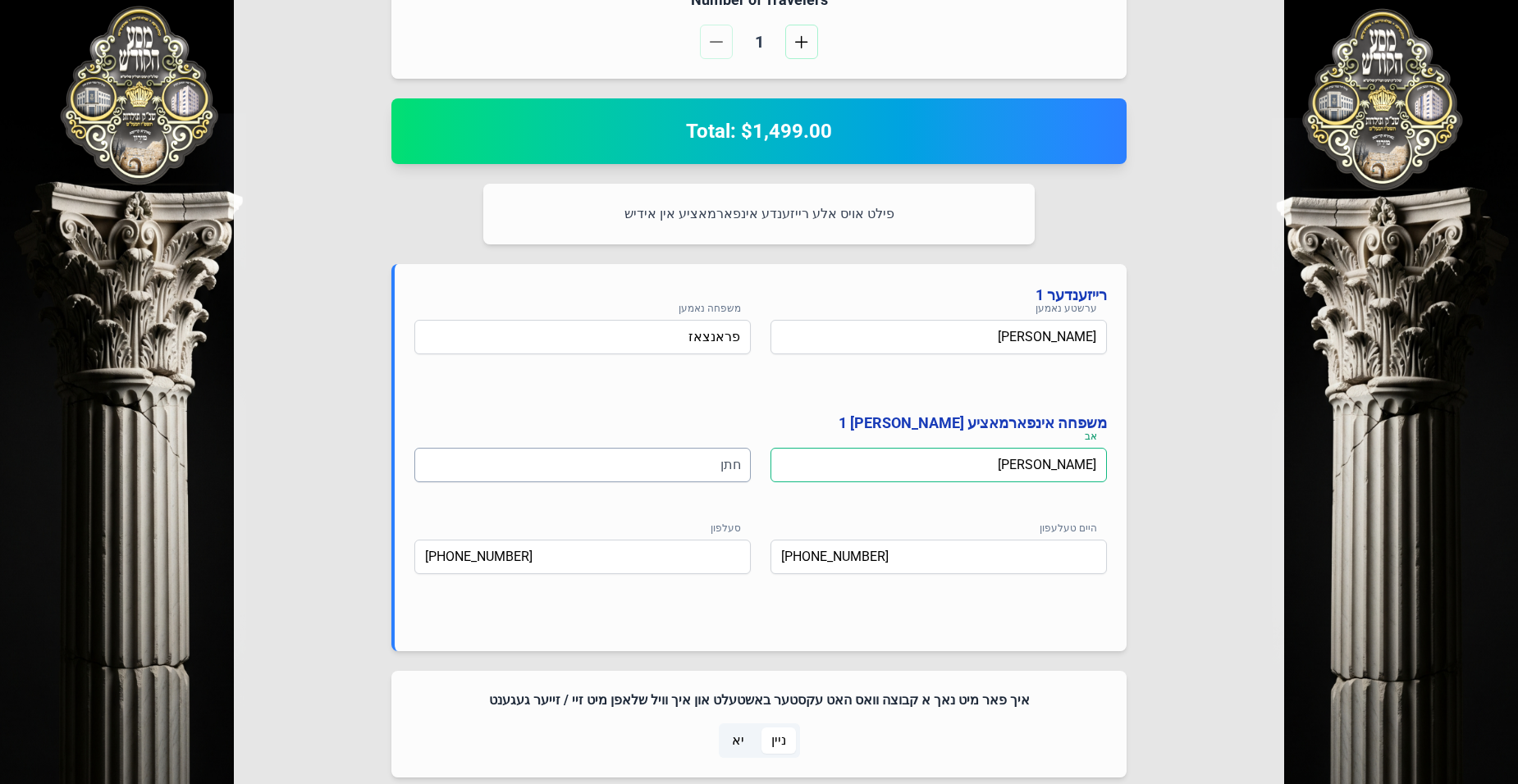
type input "[PERSON_NAME]"
click at [704, 454] on input at bounding box center [582, 465] width 336 height 34
click at [678, 465] on input "[PERSON_NAME]" at bounding box center [582, 465] width 336 height 34
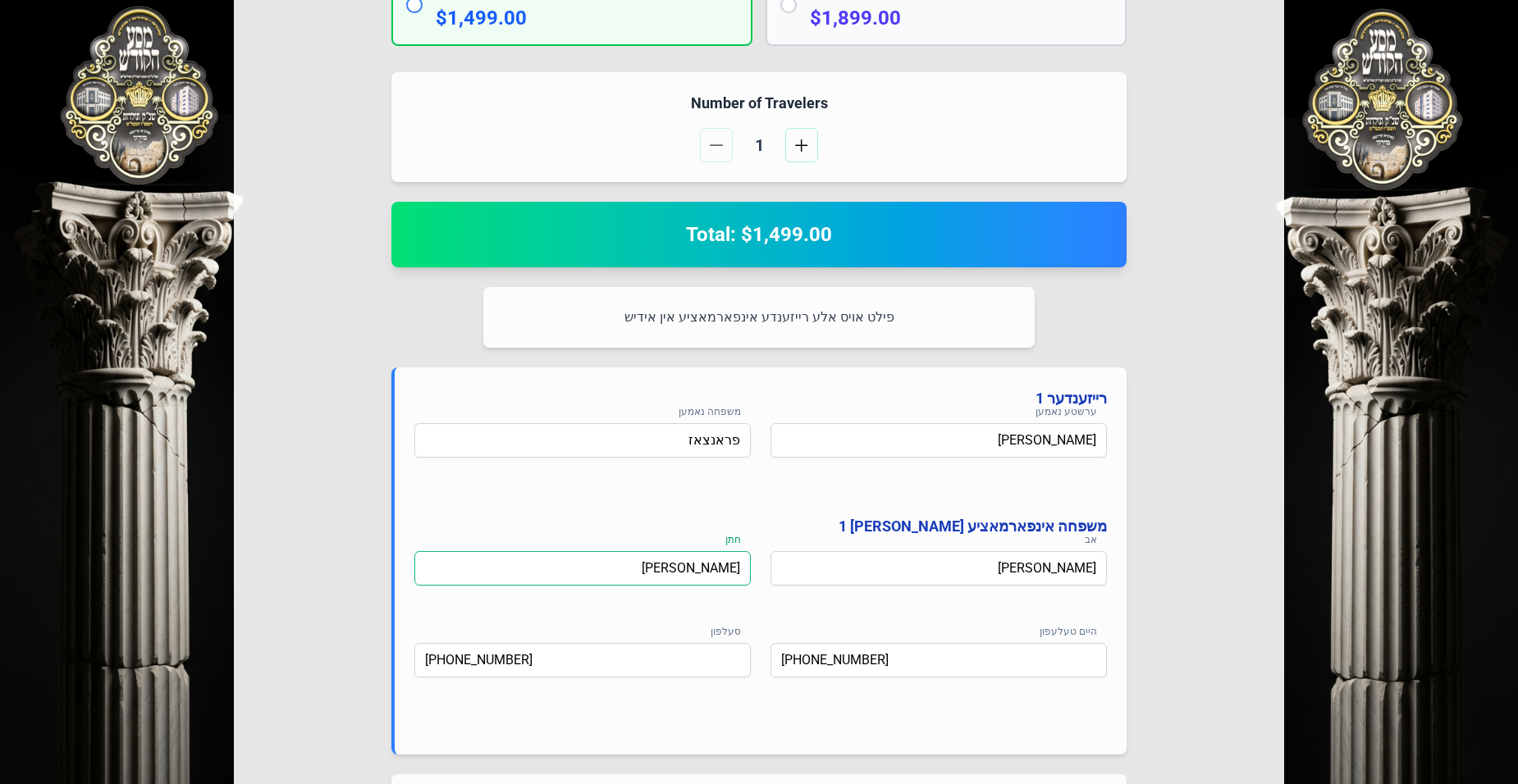
scroll to position [772, 0]
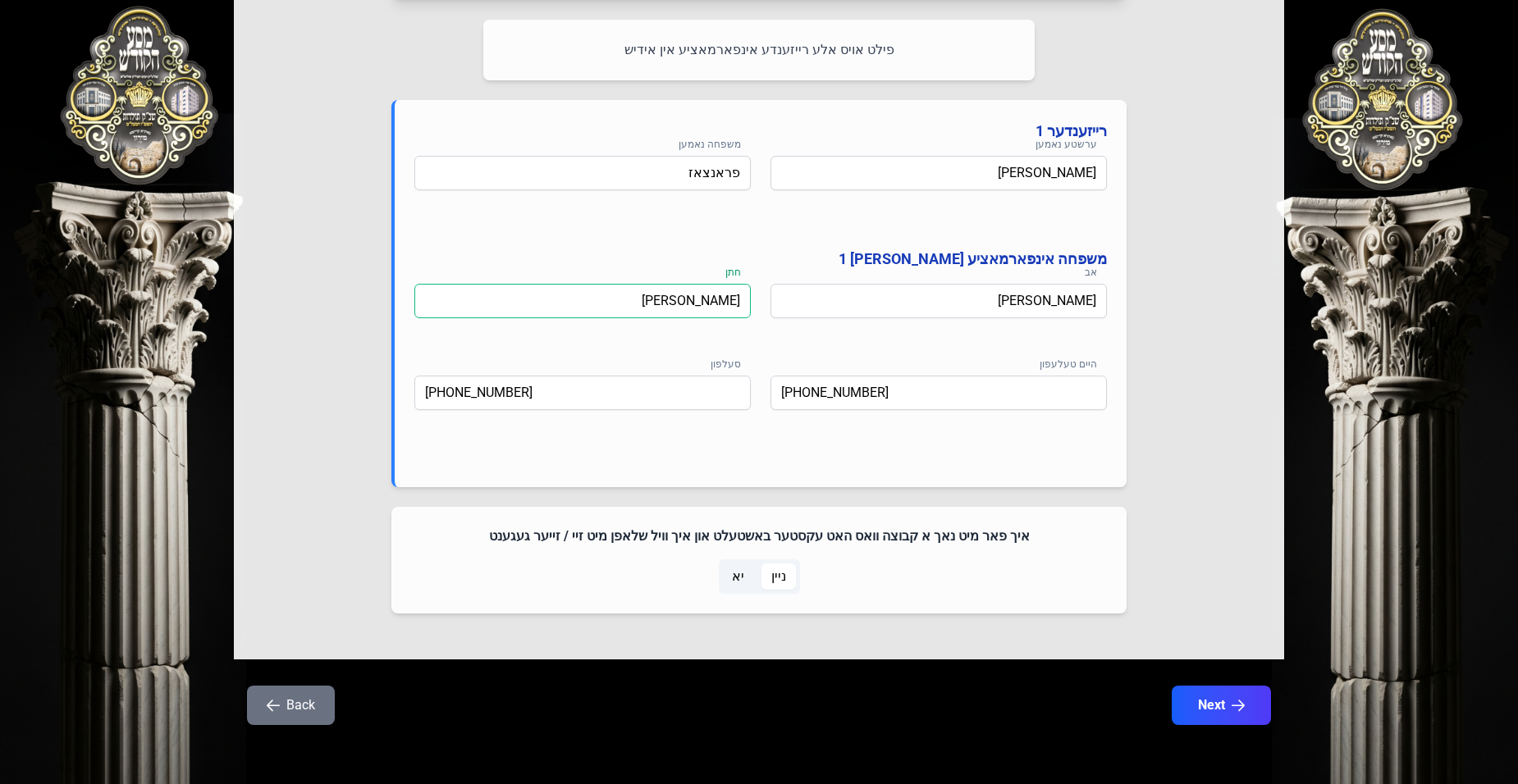
type input "[PERSON_NAME]"
click at [739, 577] on span "יא" at bounding box center [738, 576] width 12 height 20
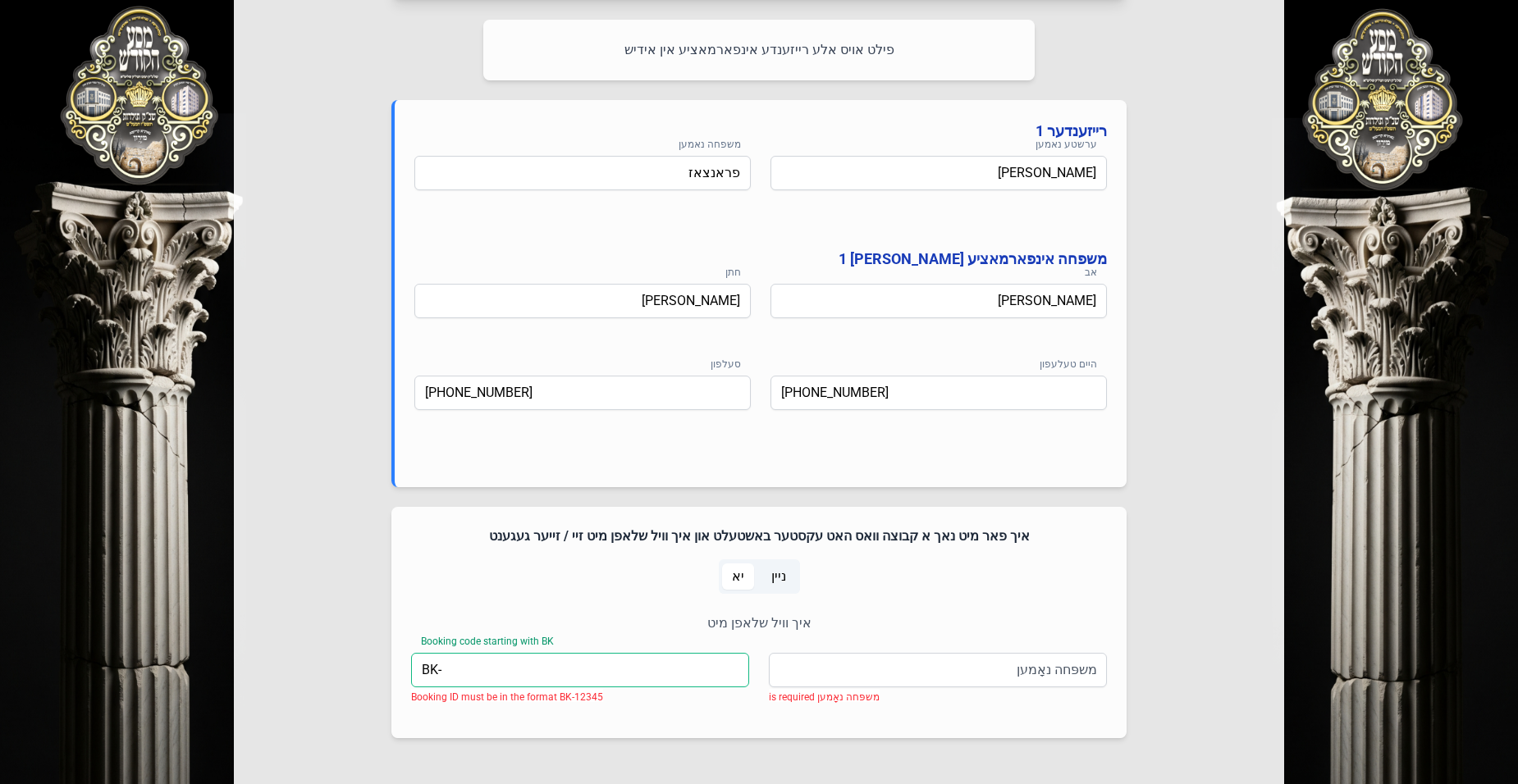
click at [520, 660] on input "BK-" at bounding box center [580, 669] width 338 height 34
click at [861, 674] on input "משפּחה נאָמען" at bounding box center [938, 669] width 338 height 34
type input "פראנצאז"
click at [642, 666] on input "BK-" at bounding box center [580, 669] width 338 height 34
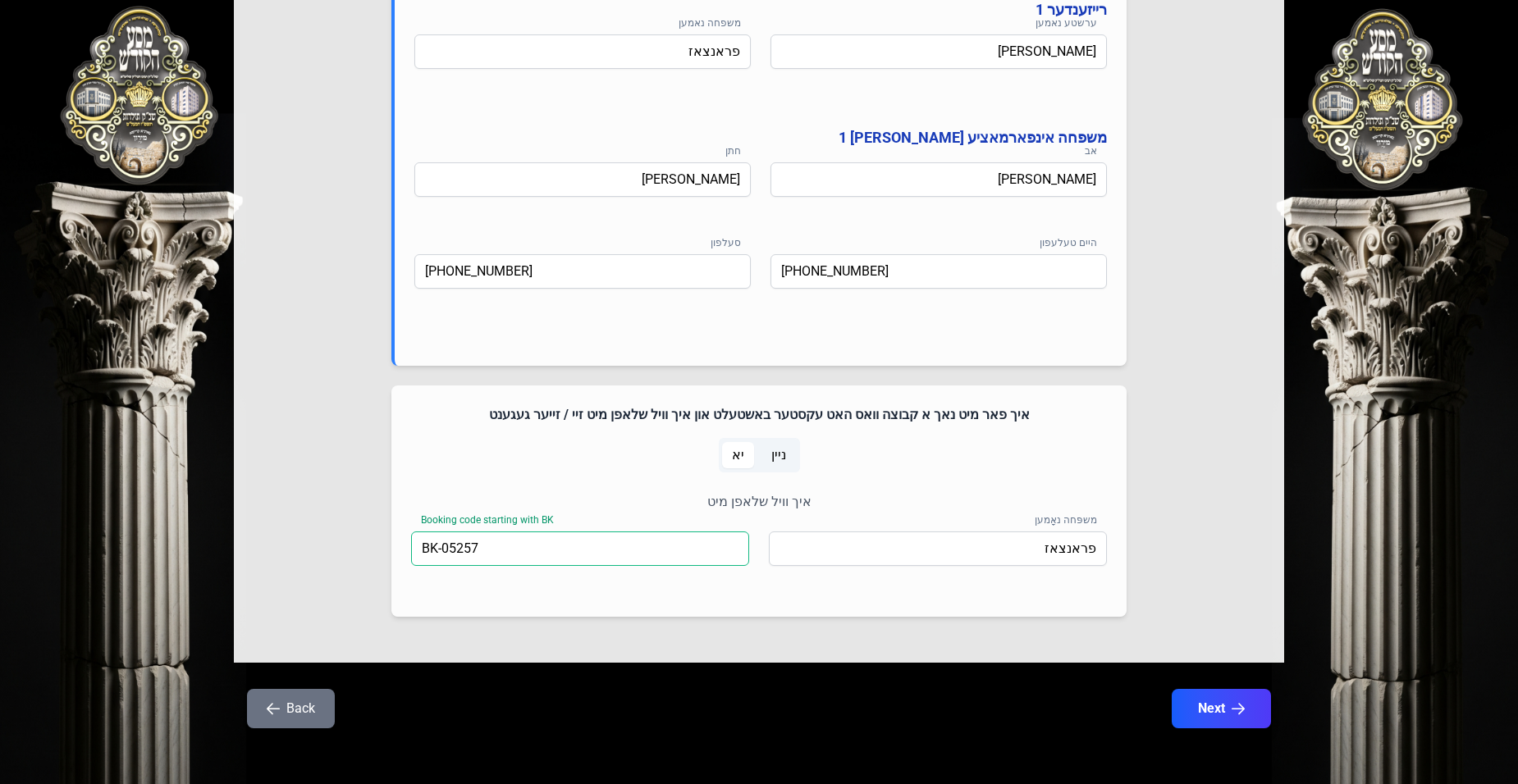
scroll to position [897, 0]
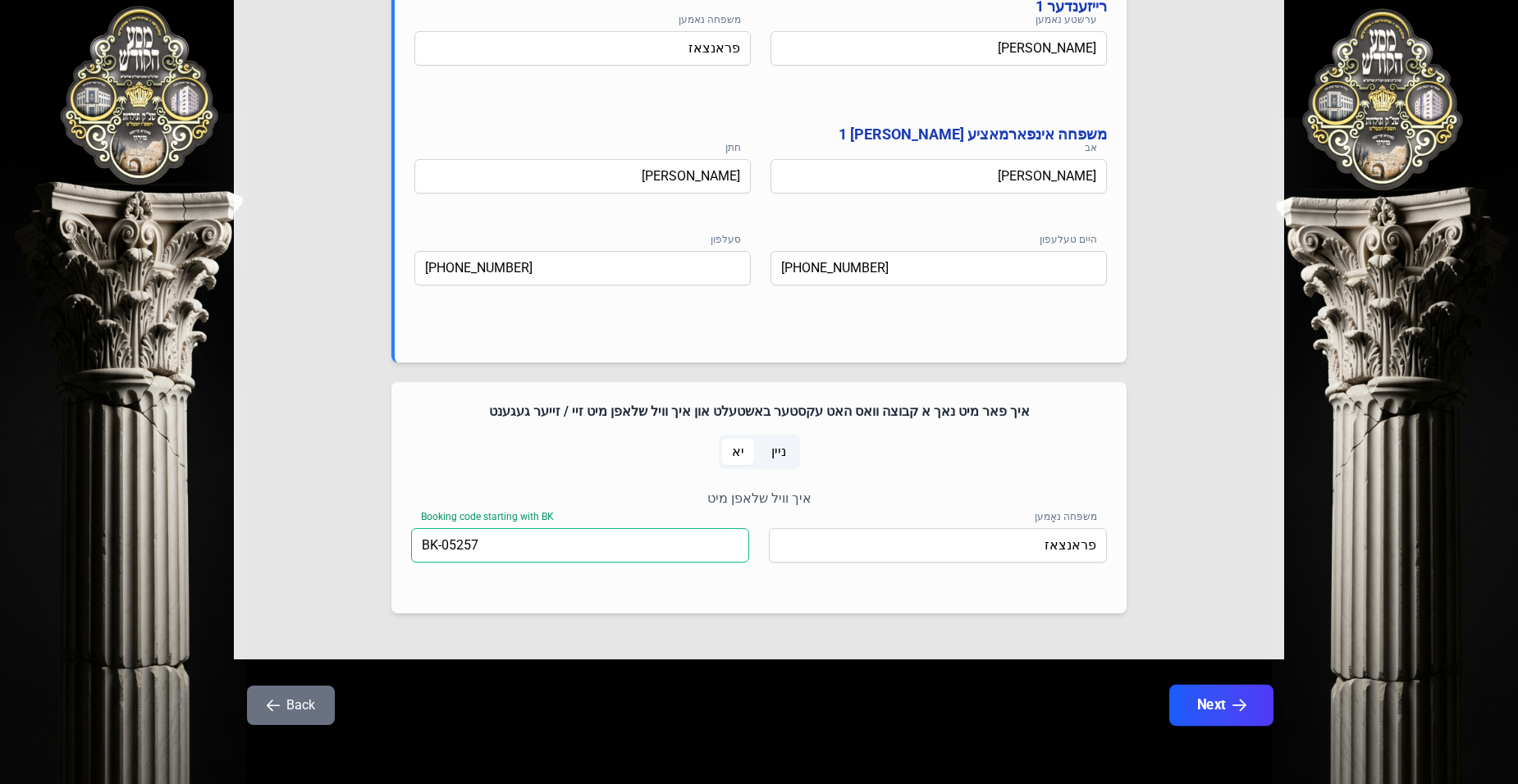
type input "BK-05257"
click at [1220, 697] on button "Next" at bounding box center [1222, 706] width 104 height 41
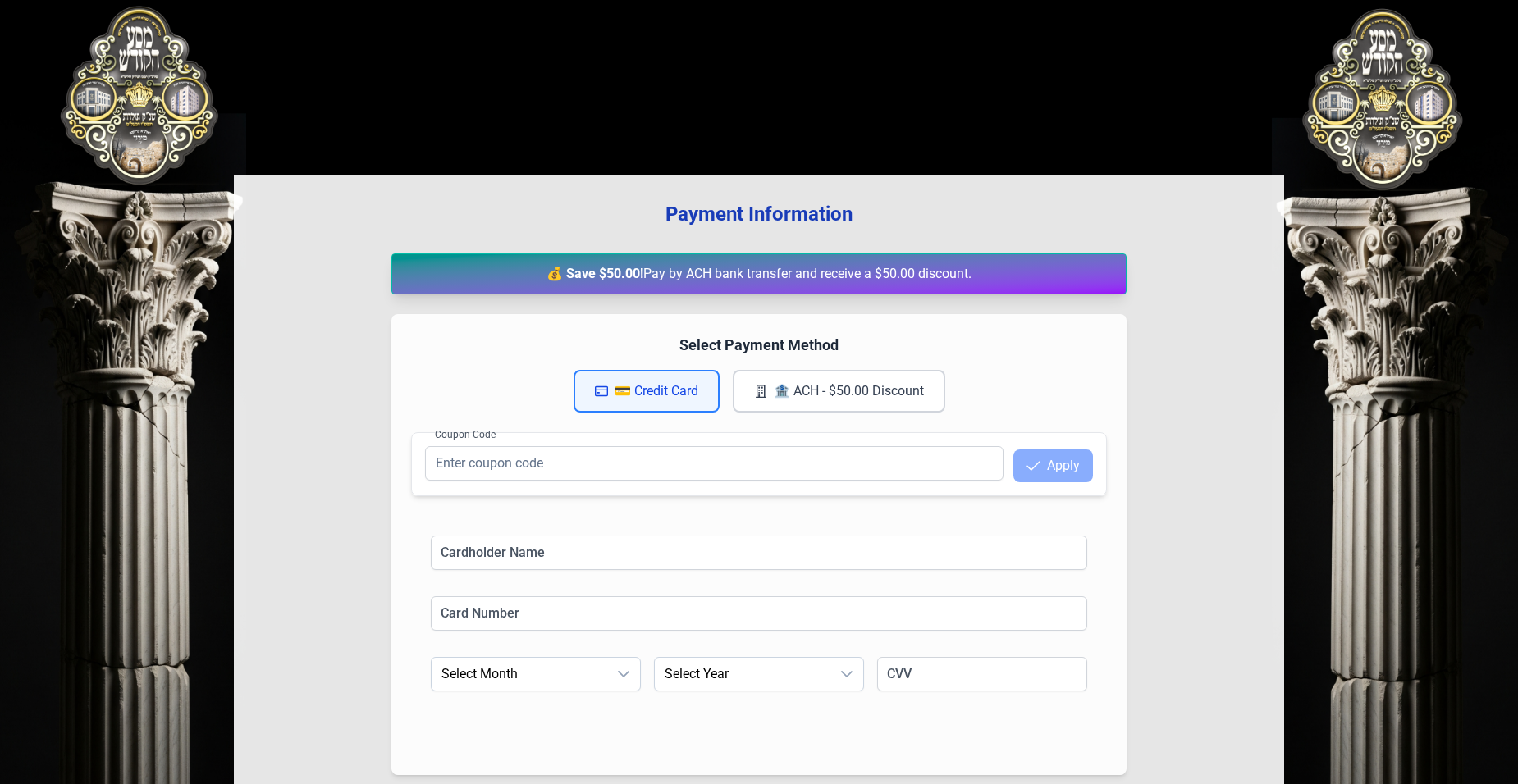
scroll to position [0, 0]
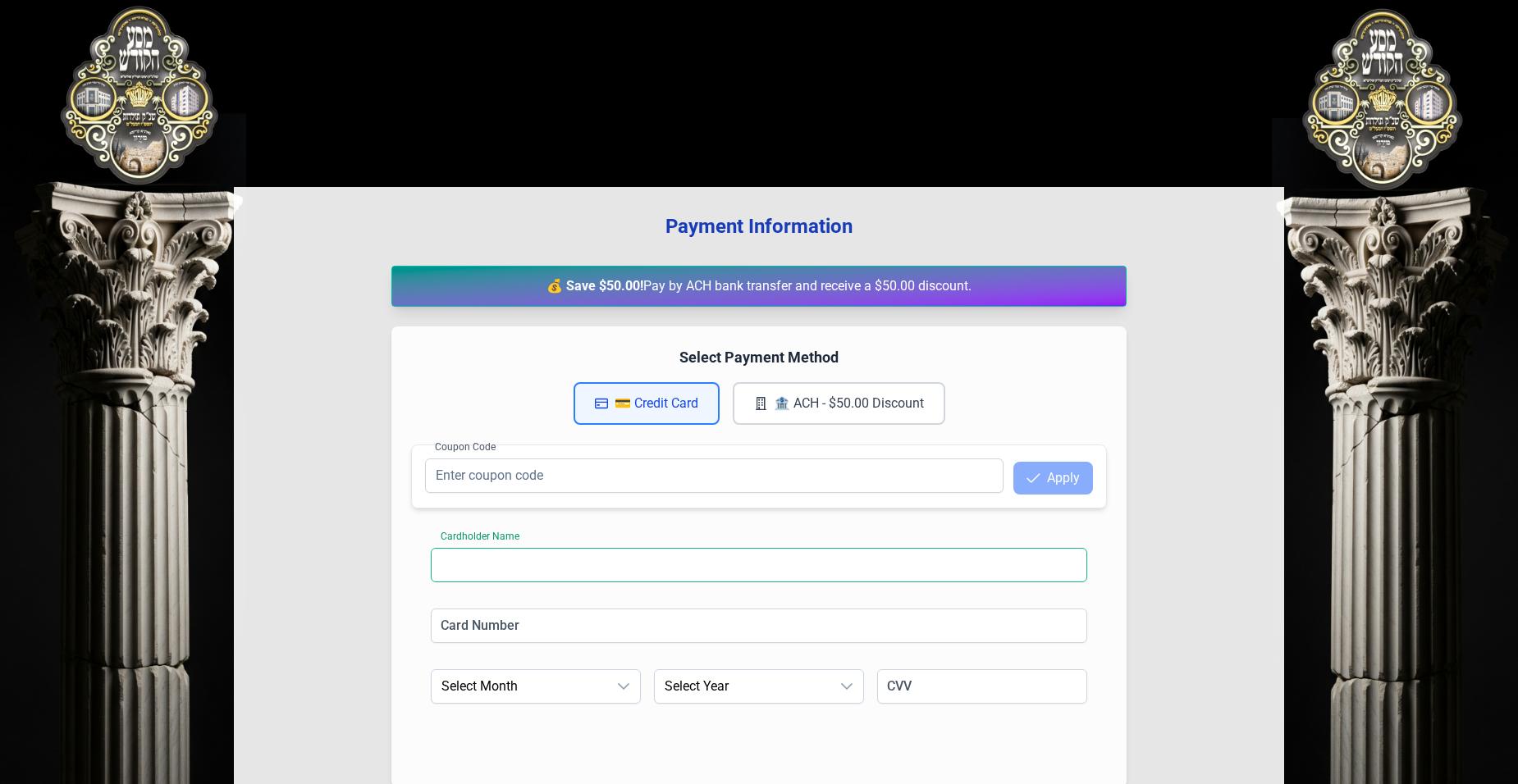
click at [525, 563] on input at bounding box center [759, 565] width 657 height 34
type input "ח"
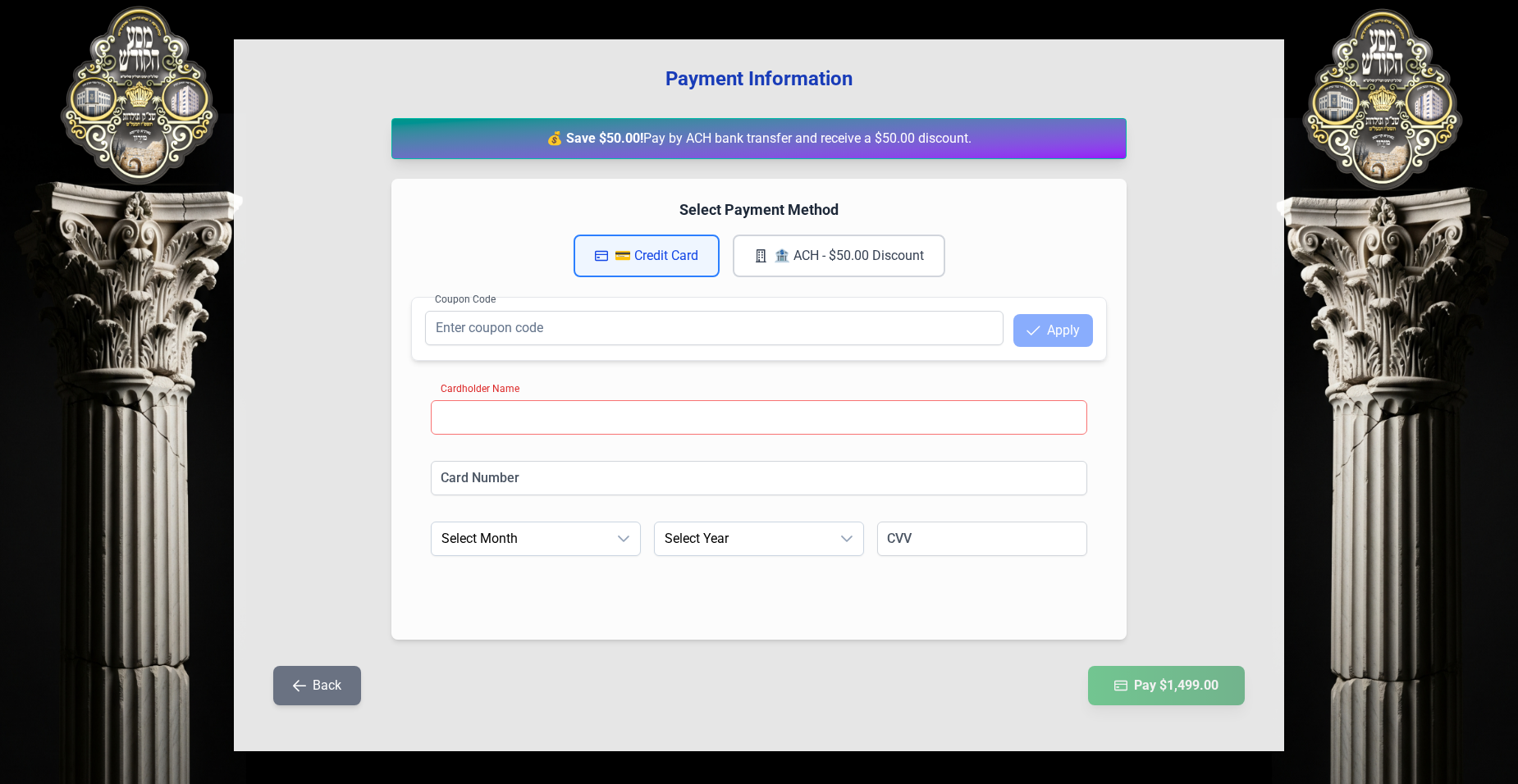
scroll to position [155, 0]
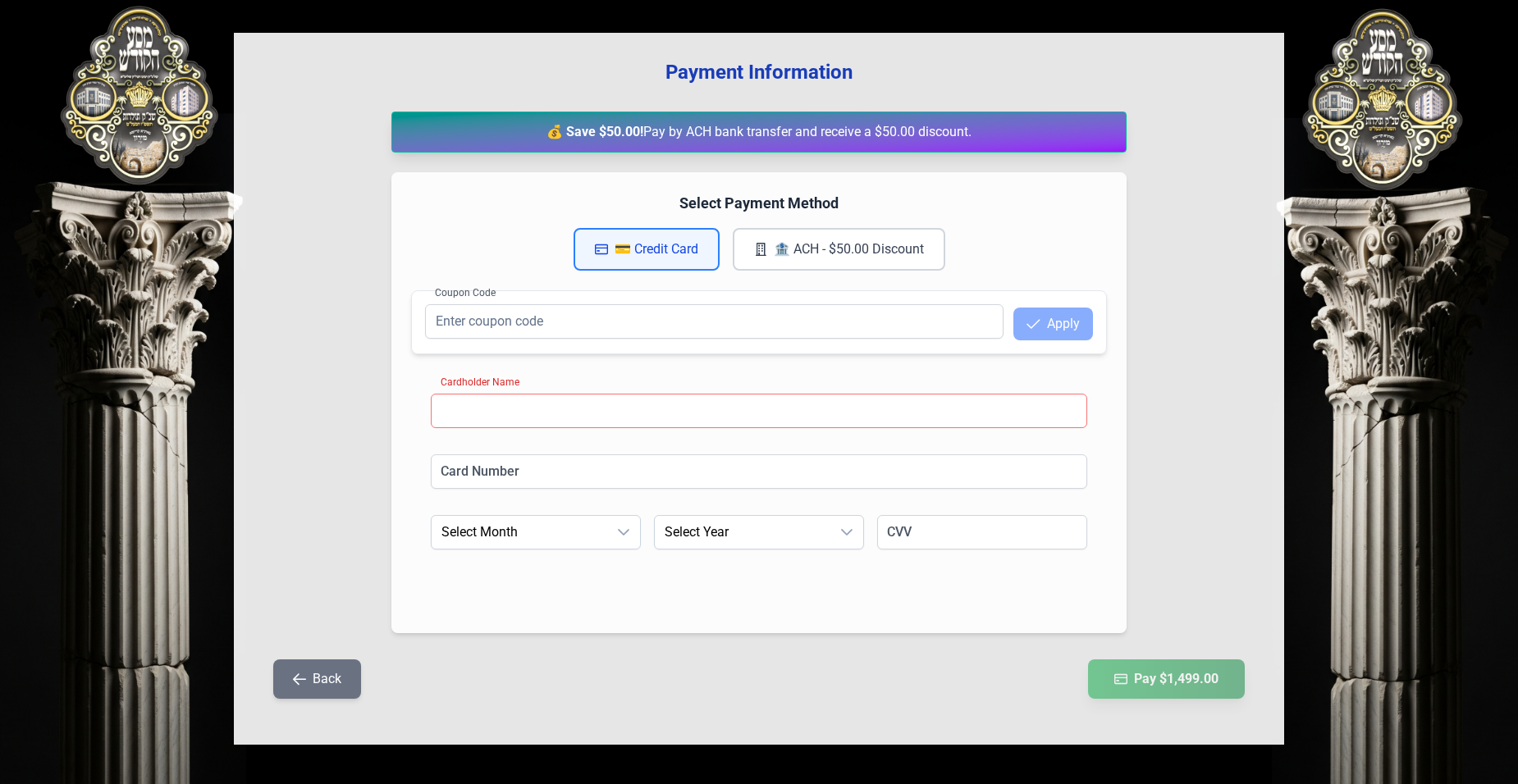
click at [495, 407] on input at bounding box center [759, 411] width 657 height 34
type input "[PERSON_NAME]"
click at [466, 473] on input at bounding box center [759, 471] width 657 height 34
type input "4147 202723613996"
click at [1172, 510] on div "Payment Information 💰 Save $50.00! Pay by ACH bank transfer and receive a $50.0…" at bounding box center [759, 388] width 1050 height 712
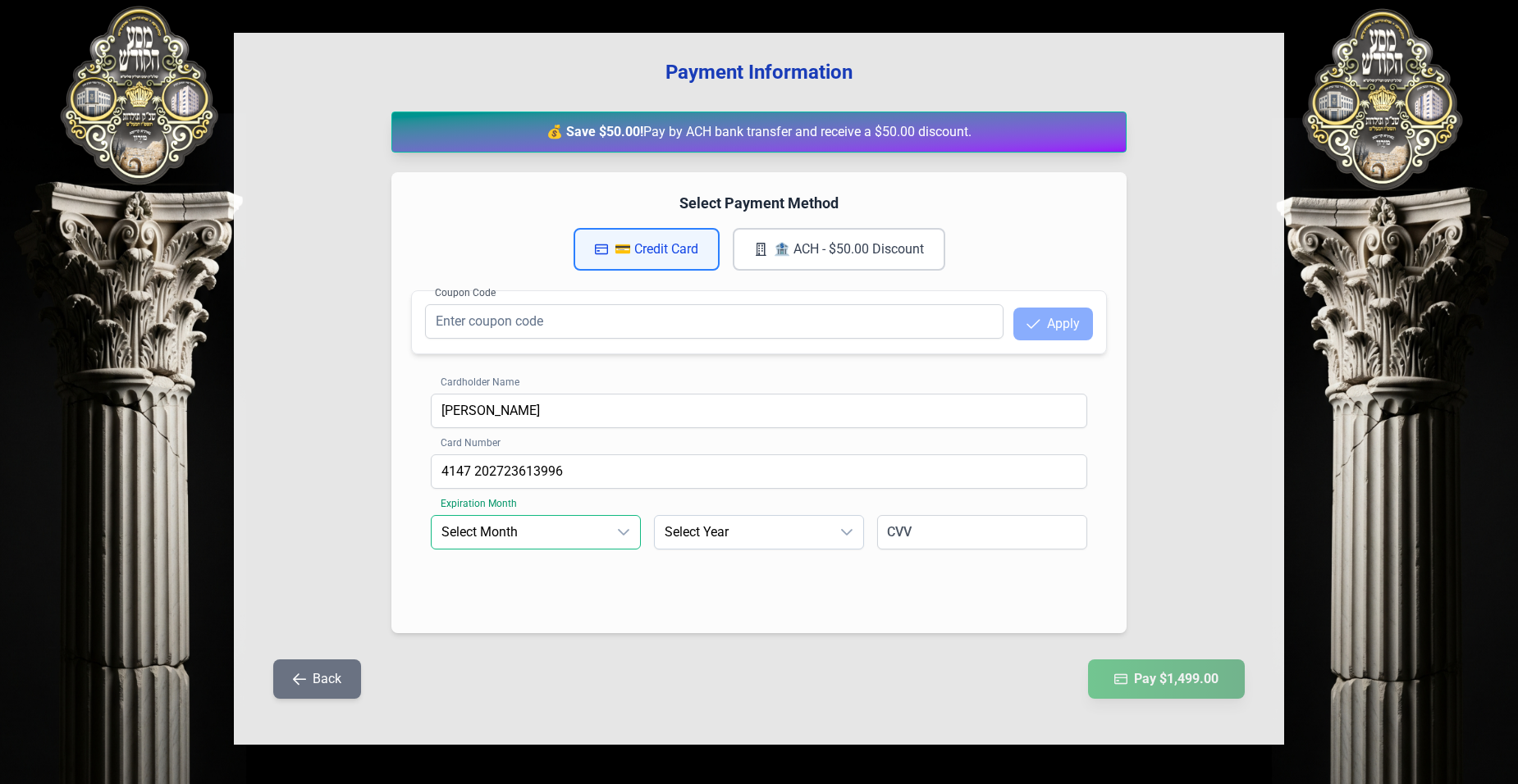
click at [503, 531] on span "Select Month" at bounding box center [520, 532] width 176 height 33
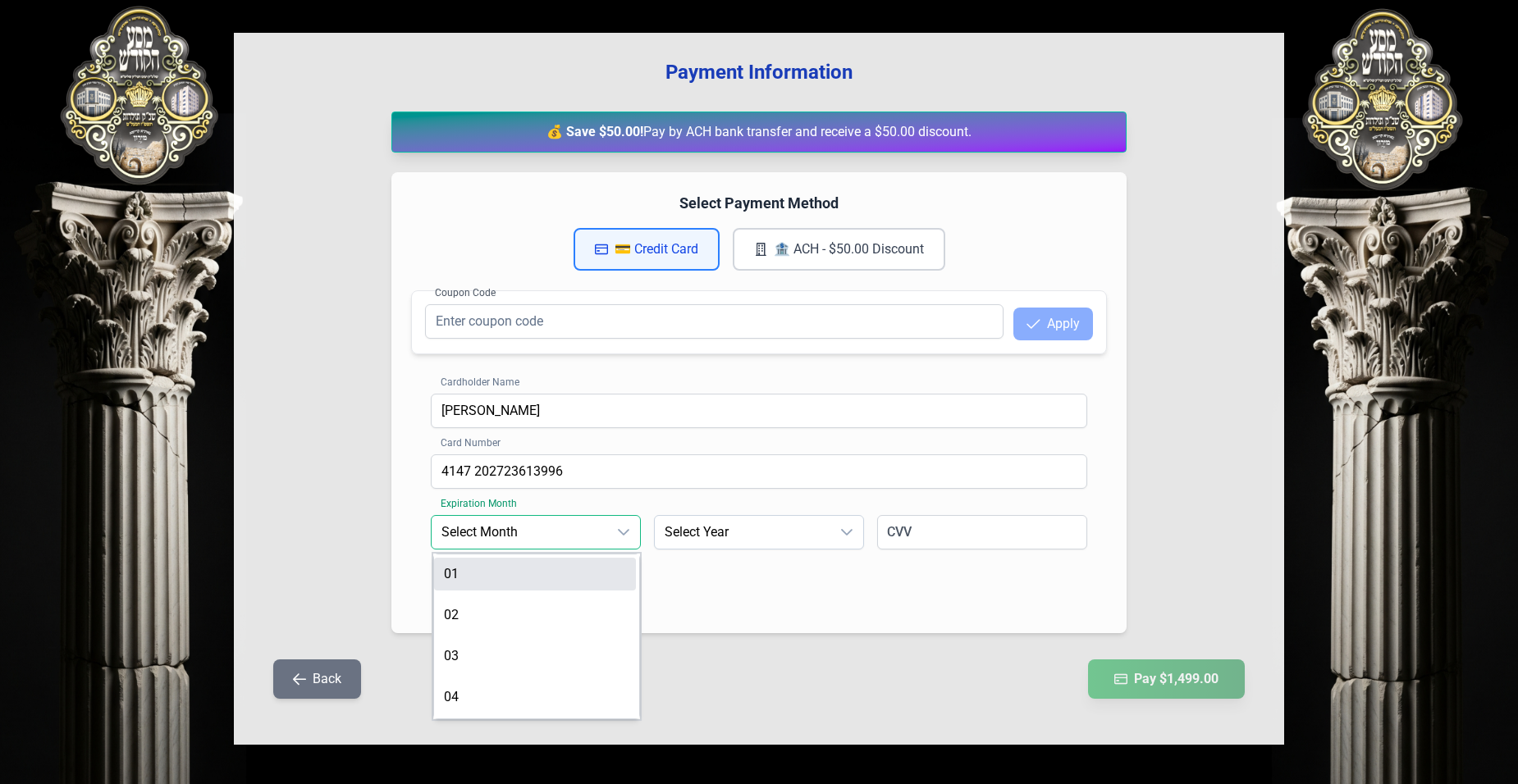
click at [532, 582] on li "01" at bounding box center [535, 574] width 202 height 33
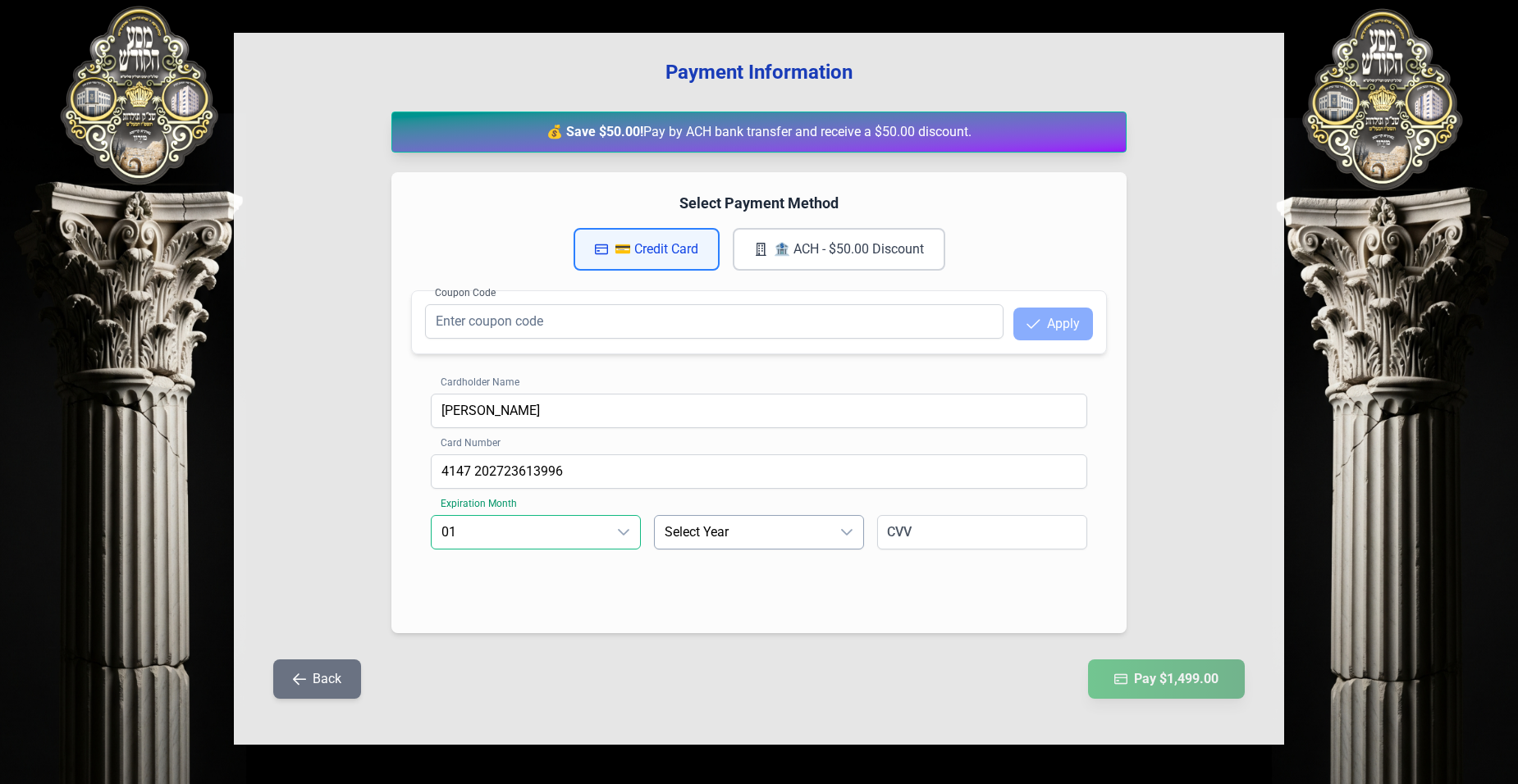
click at [699, 540] on span "Select Year" at bounding box center [742, 532] width 176 height 33
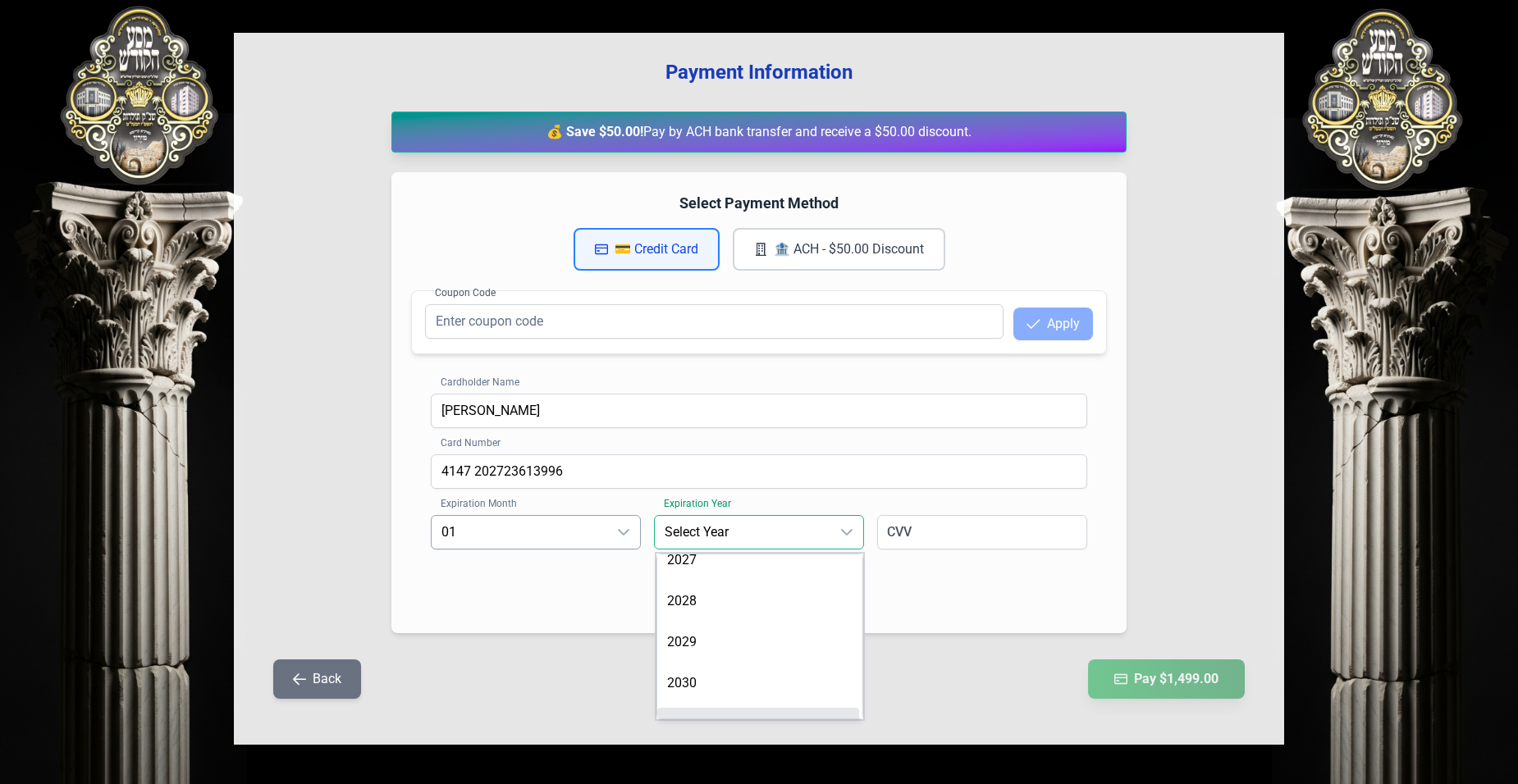
scroll to position [164, 0]
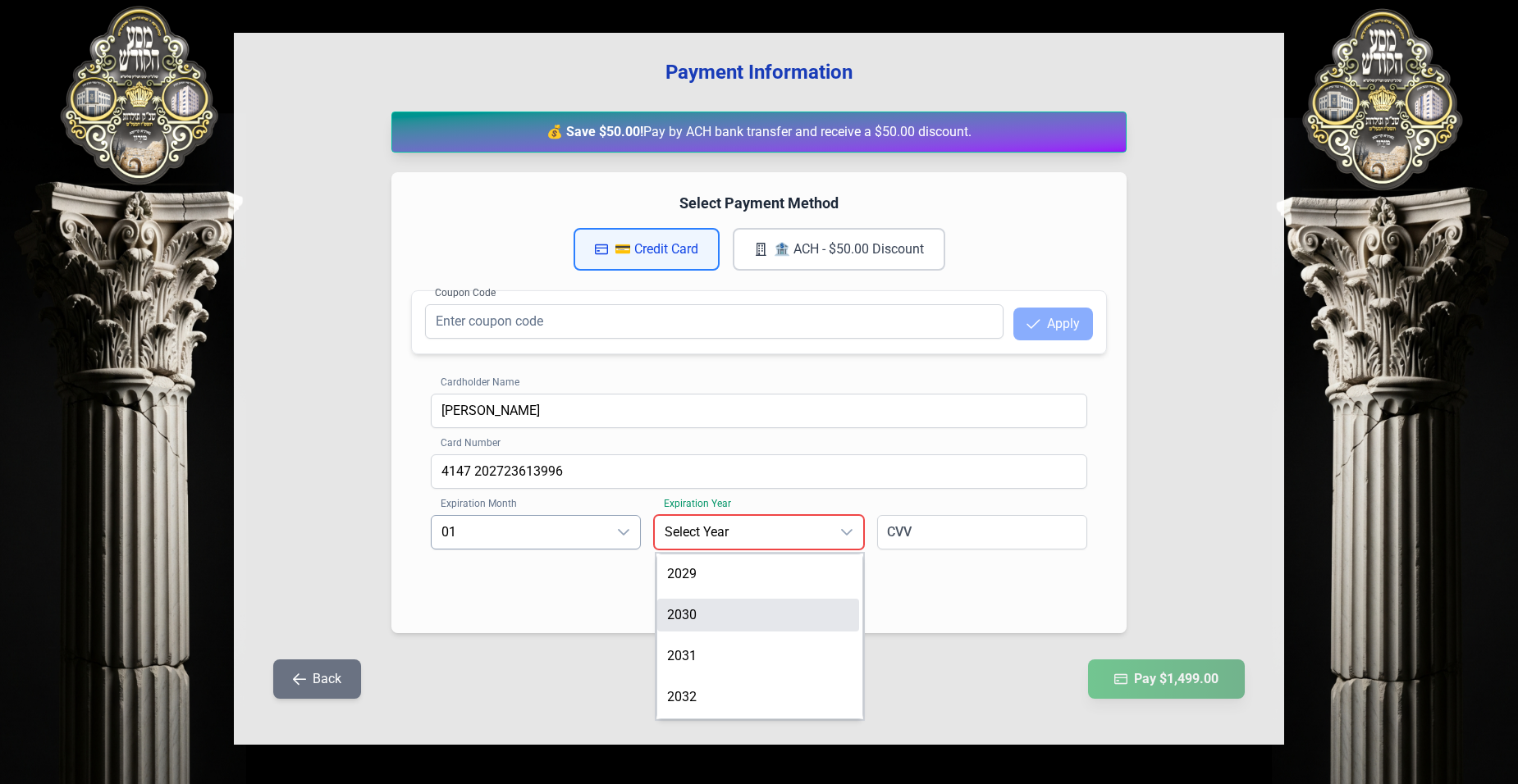
click at [699, 615] on li "2030" at bounding box center [758, 615] width 202 height 33
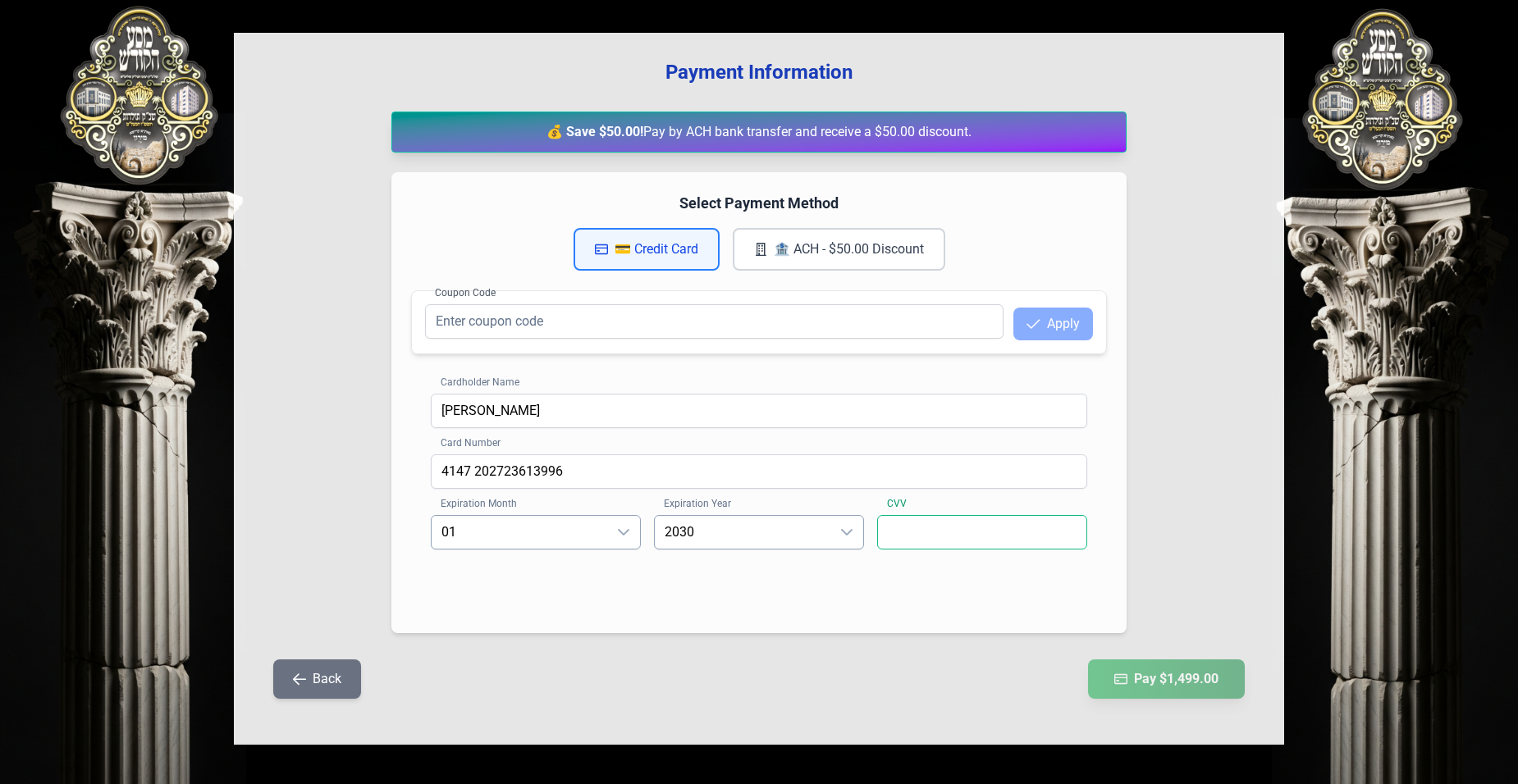
click at [898, 535] on input at bounding box center [983, 532] width 210 height 34
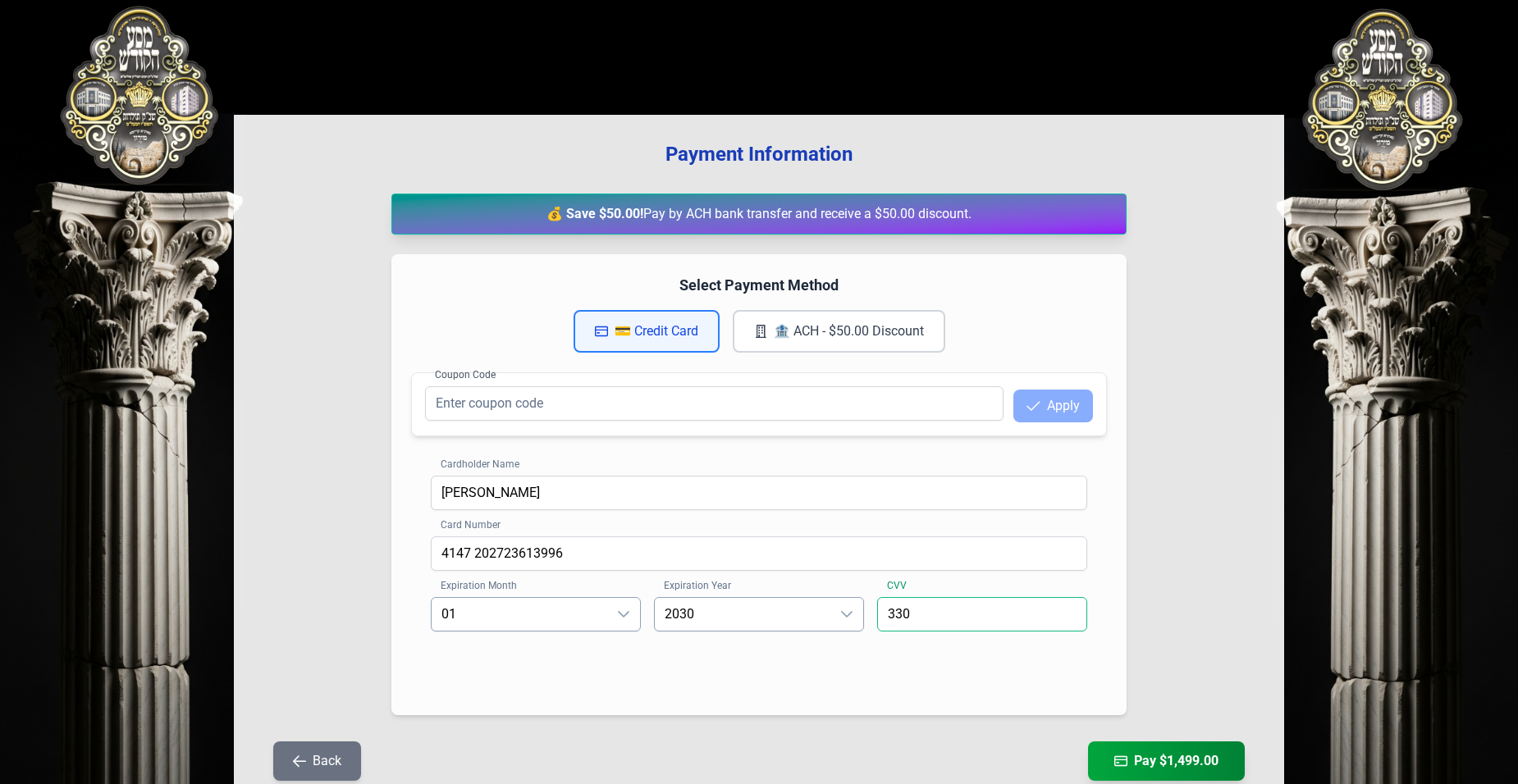
scroll to position [155, 0]
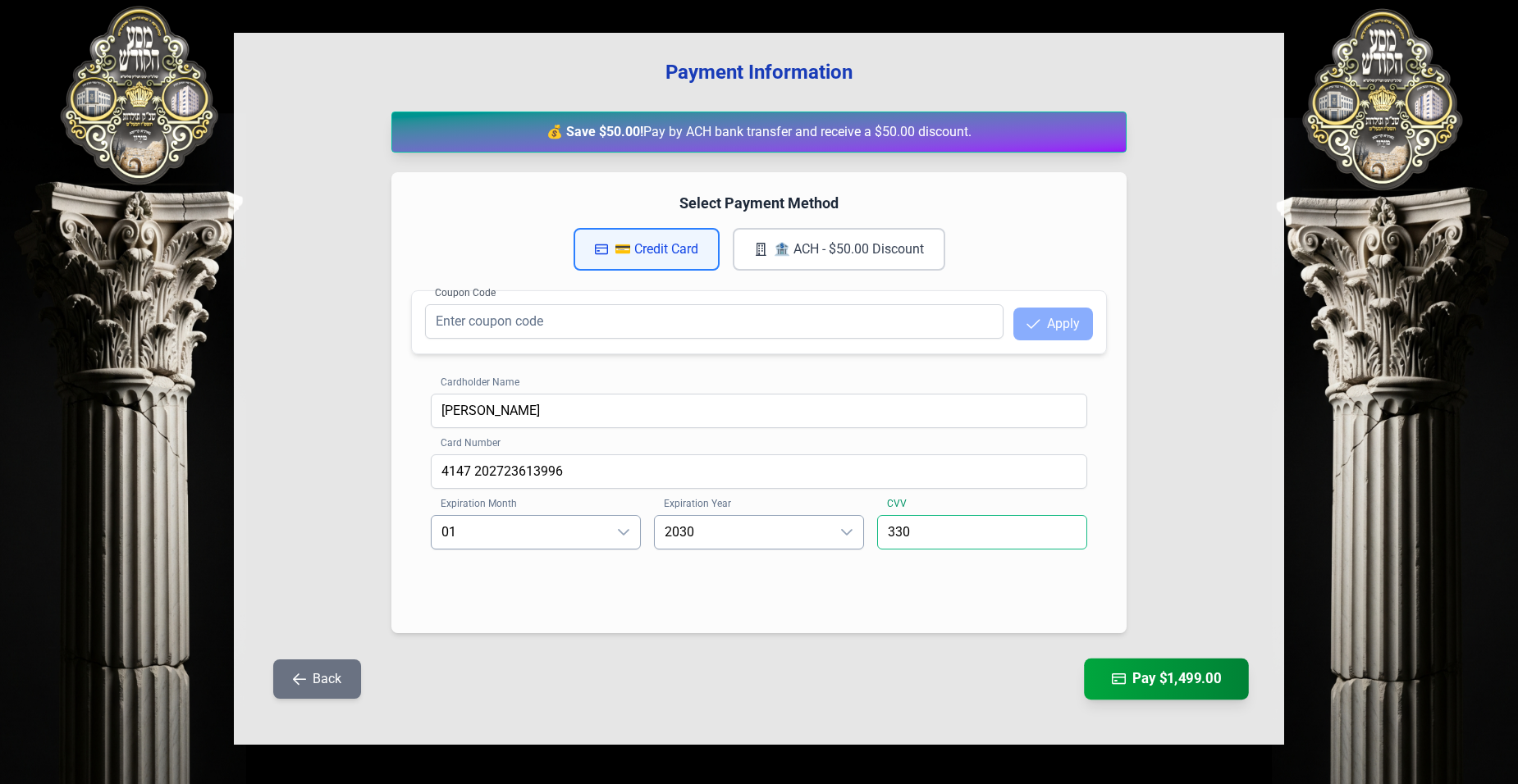
type input "330"
click at [1125, 683] on button "Pay $1,499.00" at bounding box center [1166, 680] width 165 height 41
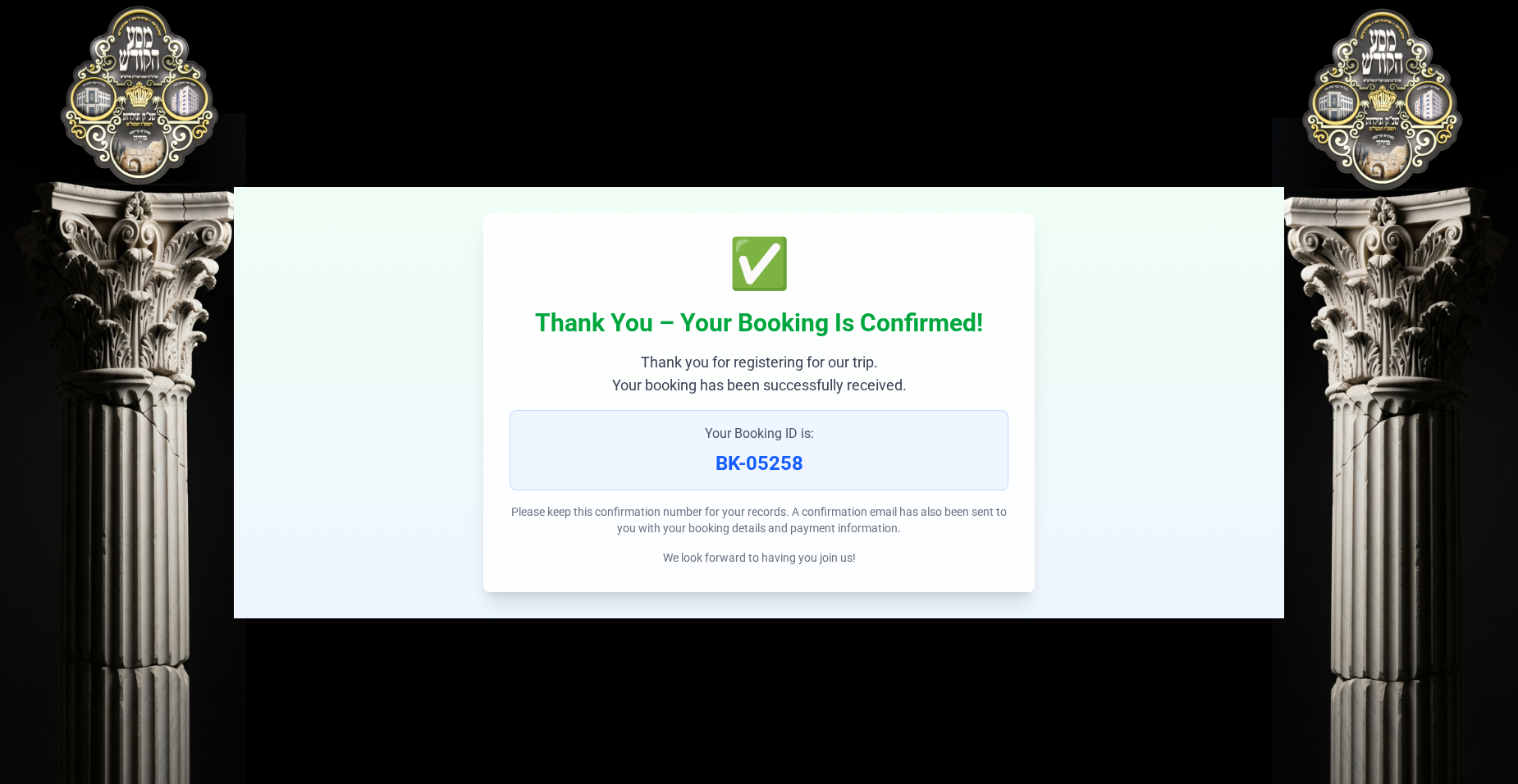
scroll to position [0, 0]
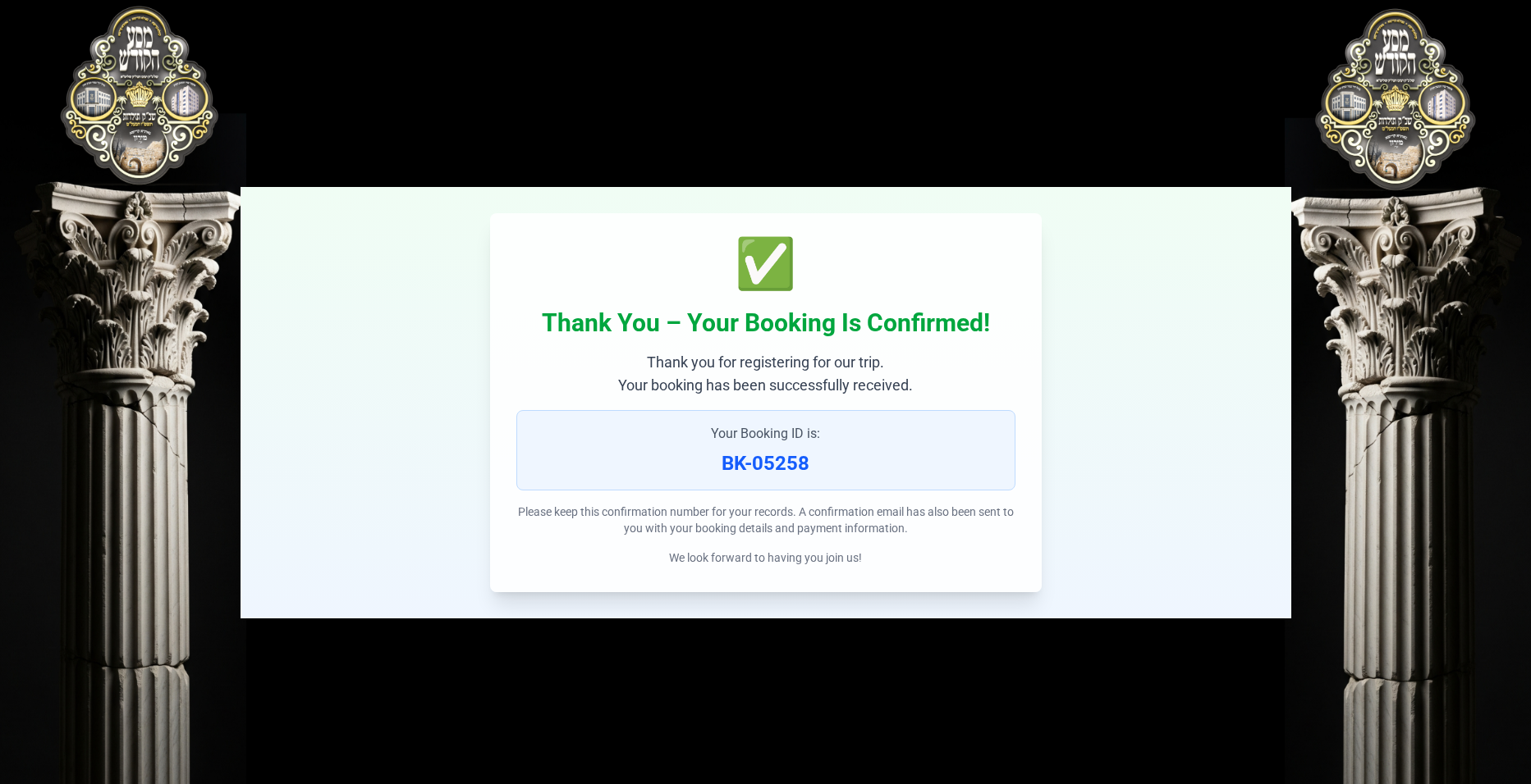
click at [1465, 642] on div "בעזהשי"ת 0 1 2 3 4 5 6 ✅ Thank You – Your Booking Is Confirmed! Thank you for r…" at bounding box center [766, 392] width 1531 height 784
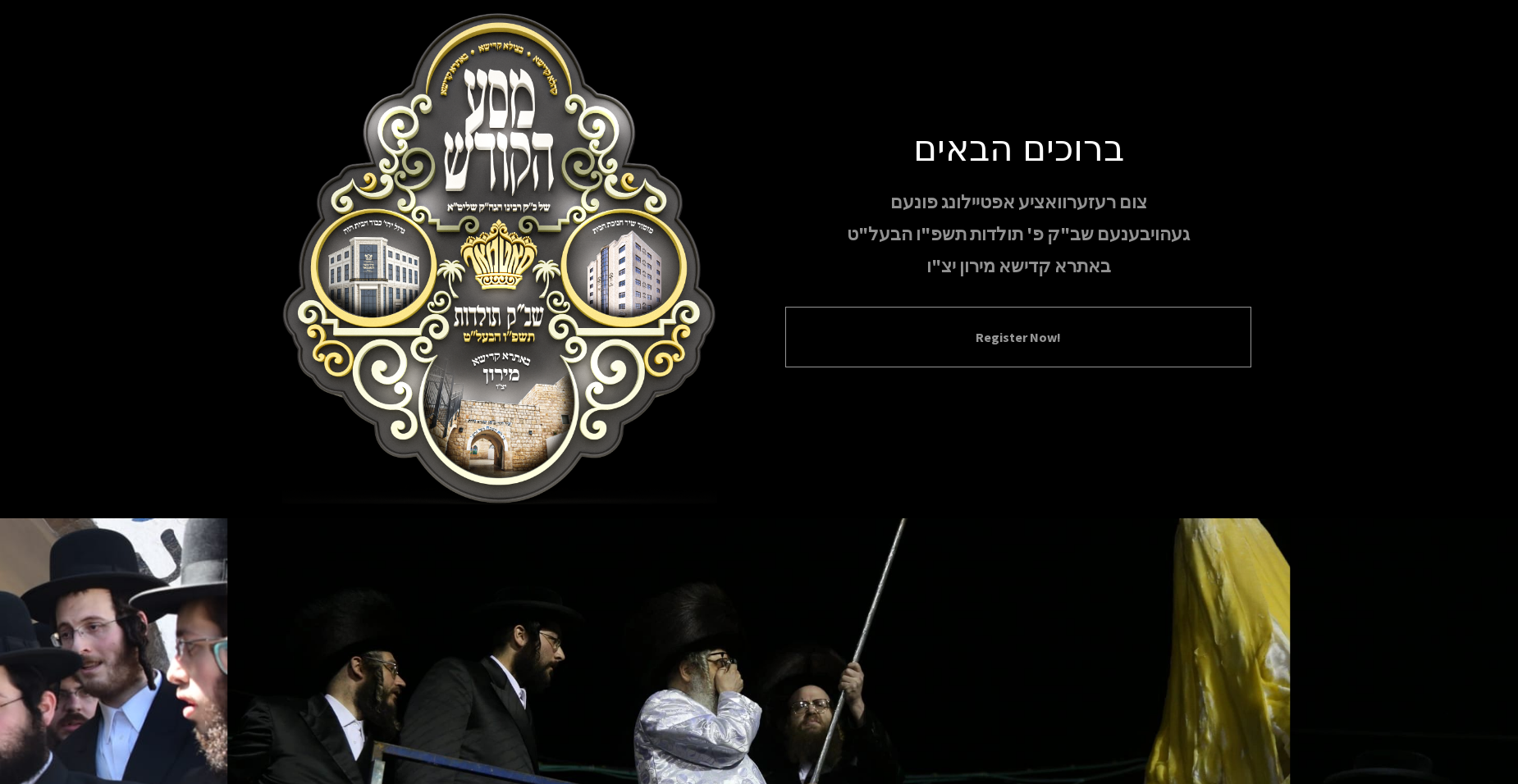
click at [890, 333] on button "Register Now!" at bounding box center [1018, 337] width 425 height 20
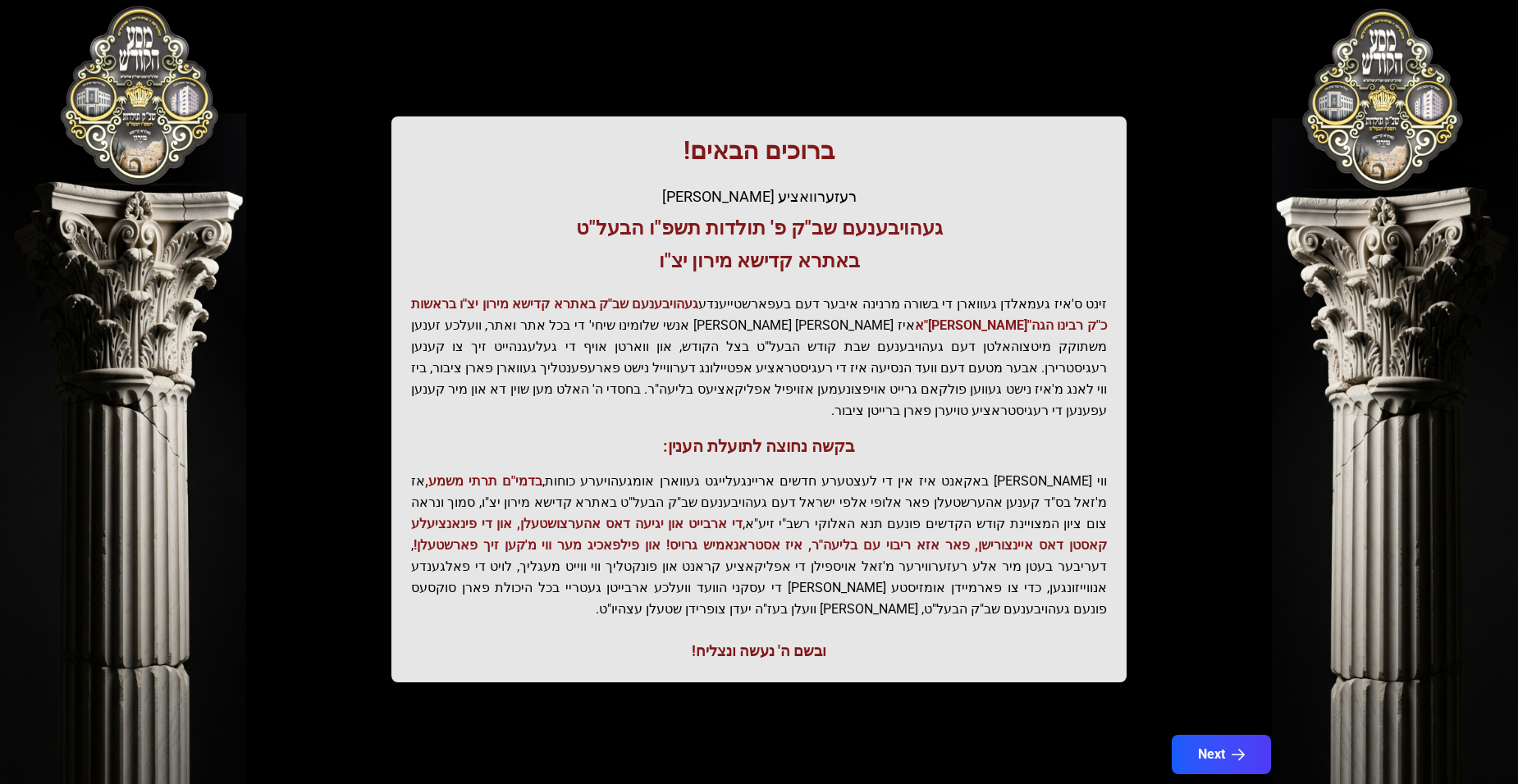
scroll to position [166, 0]
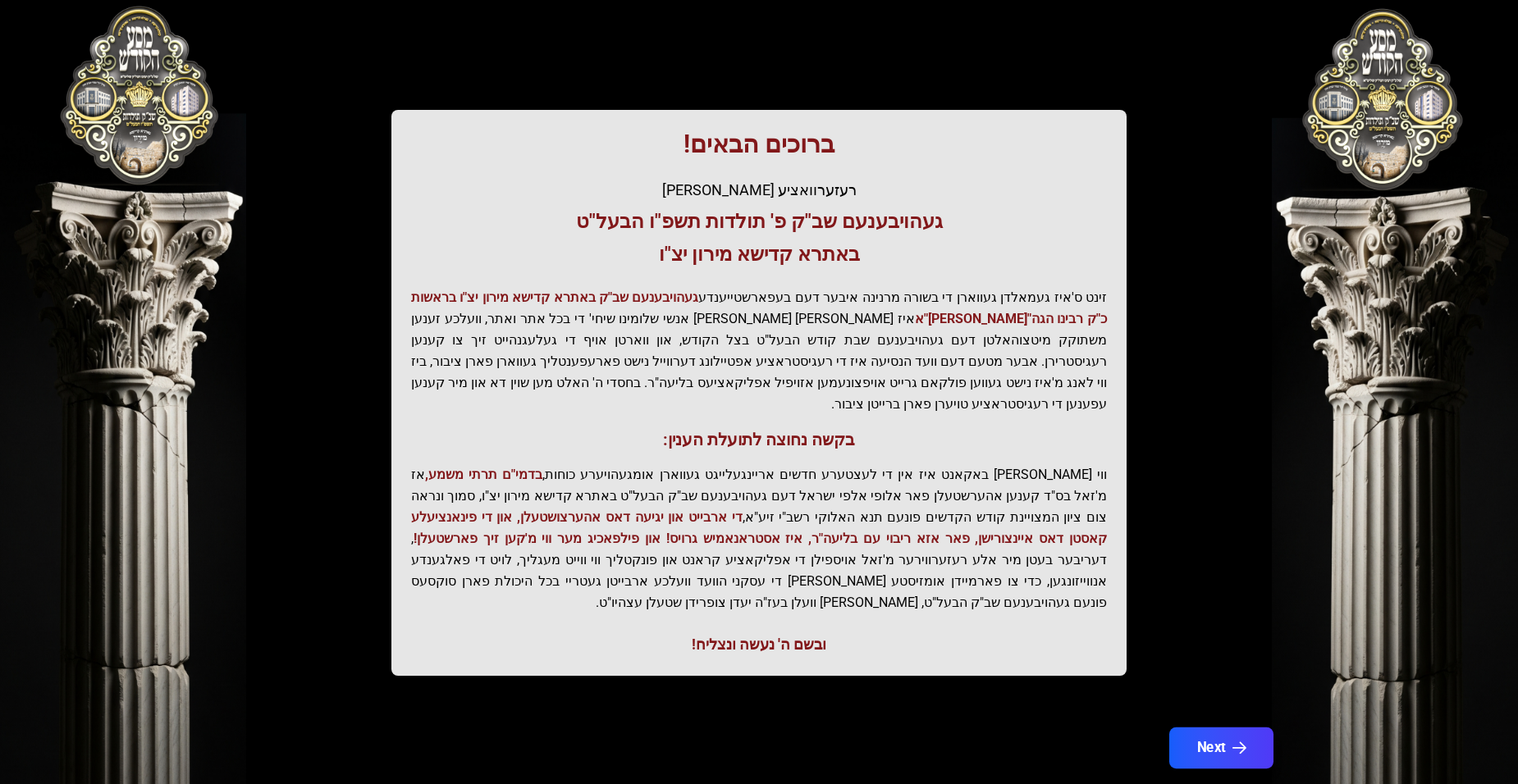
click at [1194, 728] on button "Next" at bounding box center [1222, 749] width 104 height 41
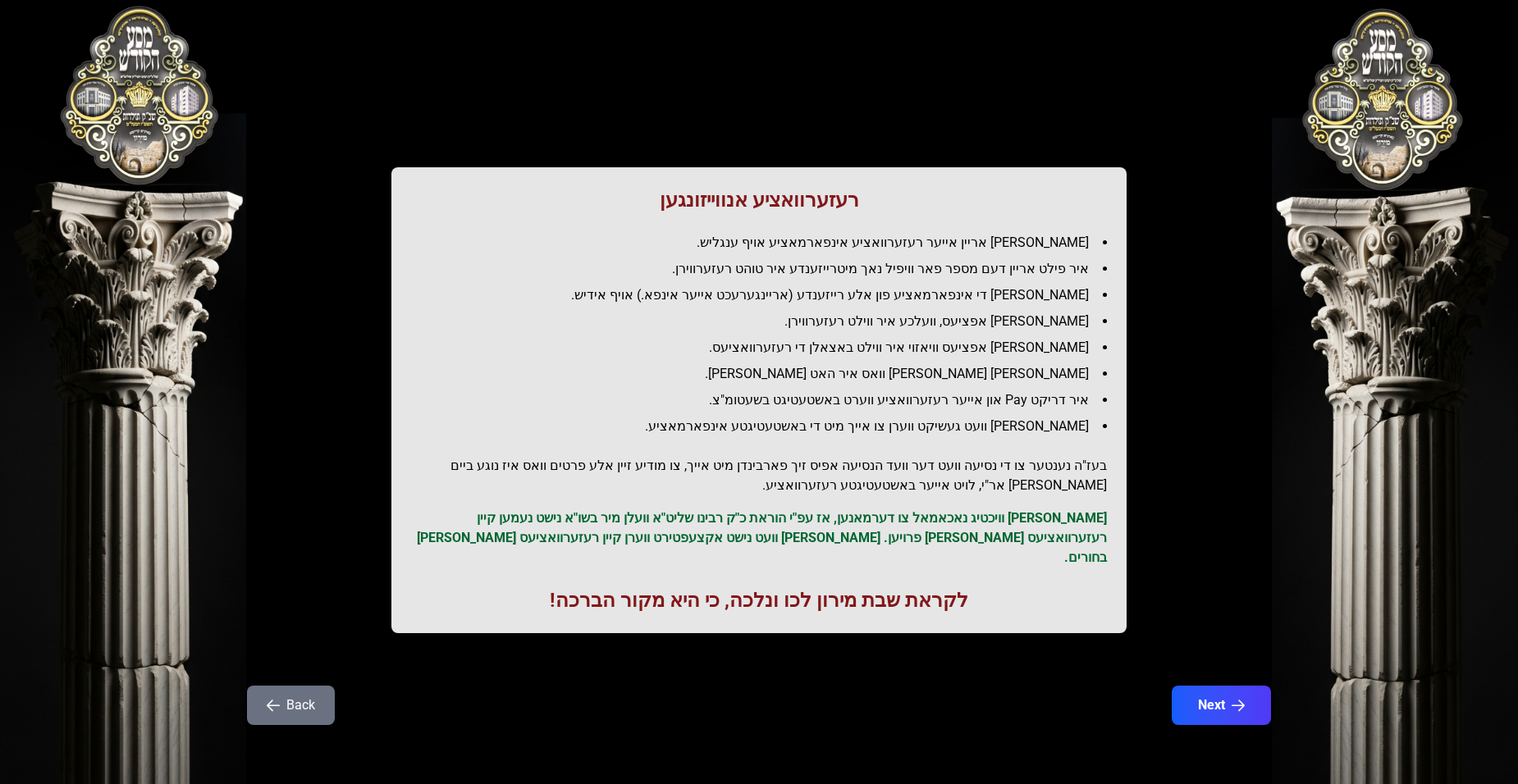
scroll to position [0, 0]
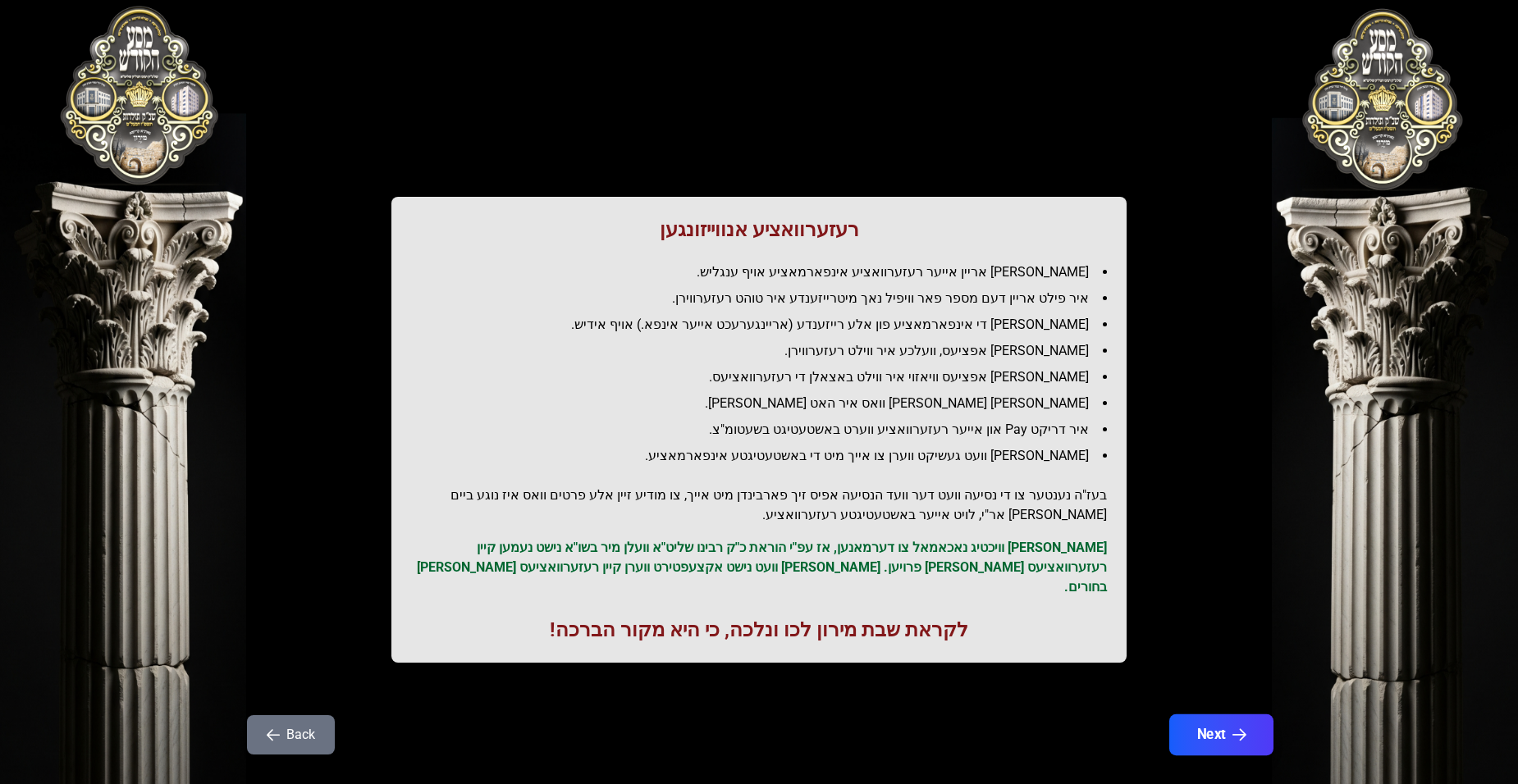
click at [1199, 719] on button "Next" at bounding box center [1222, 736] width 104 height 41
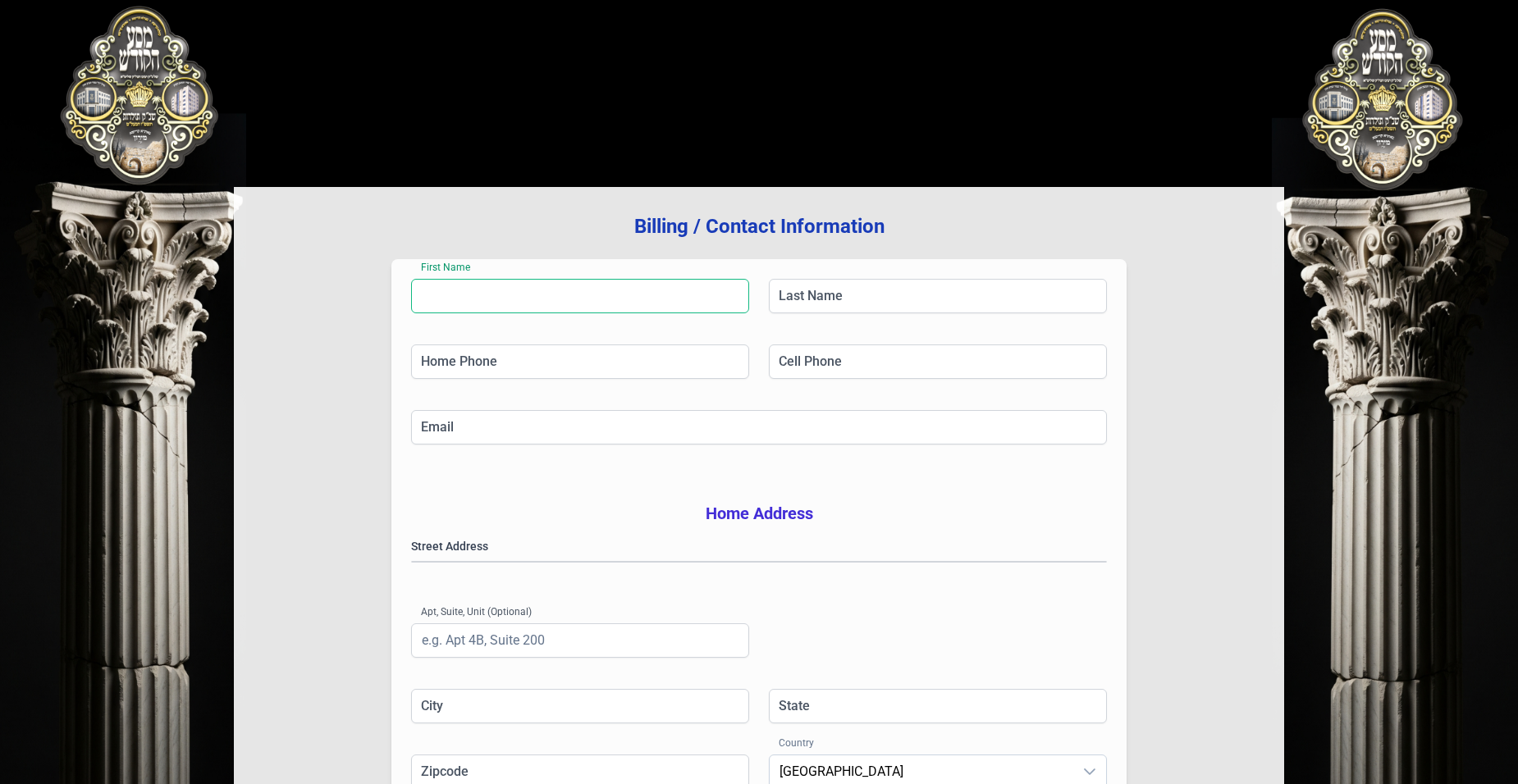
click at [513, 293] on input "First Name" at bounding box center [580, 296] width 338 height 34
type input "[PERSON_NAME]"
click at [857, 304] on input "Last Name" at bounding box center [938, 296] width 338 height 34
type input "franczoz"
click at [604, 367] on input "Home Phone" at bounding box center [580, 361] width 338 height 34
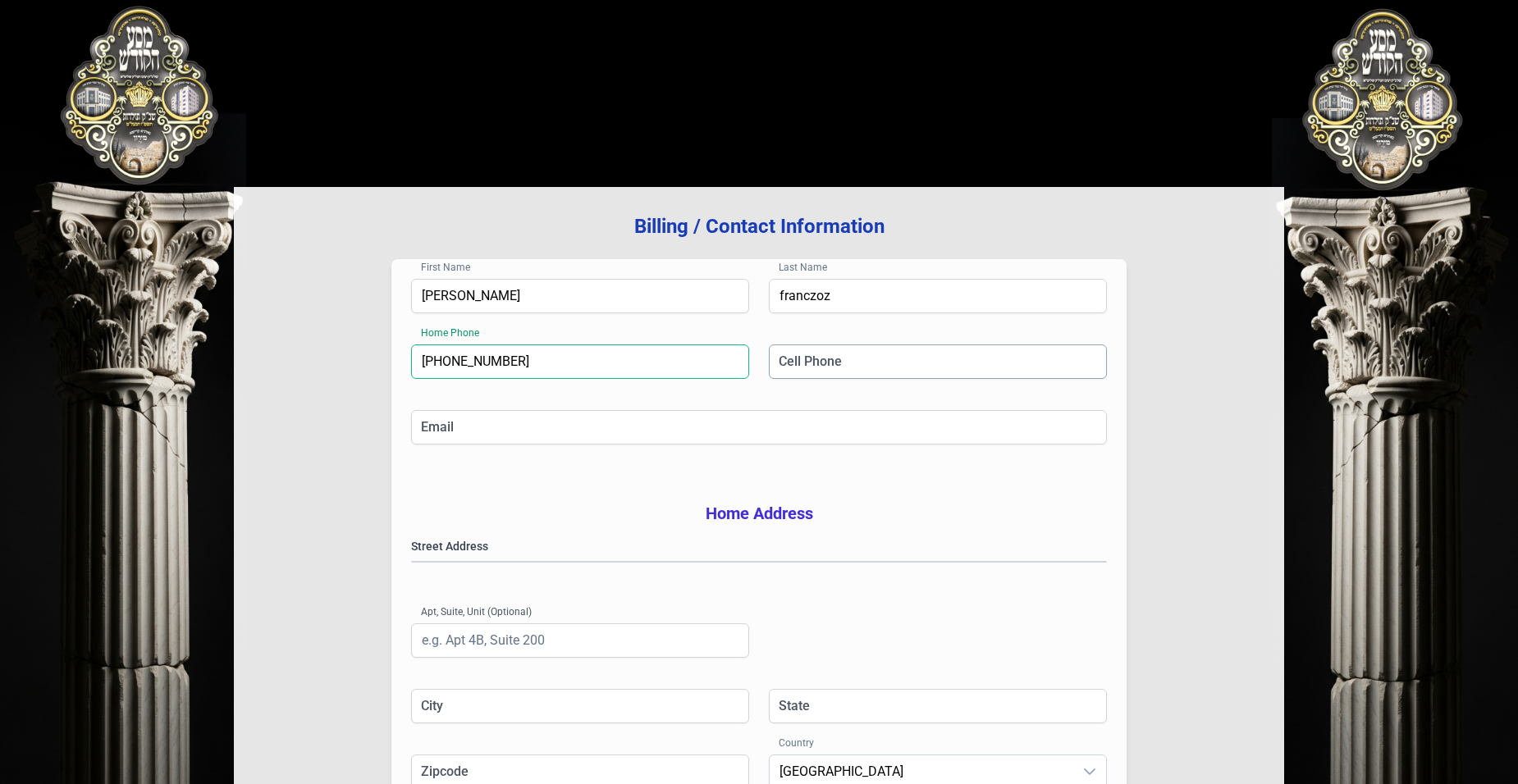
type input "[PHONE_NUMBER]"
click at [849, 351] on input "Cell Phone" at bounding box center [938, 361] width 338 height 34
type input "[PHONE_NUMBER]"
drag, startPoint x: 692, startPoint y: 426, endPoint x: 679, endPoint y: 432, distance: 14.3
click at [689, 429] on input "Email" at bounding box center [759, 427] width 696 height 34
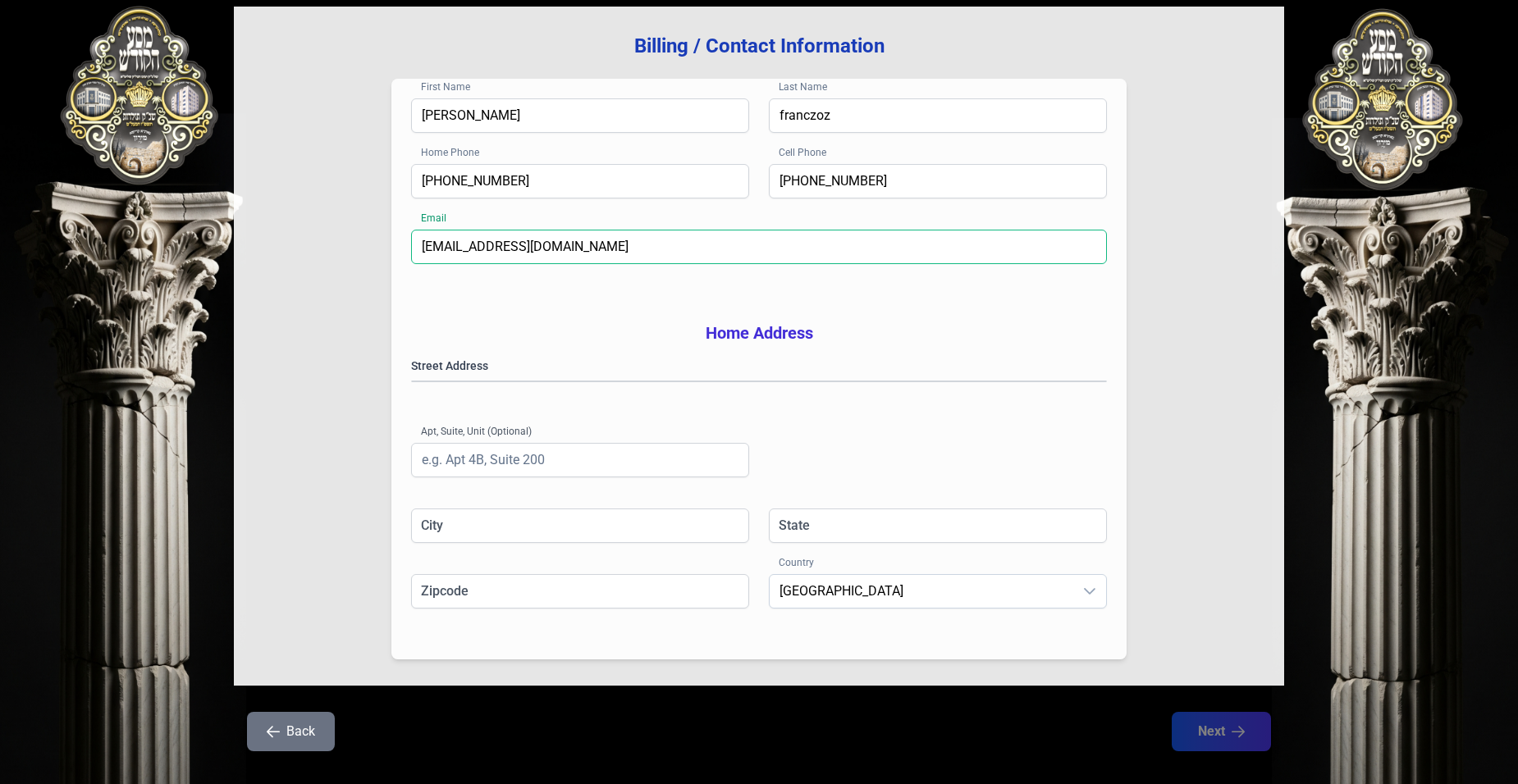
scroll to position [232, 0]
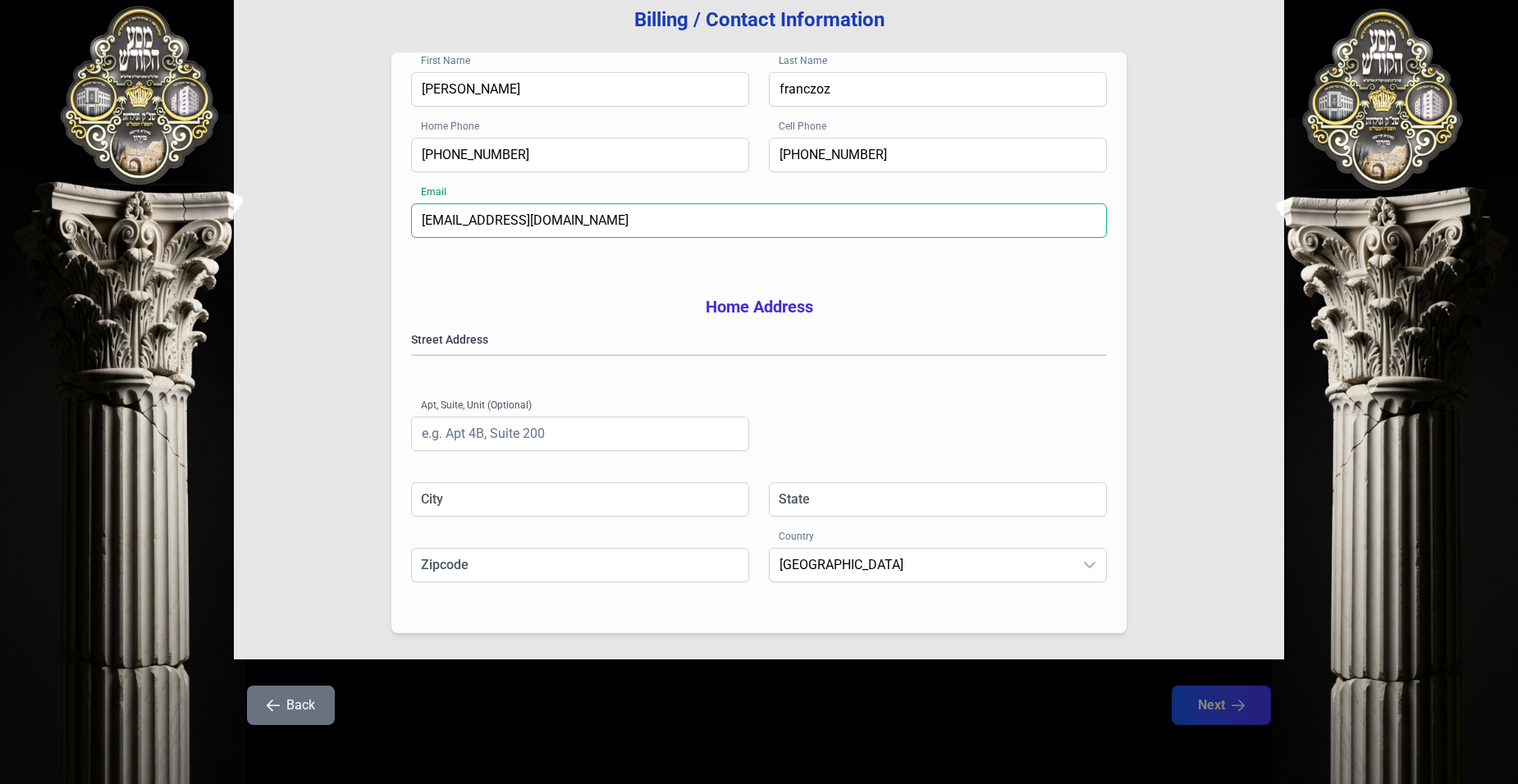
type input "[EMAIL_ADDRESS][DOMAIN_NAME]"
click at [412, 356] on gmp-place-autocomplete at bounding box center [412, 356] width 0 height 0
type input "[PERSON_NAME]"
type input "NY"
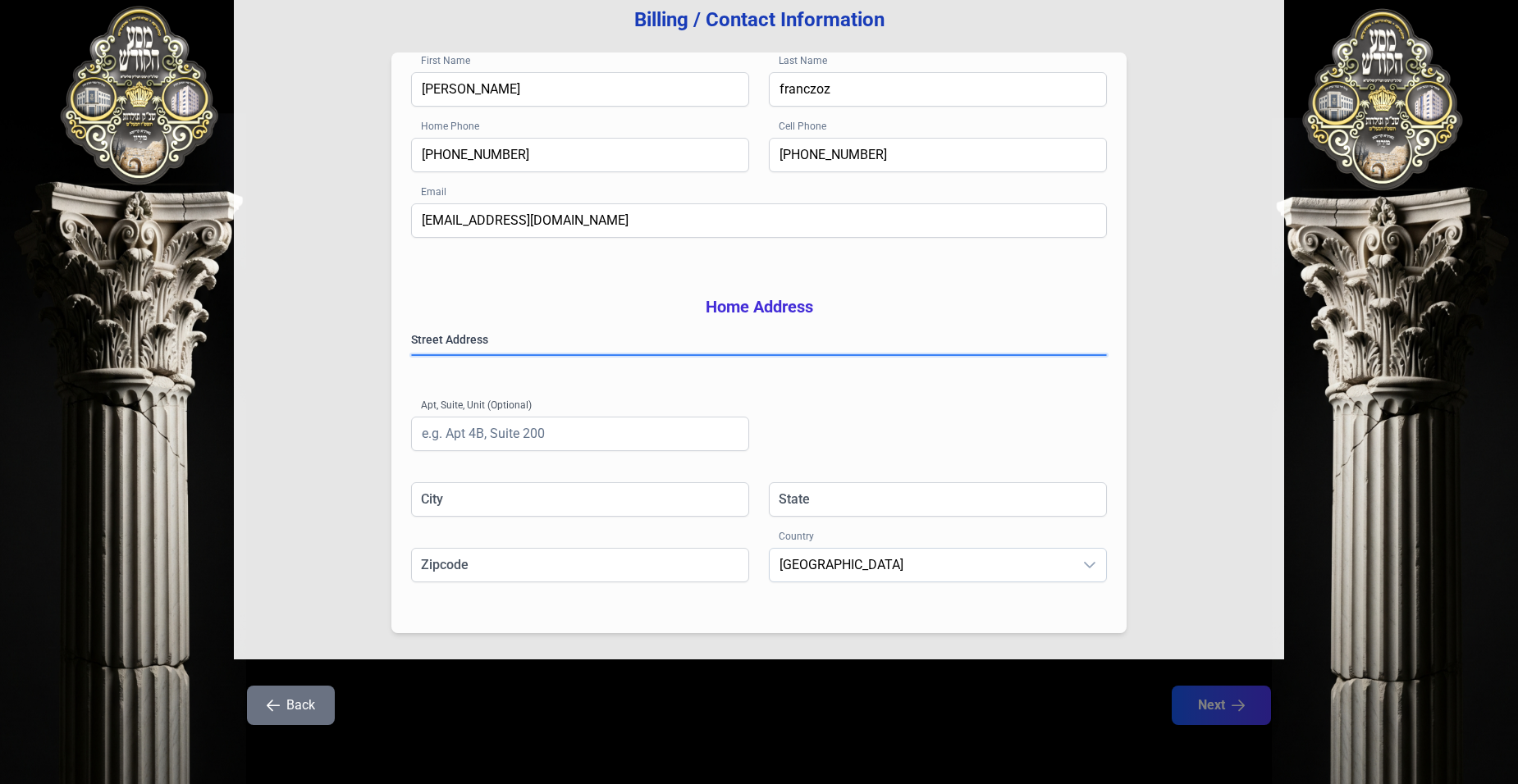
type input "10950"
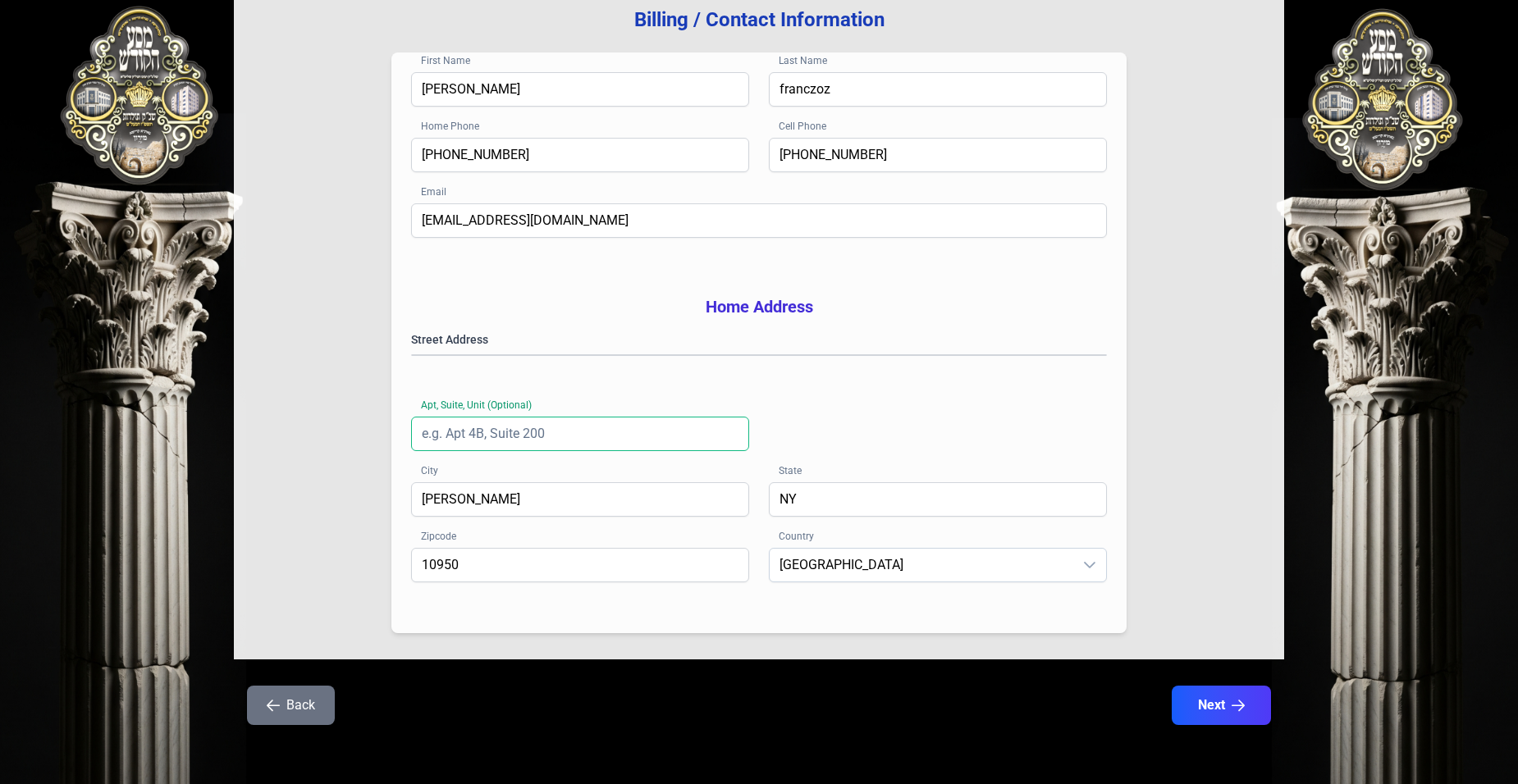
click at [493, 434] on input "Apt, Suite, Unit (Optional)" at bounding box center [580, 434] width 338 height 34
type input "#304"
click at [1236, 709] on icon "button" at bounding box center [1240, 706] width 14 height 14
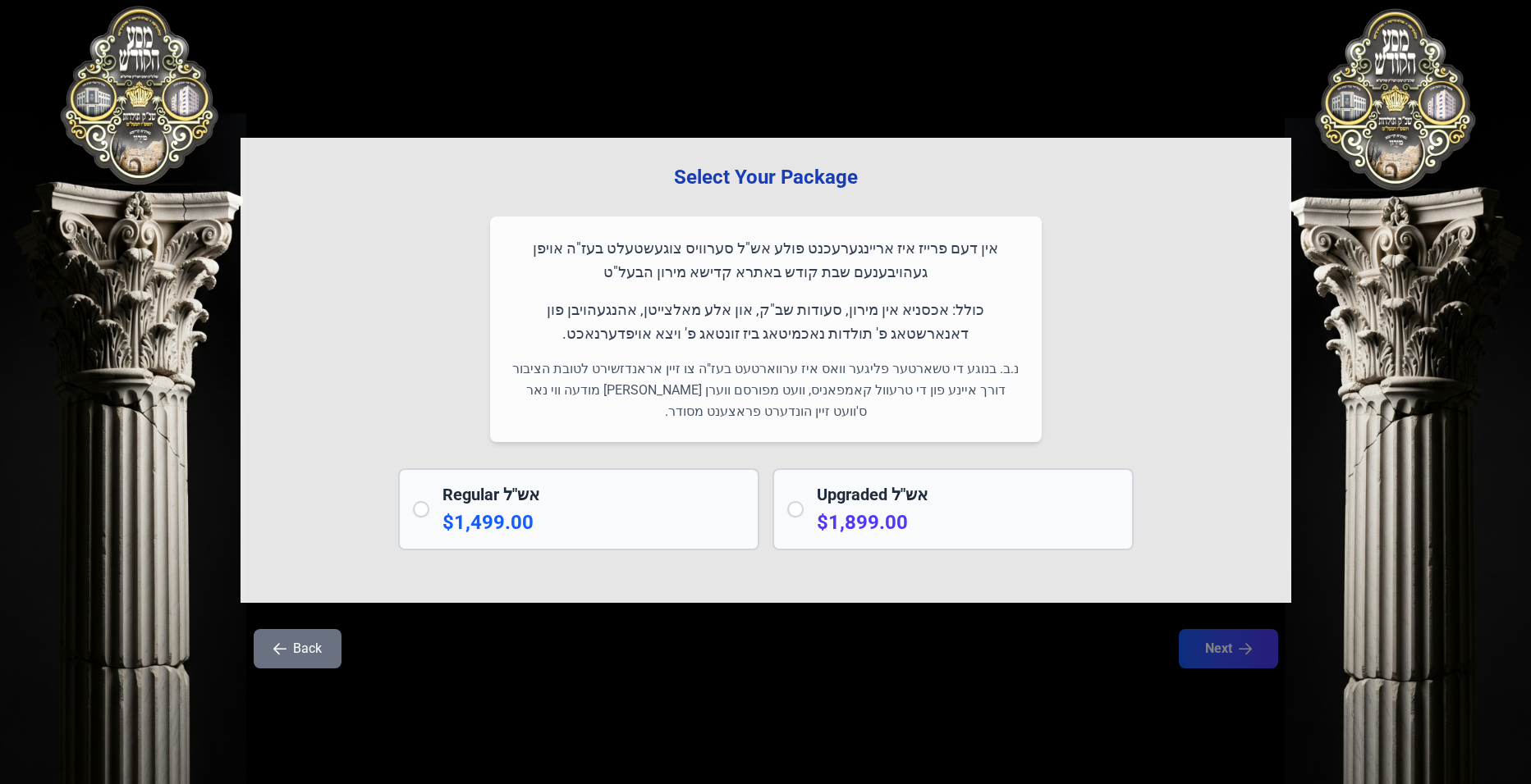
click at [500, 491] on h2 "Regular אש"ל" at bounding box center [593, 494] width 302 height 23
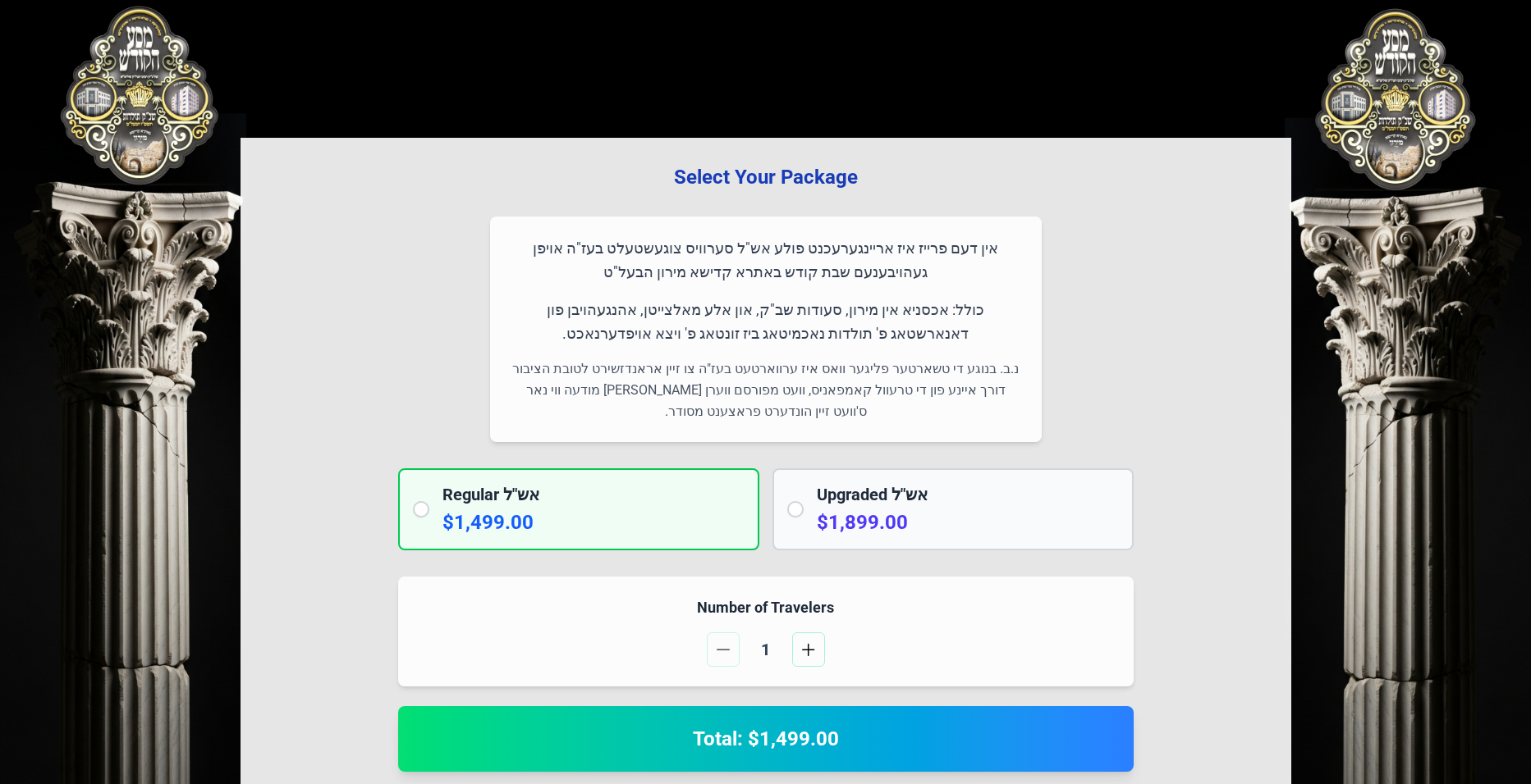
radio input "true"
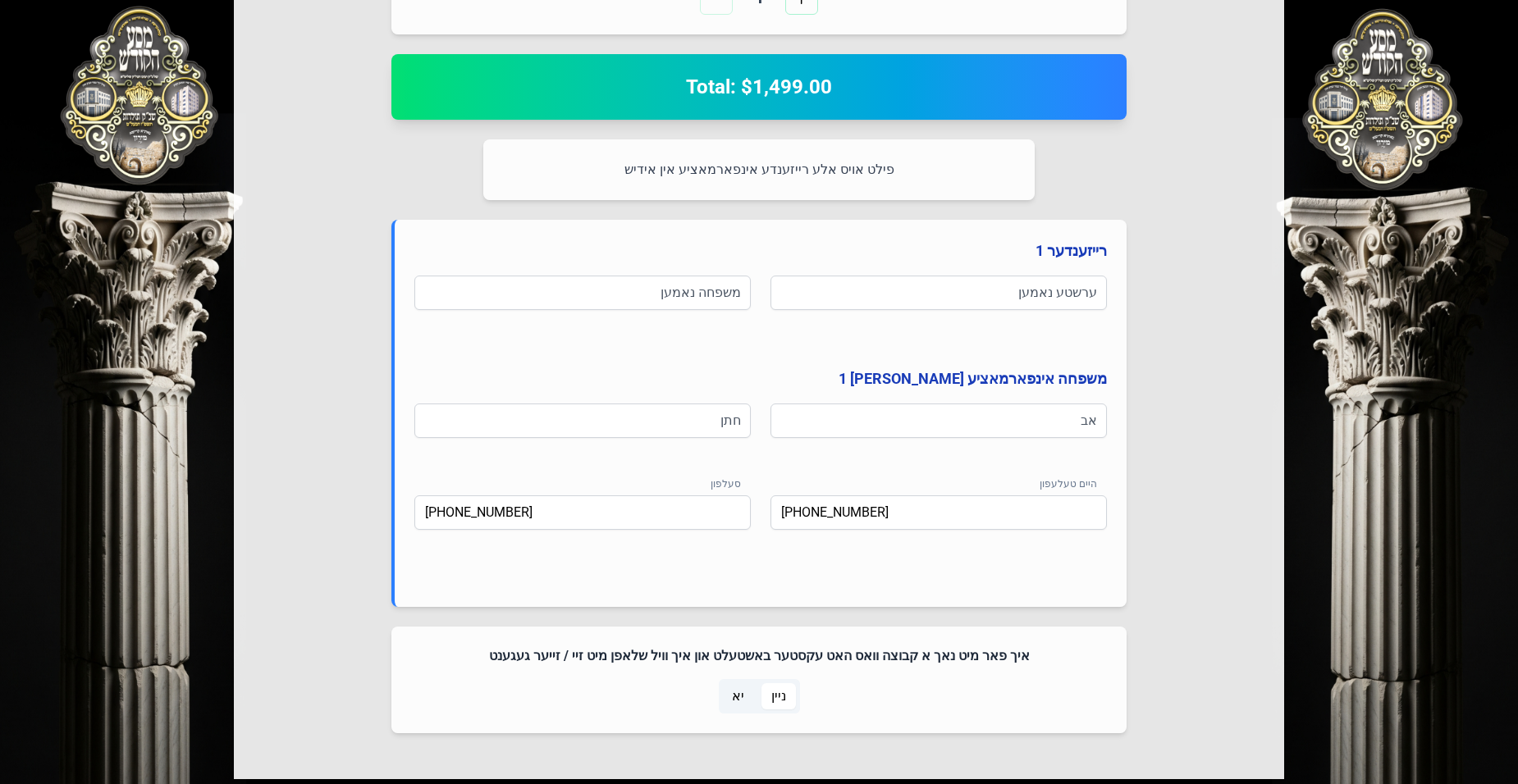
scroll to position [656, 0]
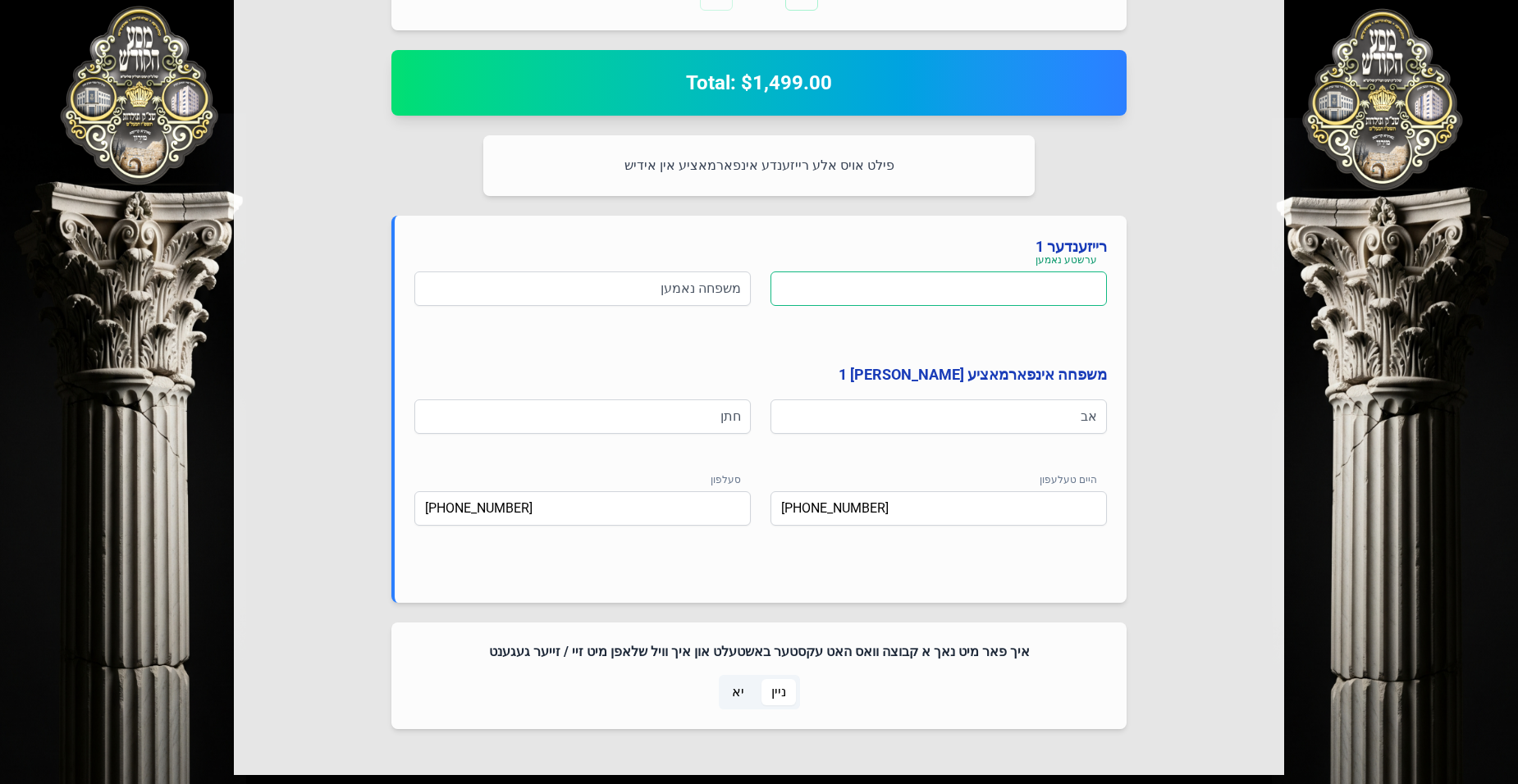
click at [852, 287] on input at bounding box center [938, 289] width 336 height 34
click at [1082, 285] on input at bounding box center [938, 289] width 336 height 34
click at [1061, 294] on input "[PERSON_NAME]" at bounding box center [938, 289] width 336 height 34
click at [1036, 291] on input "[PERSON_NAME]" at bounding box center [938, 289] width 336 height 34
click at [1042, 287] on input "[PERSON_NAME]" at bounding box center [938, 289] width 336 height 34
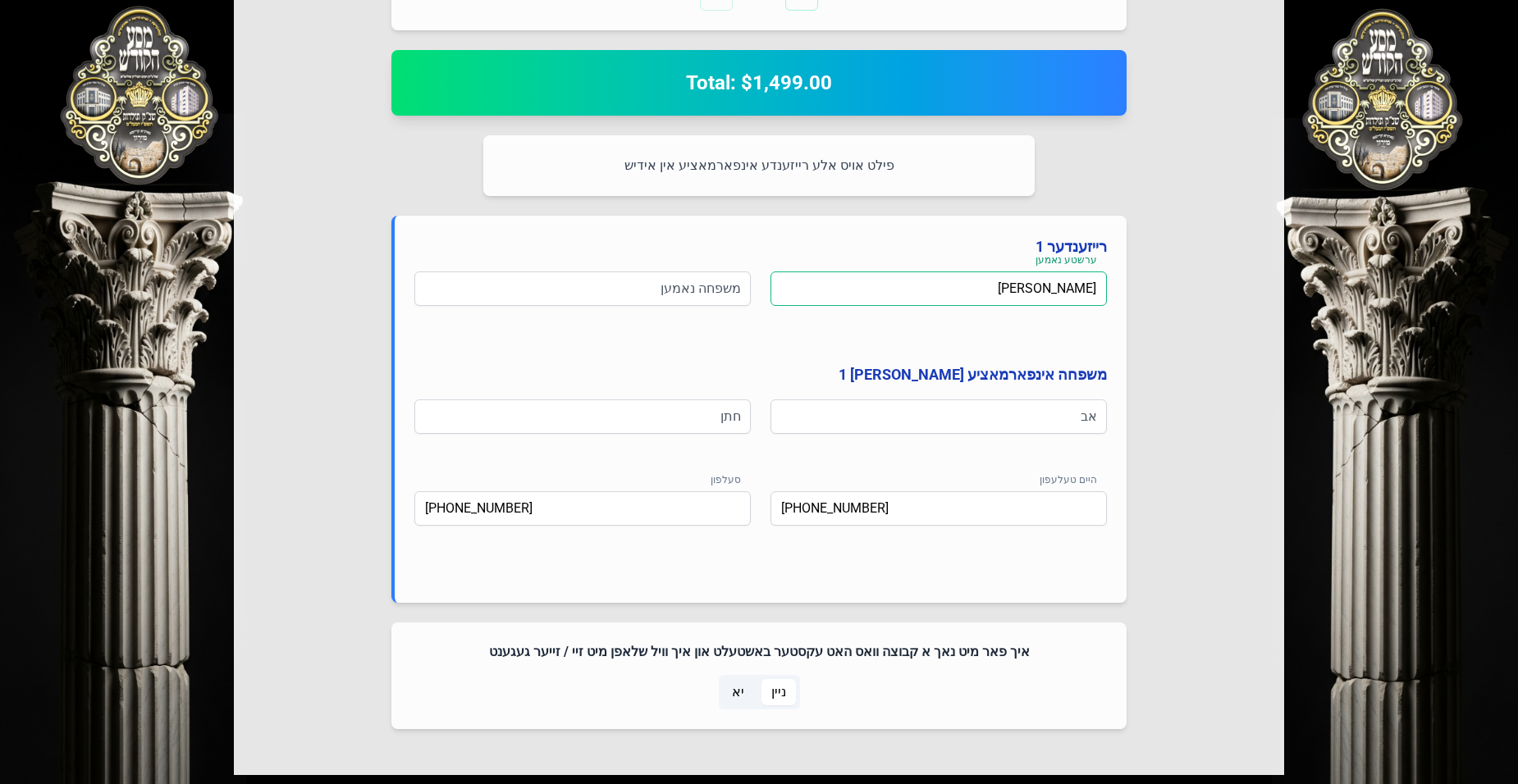
click at [988, 291] on input "[PERSON_NAME]" at bounding box center [938, 289] width 336 height 34
type input "[PERSON_NAME]"
click at [626, 293] on input at bounding box center [582, 289] width 336 height 34
type input "פראנצאז"
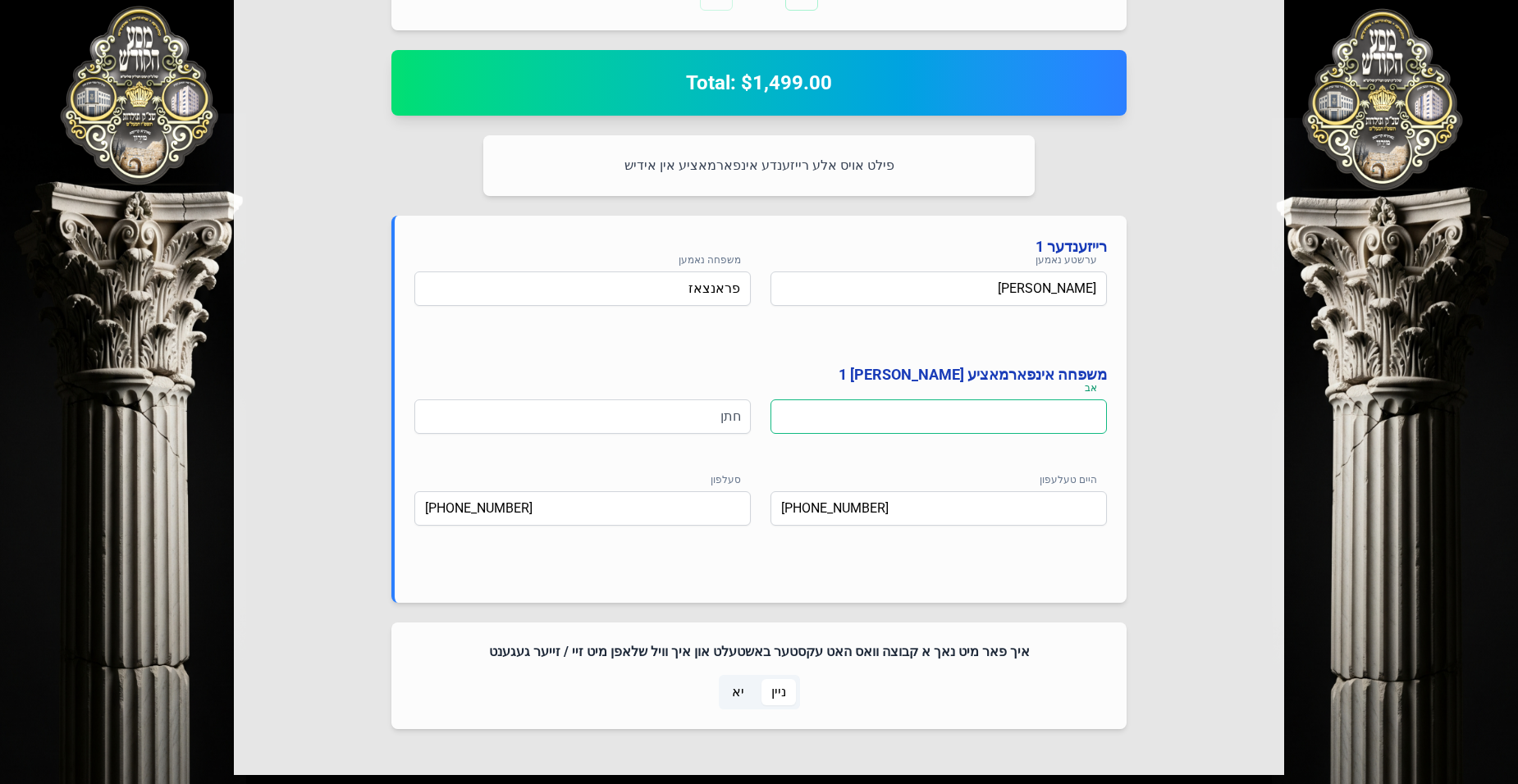
click at [938, 417] on input at bounding box center [938, 416] width 336 height 34
type input "[PERSON_NAME]"
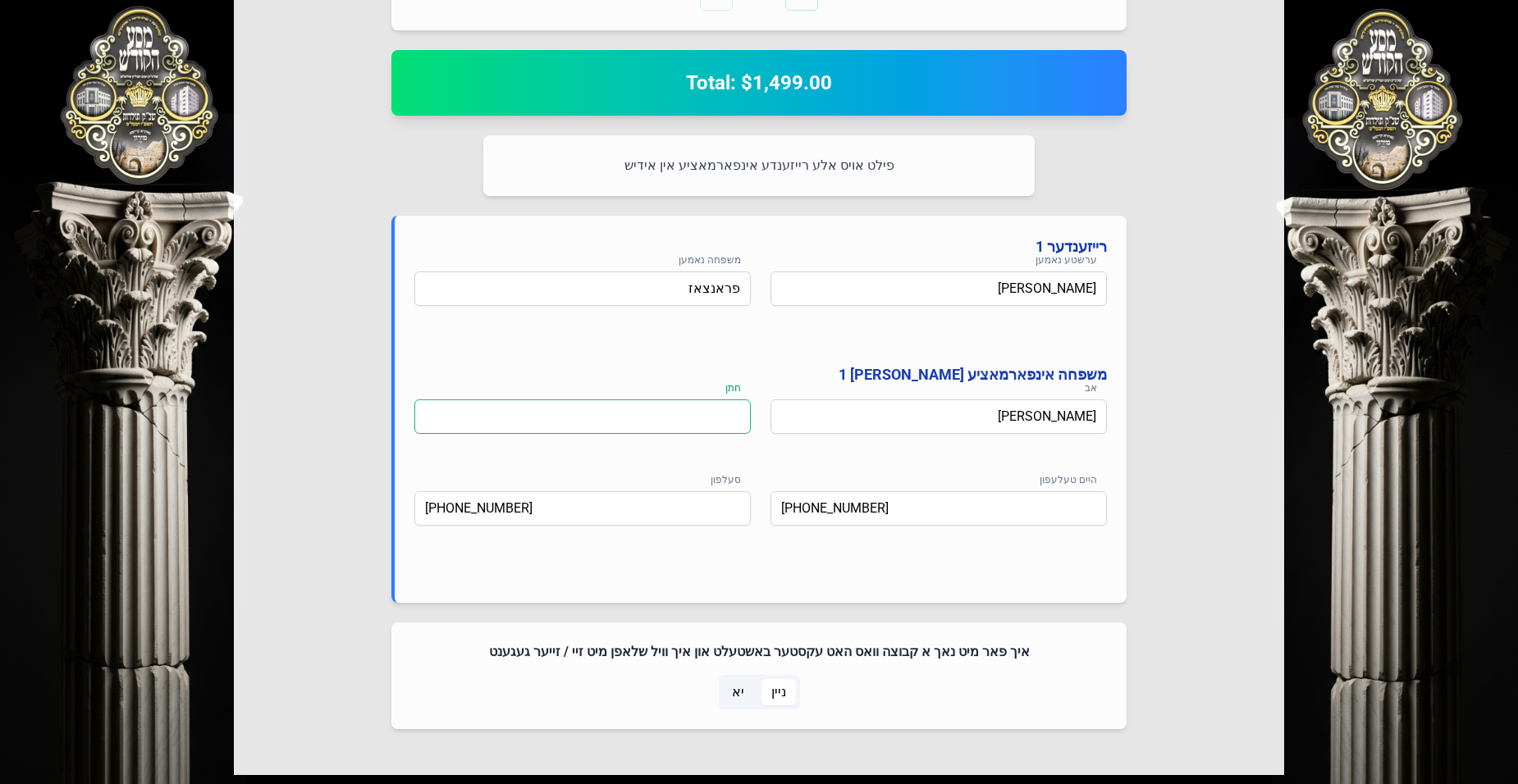
click at [713, 409] on input at bounding box center [582, 416] width 336 height 34
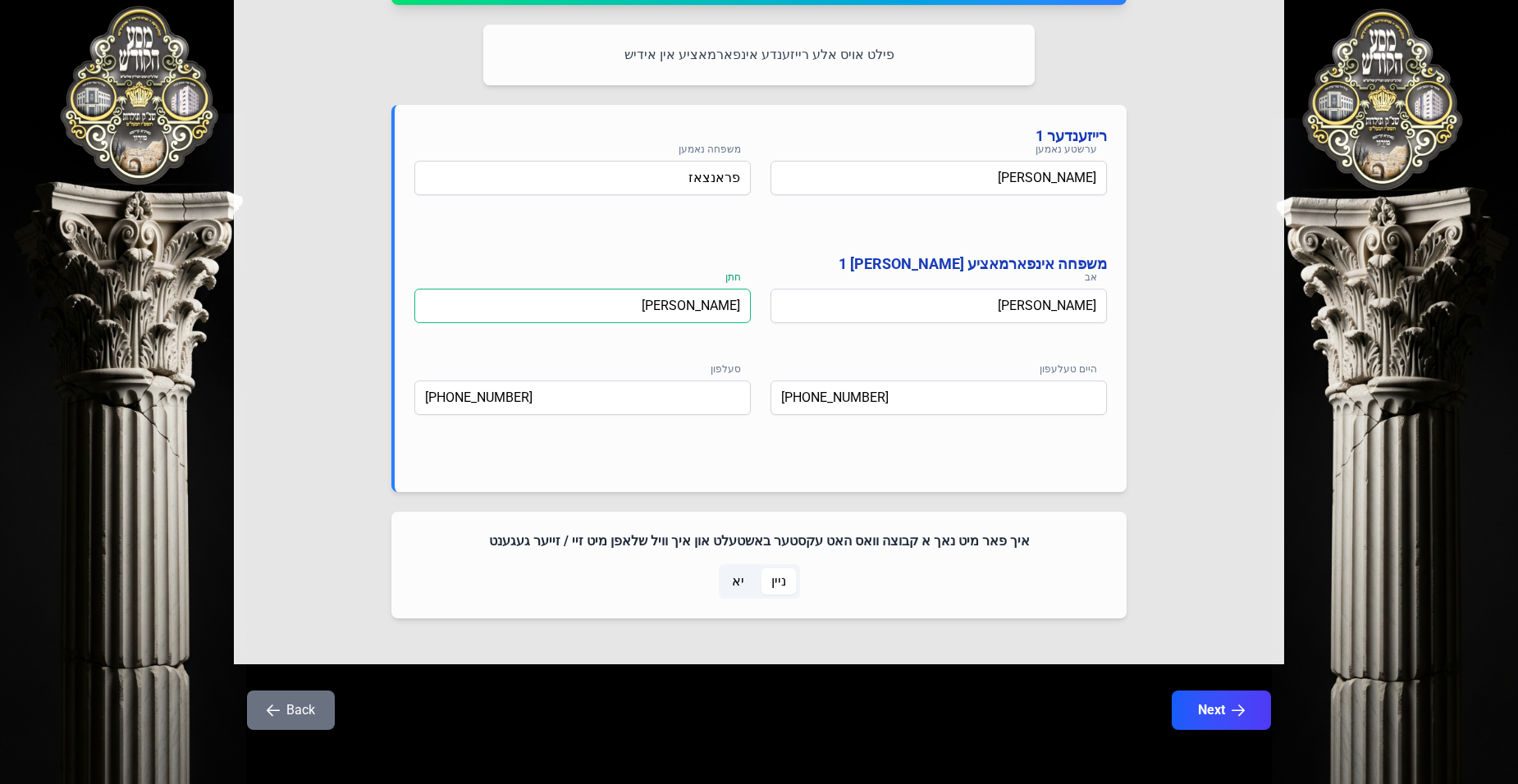
scroll to position [772, 0]
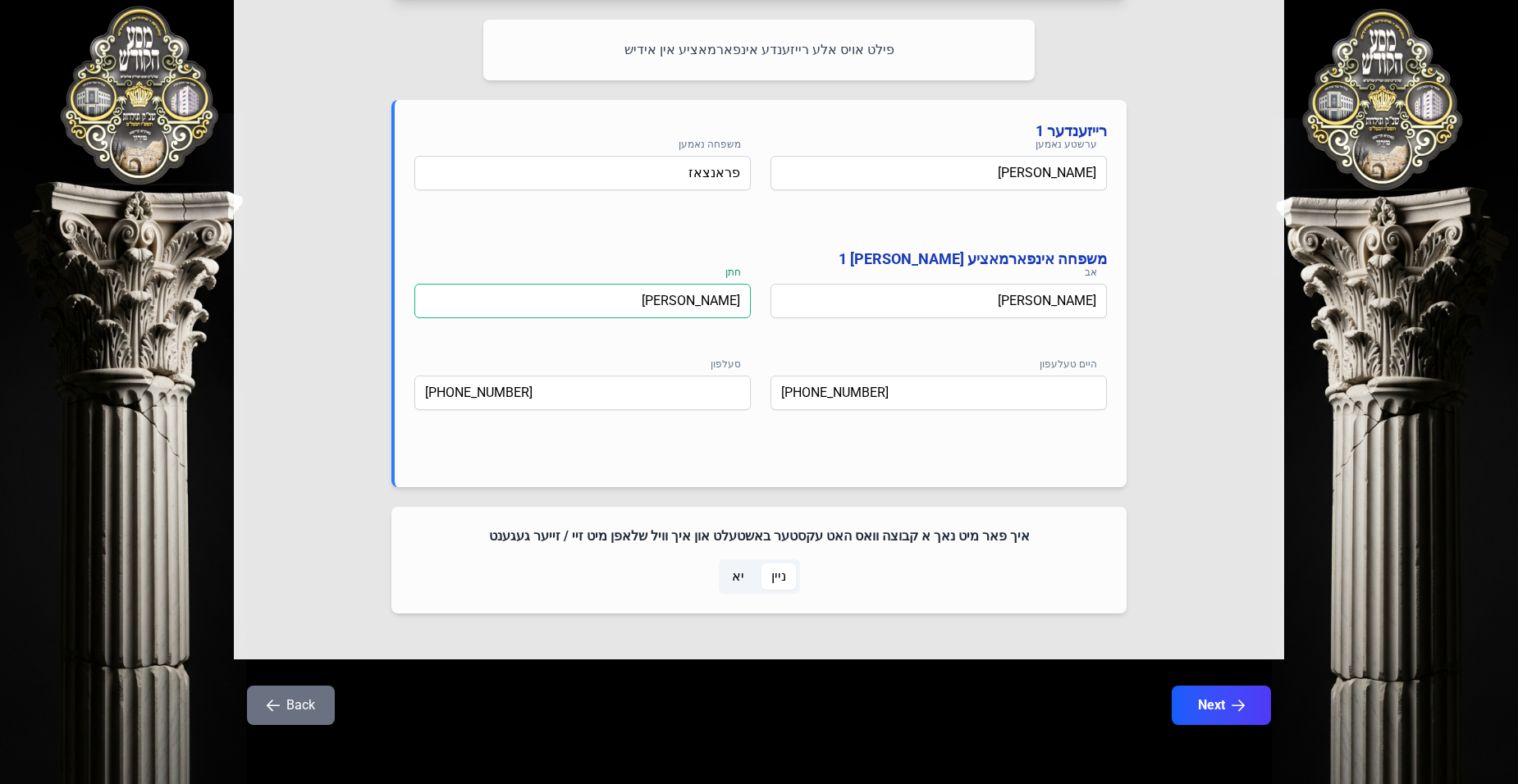
type input "[PERSON_NAME]"
click at [731, 577] on span "יא" at bounding box center [738, 576] width 32 height 26
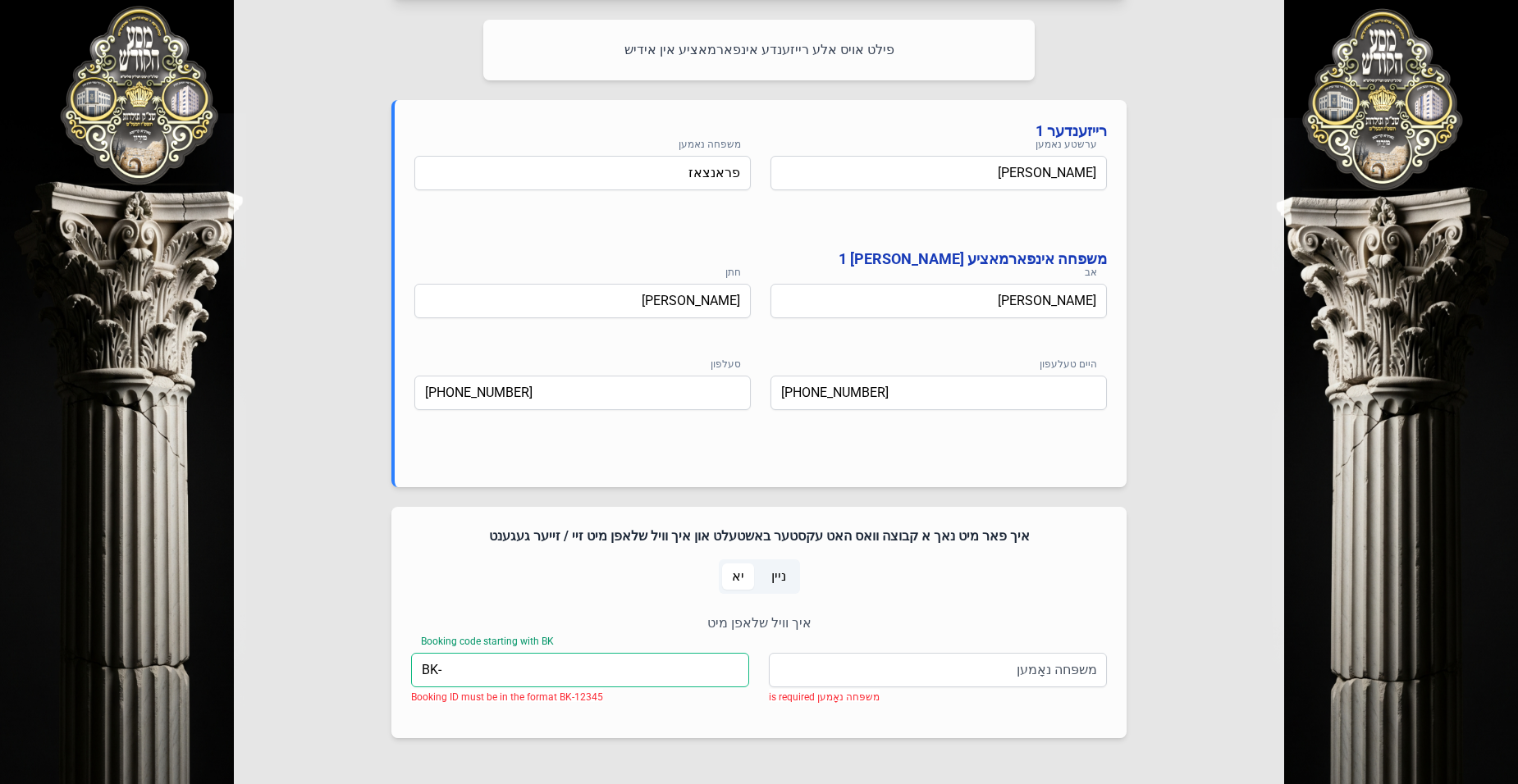
click at [506, 670] on input "BK-" at bounding box center [580, 669] width 338 height 34
type input "BK-05257"
type input "פראנצאז"
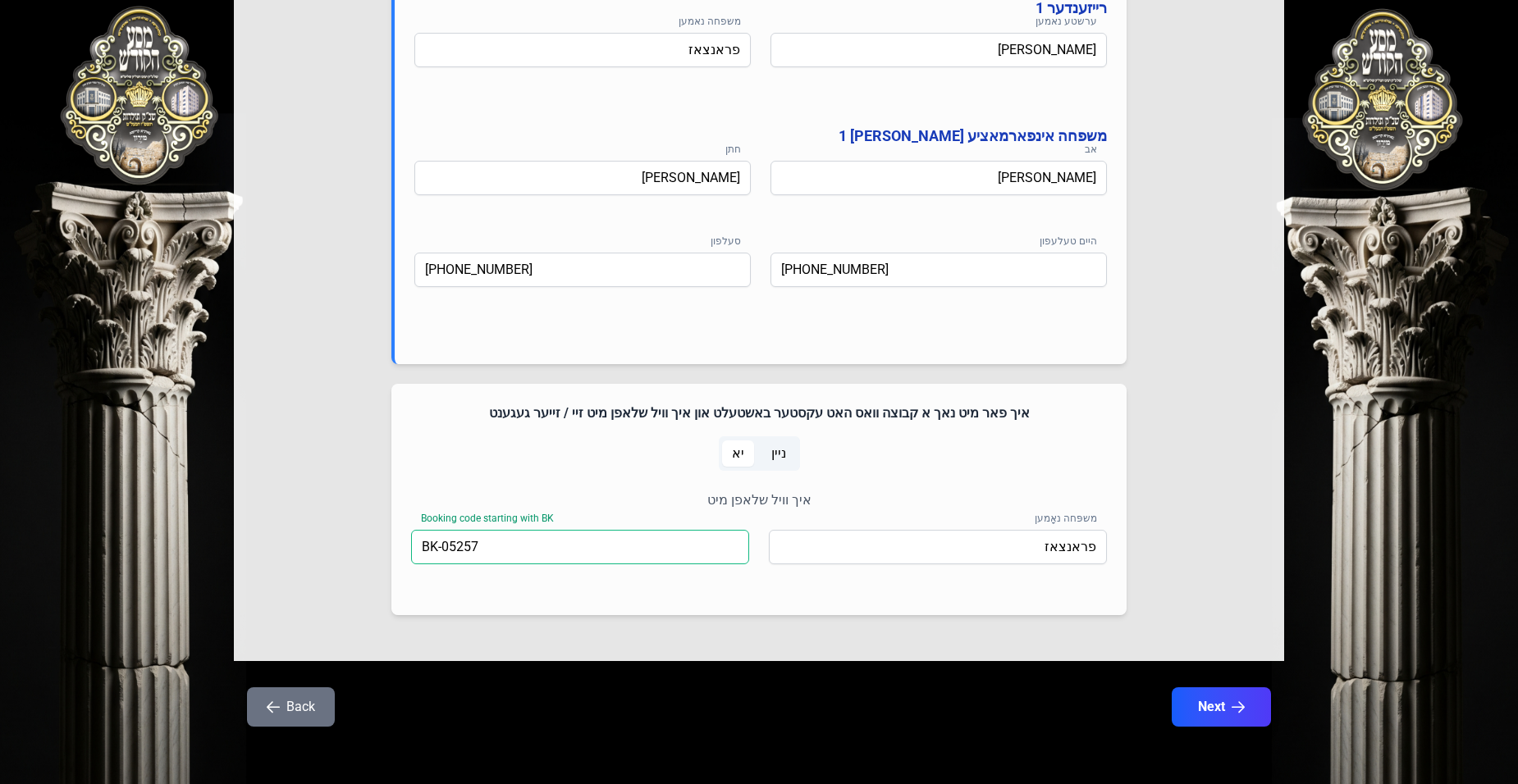
scroll to position [897, 0]
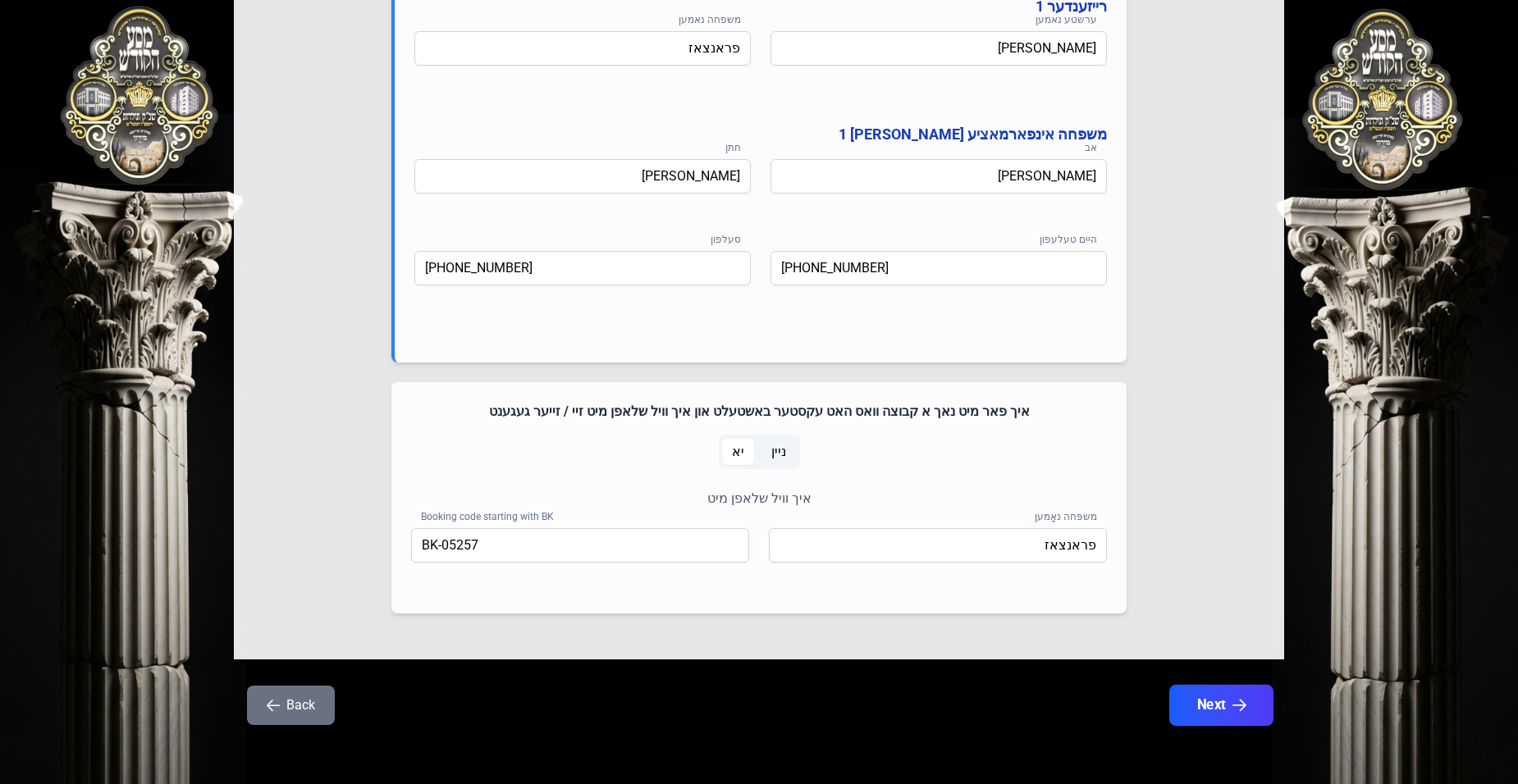
click at [1184, 707] on button "Next" at bounding box center [1222, 706] width 104 height 41
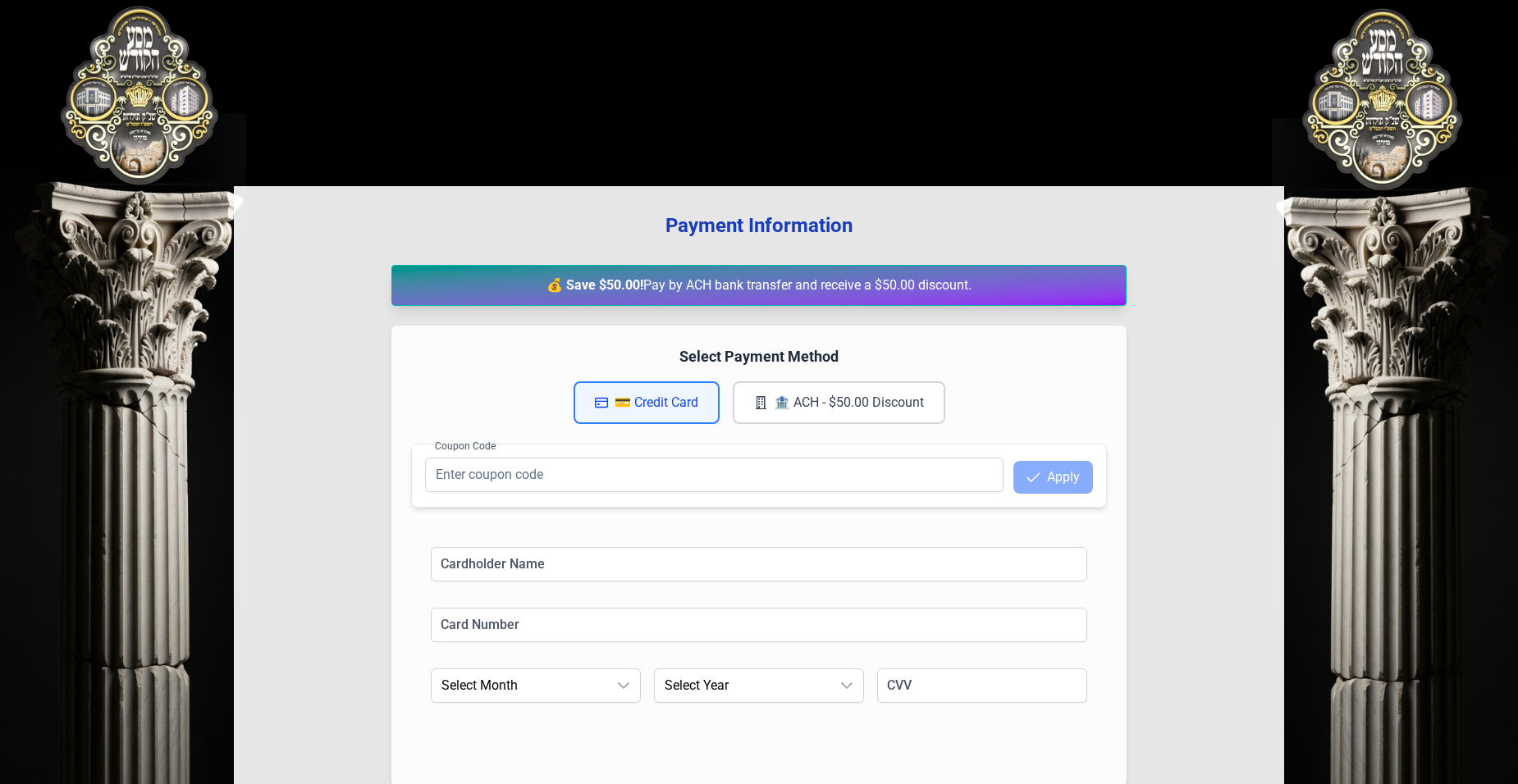
scroll to position [0, 0]
click at [508, 563] on input at bounding box center [759, 565] width 657 height 34
click at [461, 557] on input at bounding box center [759, 565] width 657 height 34
type input "[PERSON_NAME]"
click at [514, 624] on input at bounding box center [759, 626] width 657 height 34
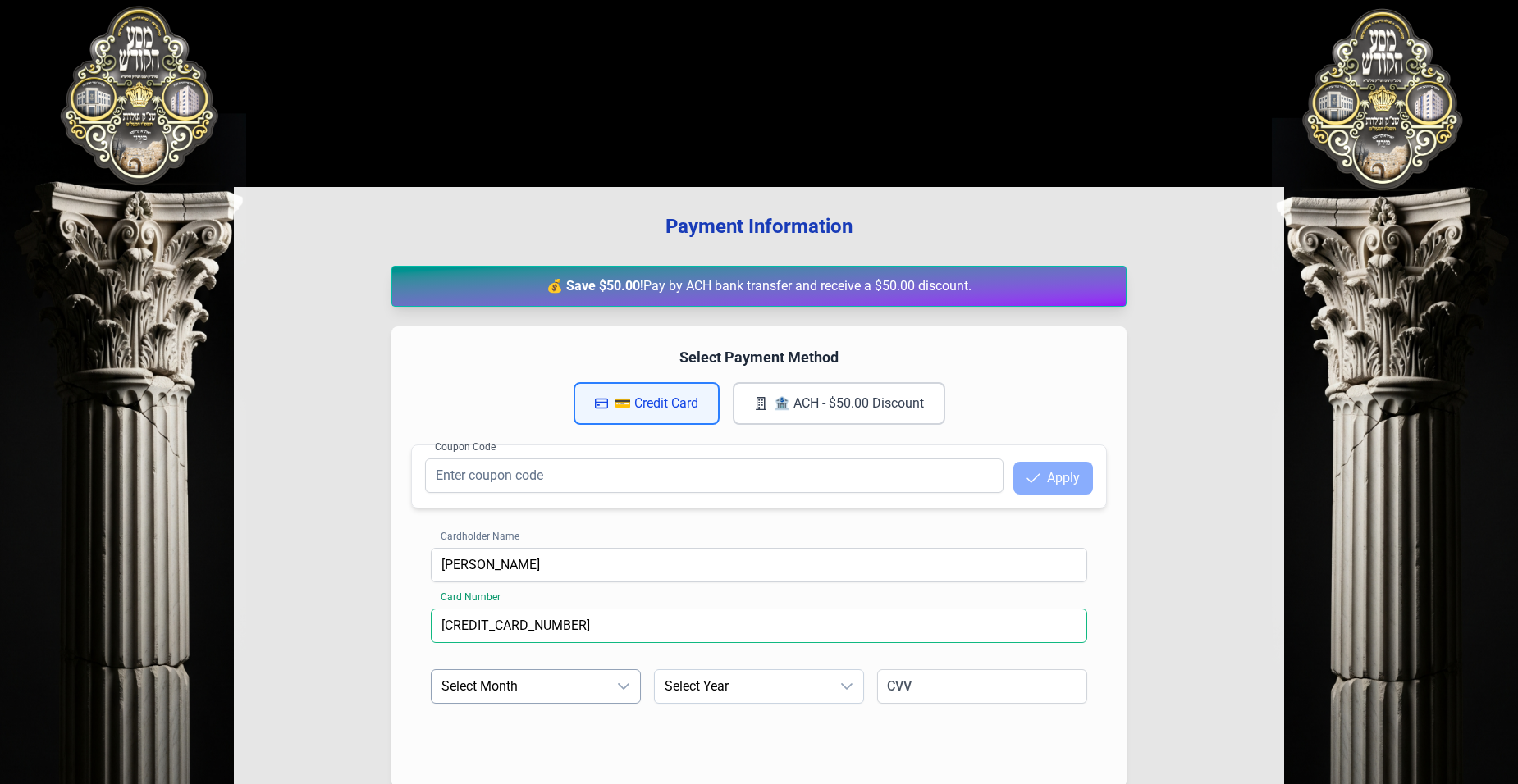
type input "[CREDIT_CARD_NUMBER]"
click at [459, 682] on span "Select Month" at bounding box center [520, 686] width 176 height 33
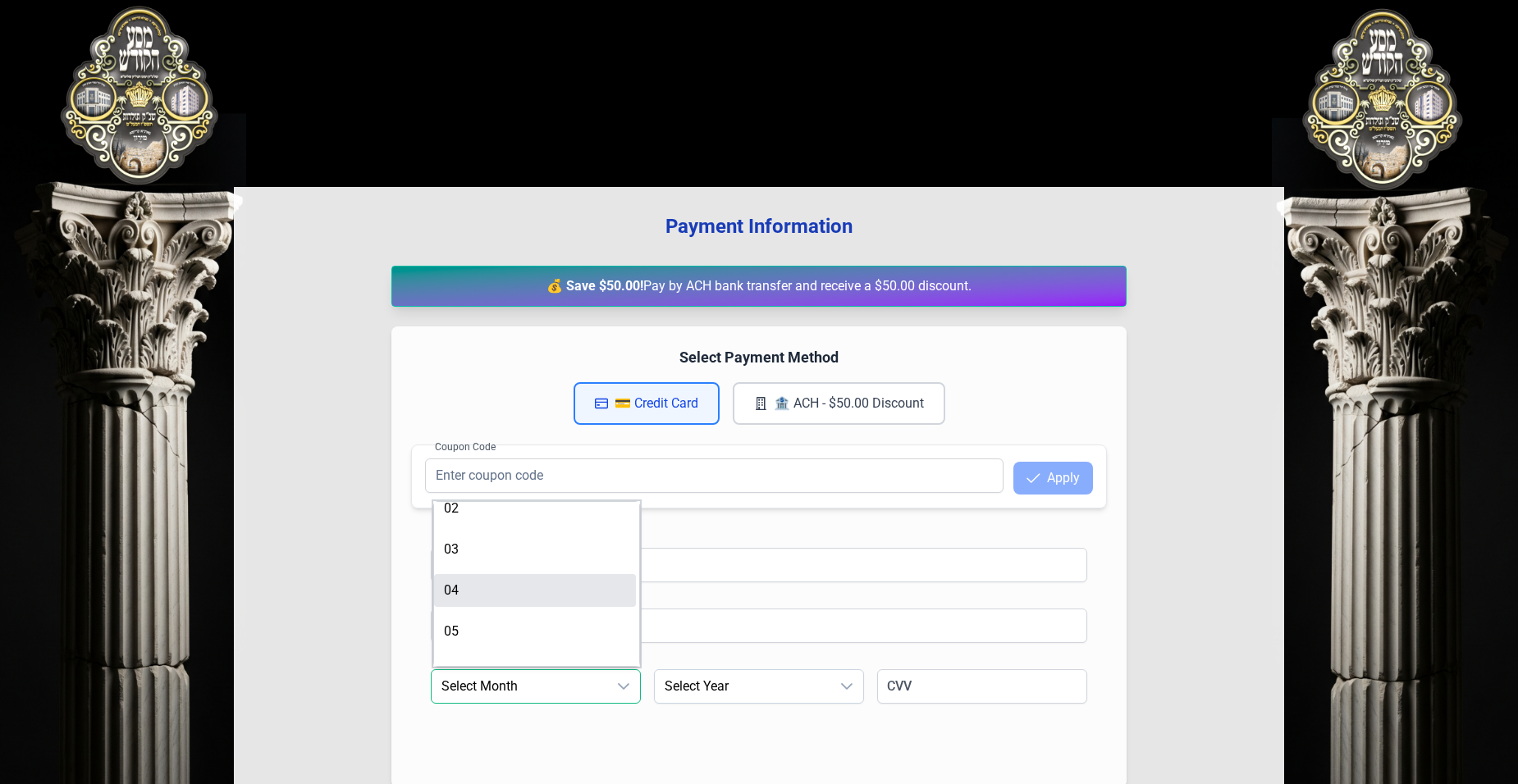
scroll to position [82, 0]
click at [462, 638] on li "06" at bounding box center [535, 644] width 202 height 33
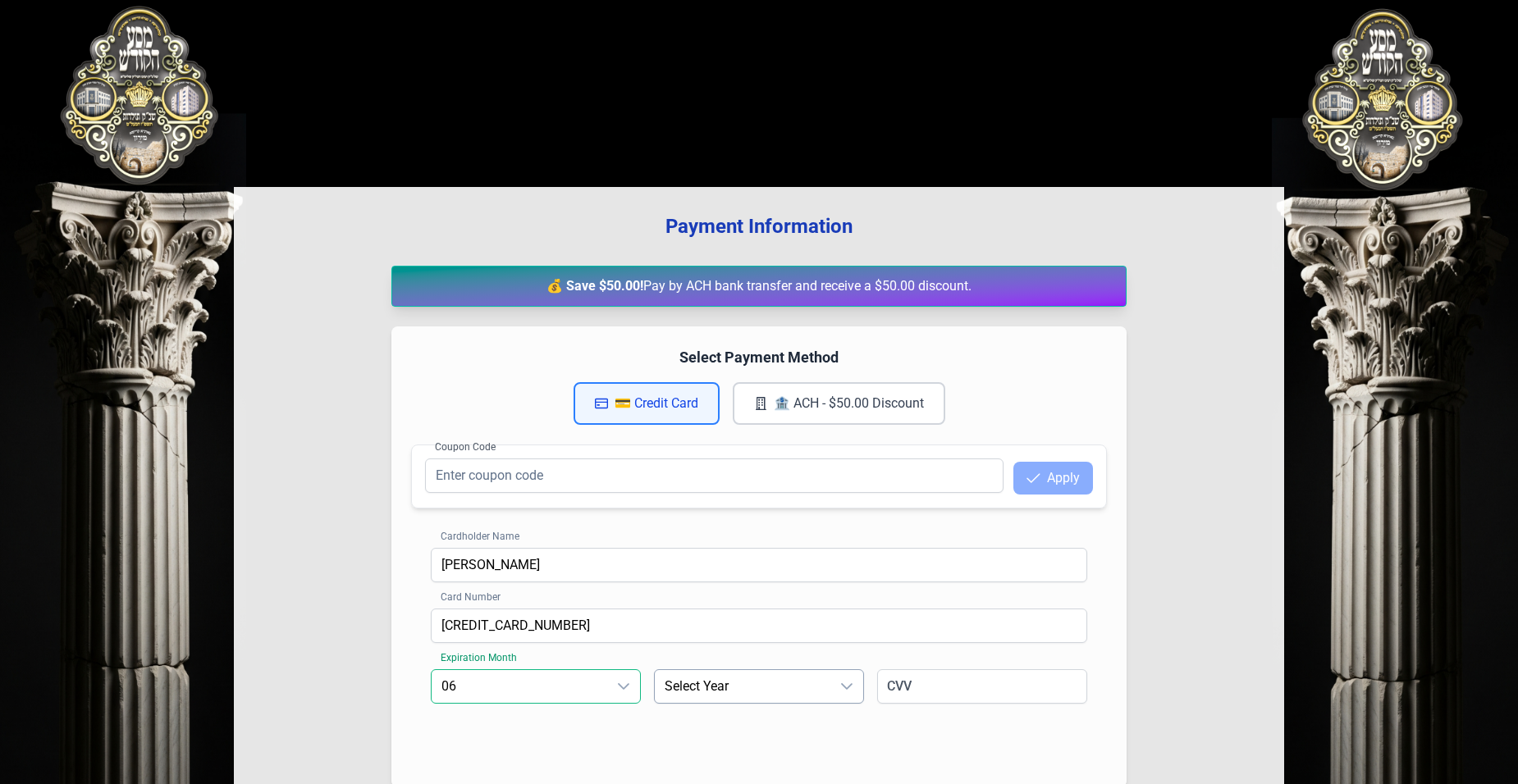
click at [702, 689] on span "Select Year" at bounding box center [742, 686] width 176 height 33
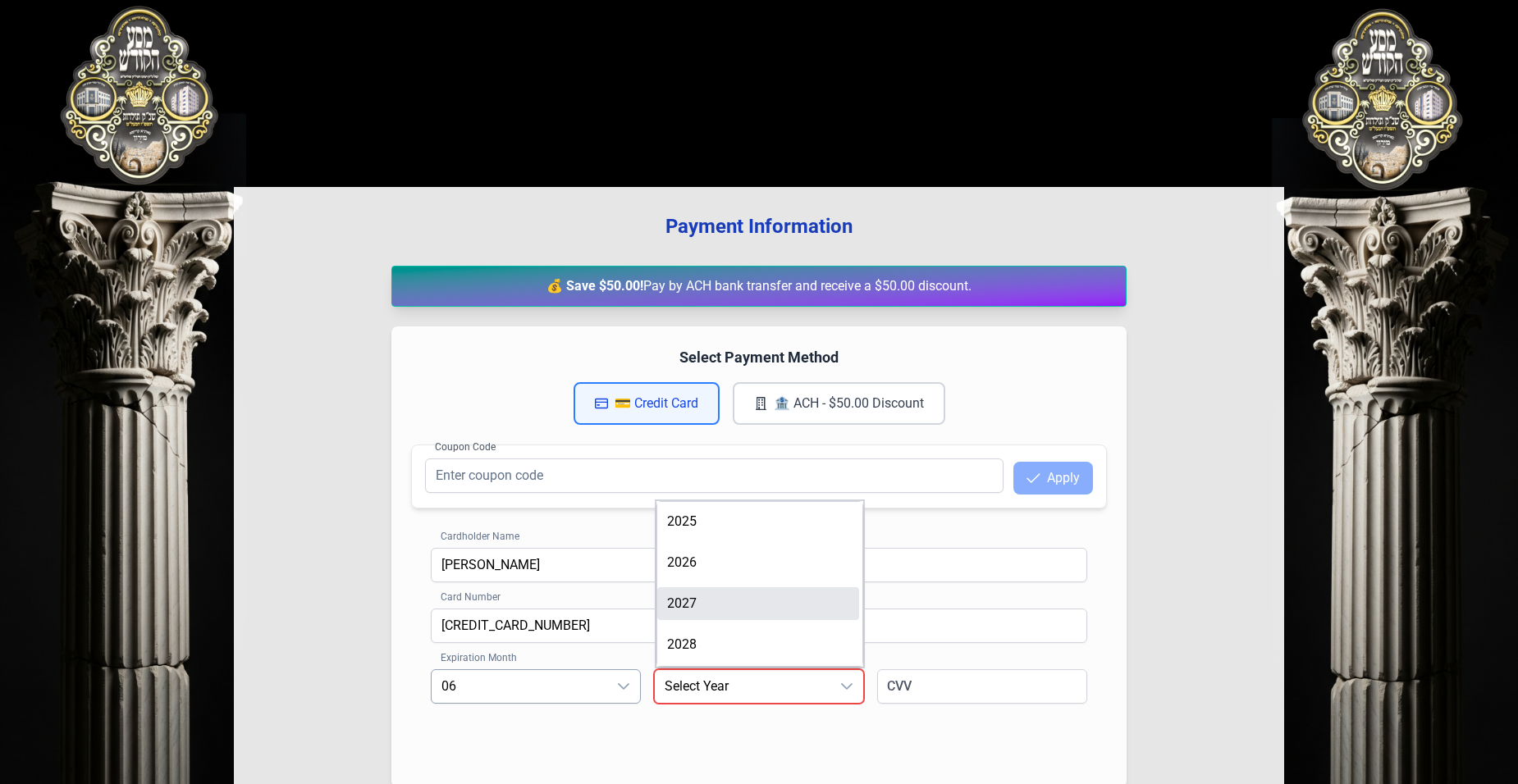
click at [702, 610] on li "2027" at bounding box center [758, 603] width 202 height 33
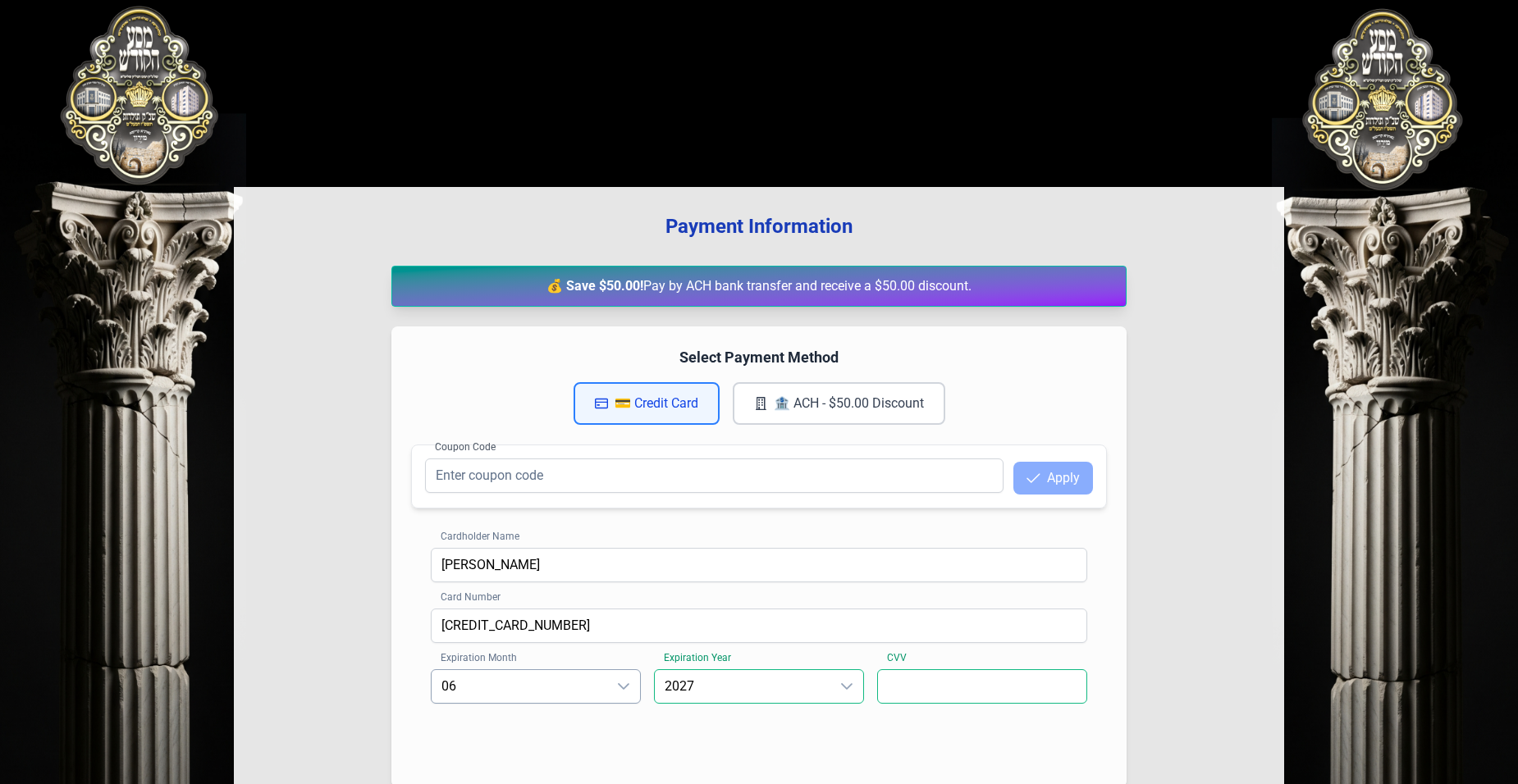
click at [895, 684] on input at bounding box center [983, 686] width 210 height 34
type input "923"
click at [1257, 710] on div "Payment Information 💰 Save $50.00! Pay by ACH bank transfer and receive a $50.0…" at bounding box center [759, 543] width 1050 height 712
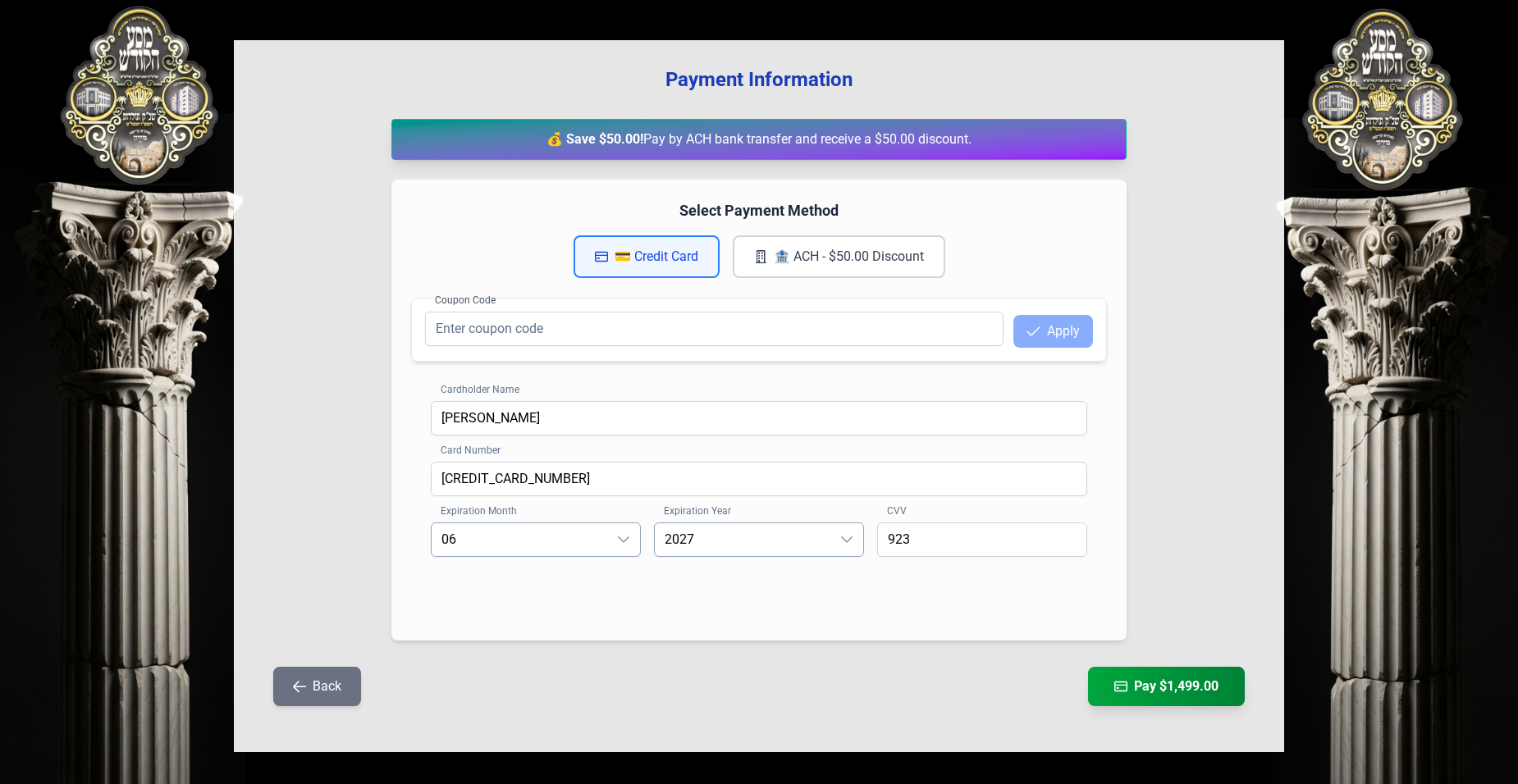
scroll to position [155, 0]
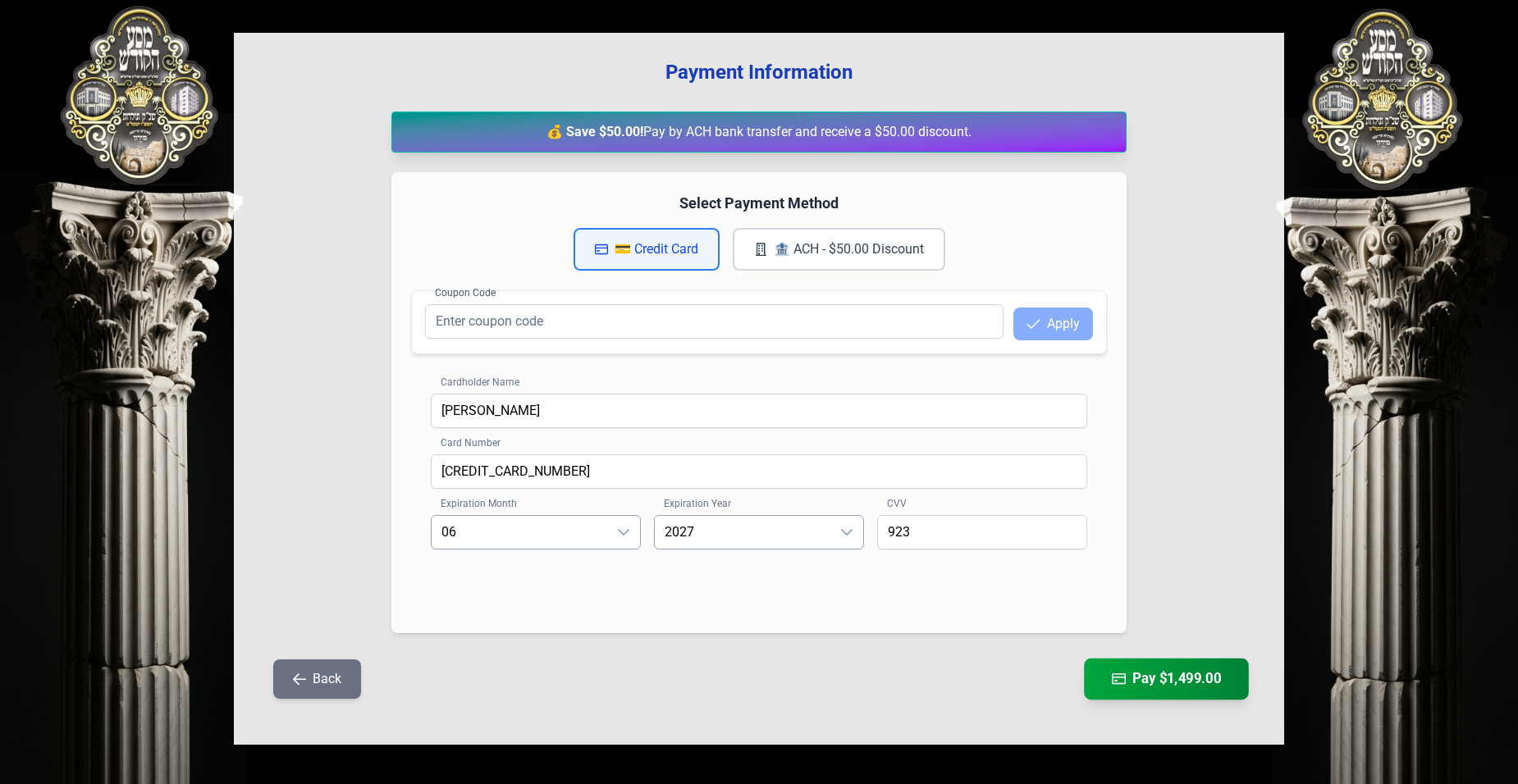
click at [1214, 689] on button "Pay $1,499.00" at bounding box center [1166, 680] width 165 height 41
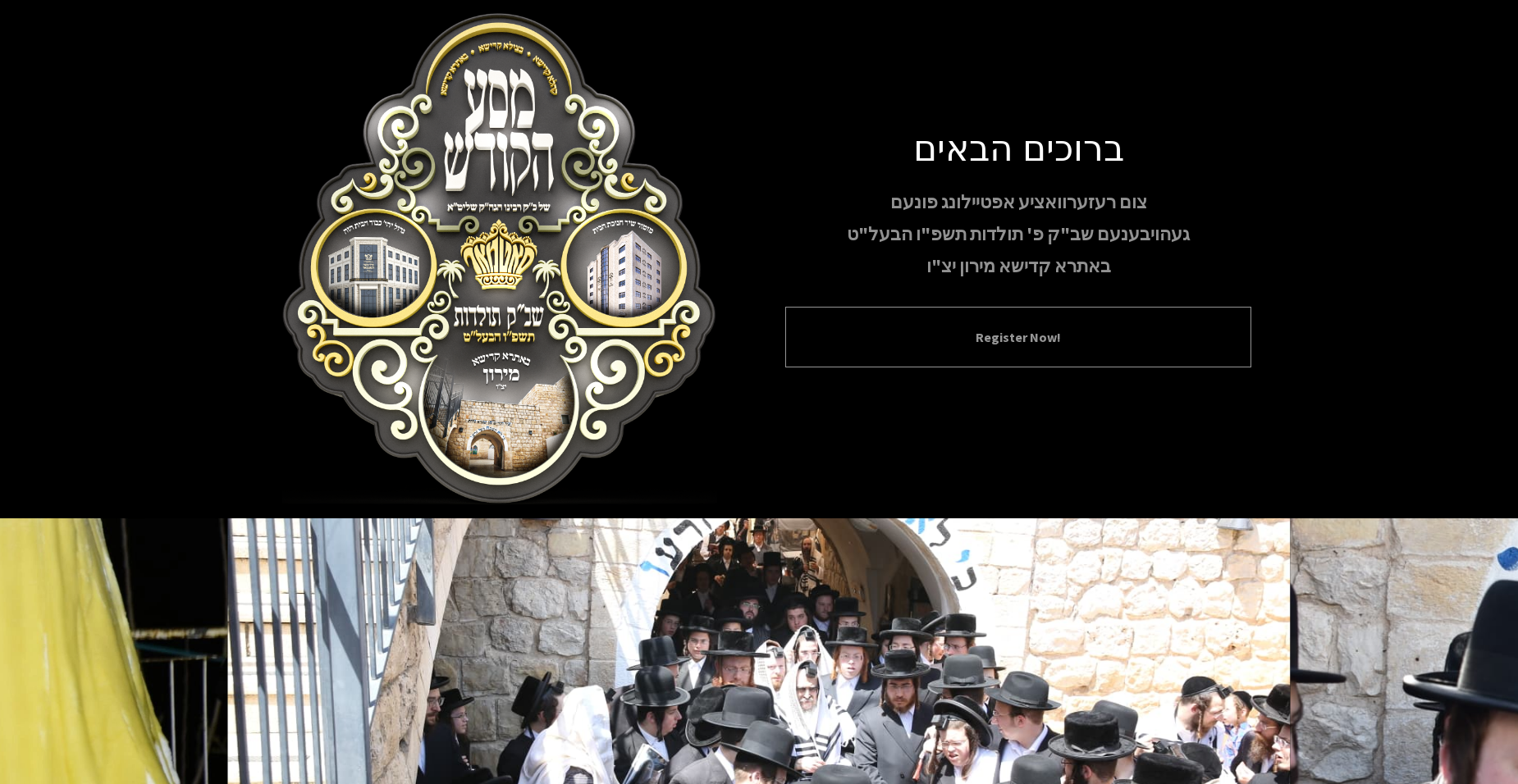
click at [969, 337] on button "Register Now!" at bounding box center [1018, 337] width 425 height 20
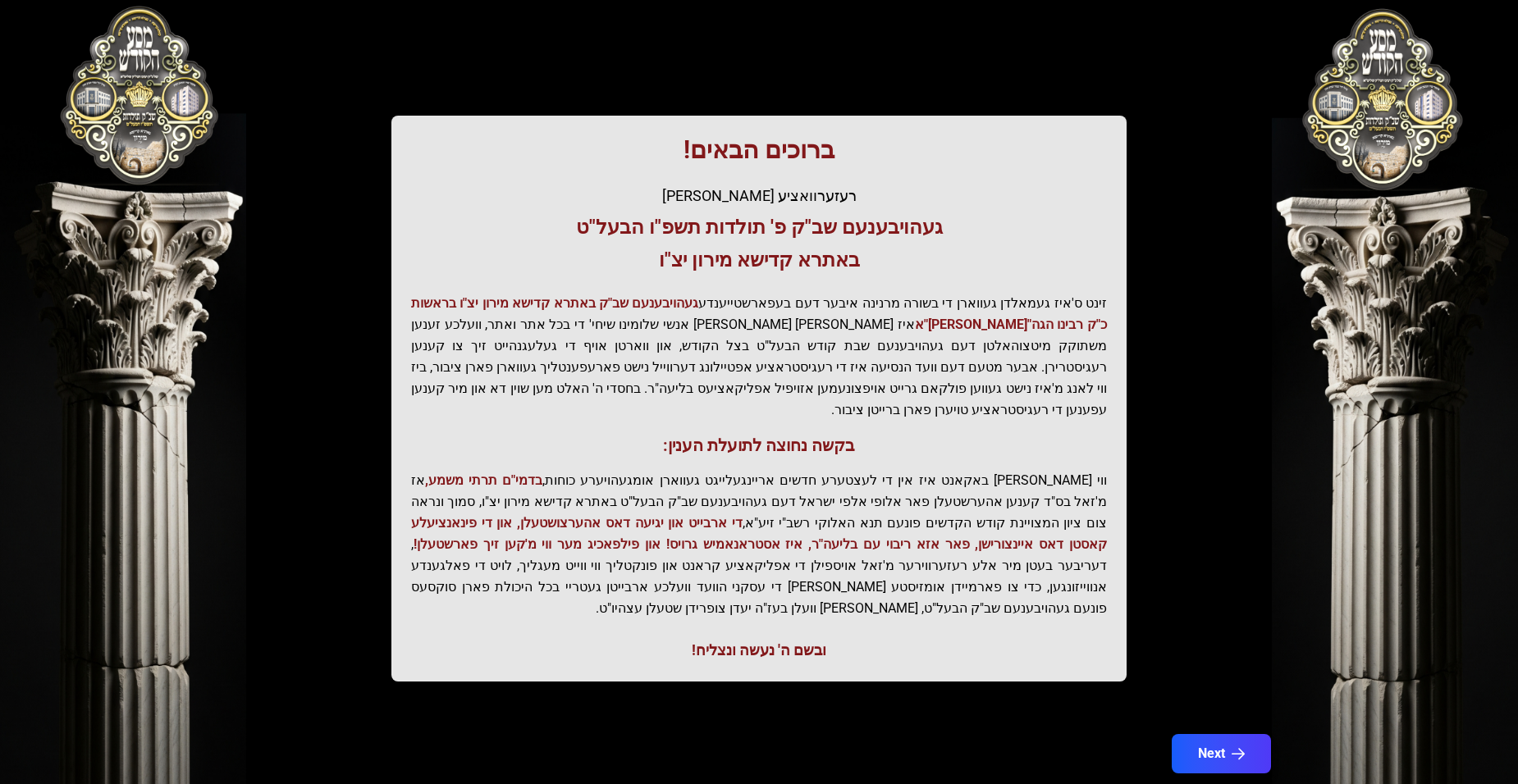
scroll to position [166, 0]
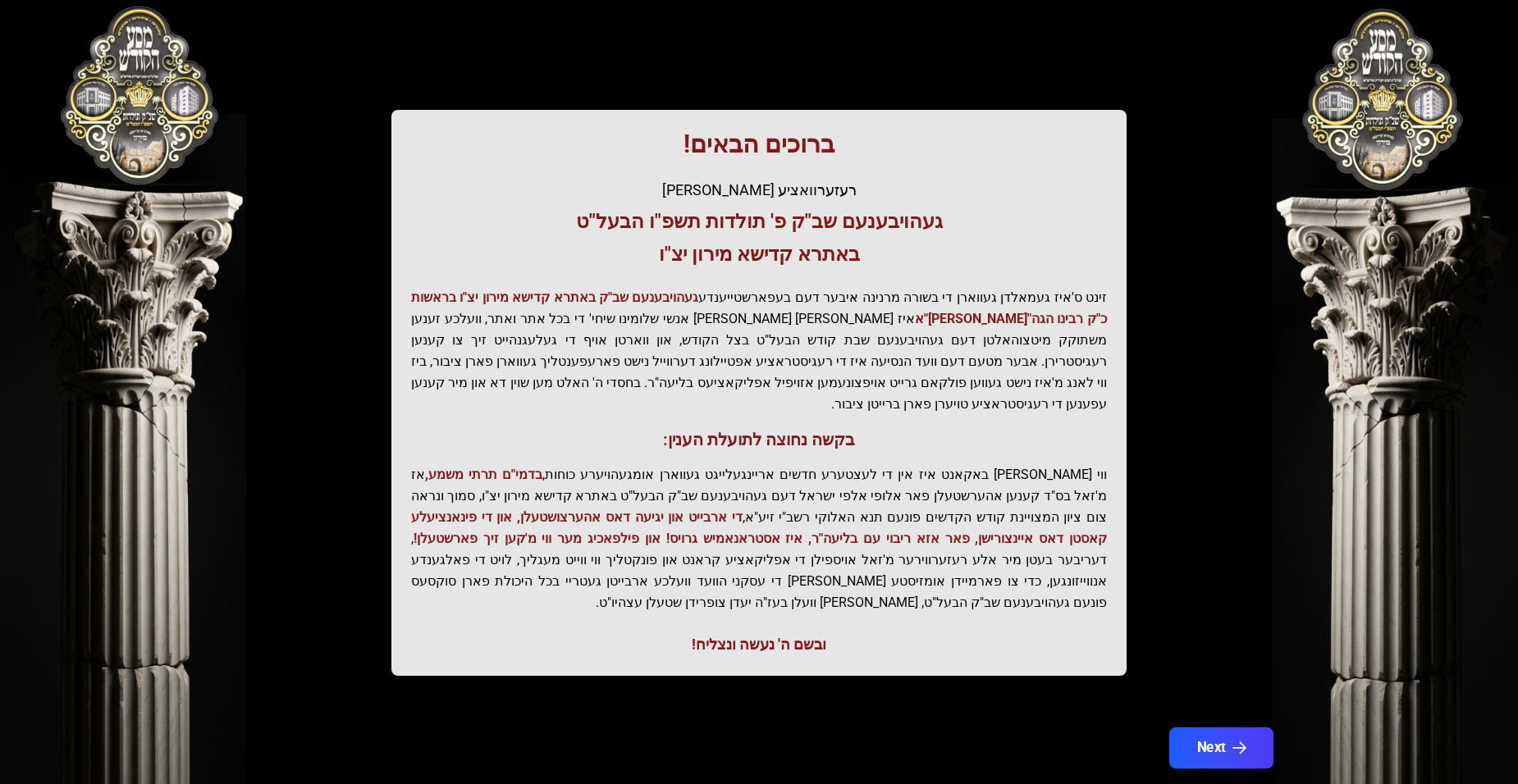
click at [1198, 728] on button "Next" at bounding box center [1222, 749] width 104 height 41
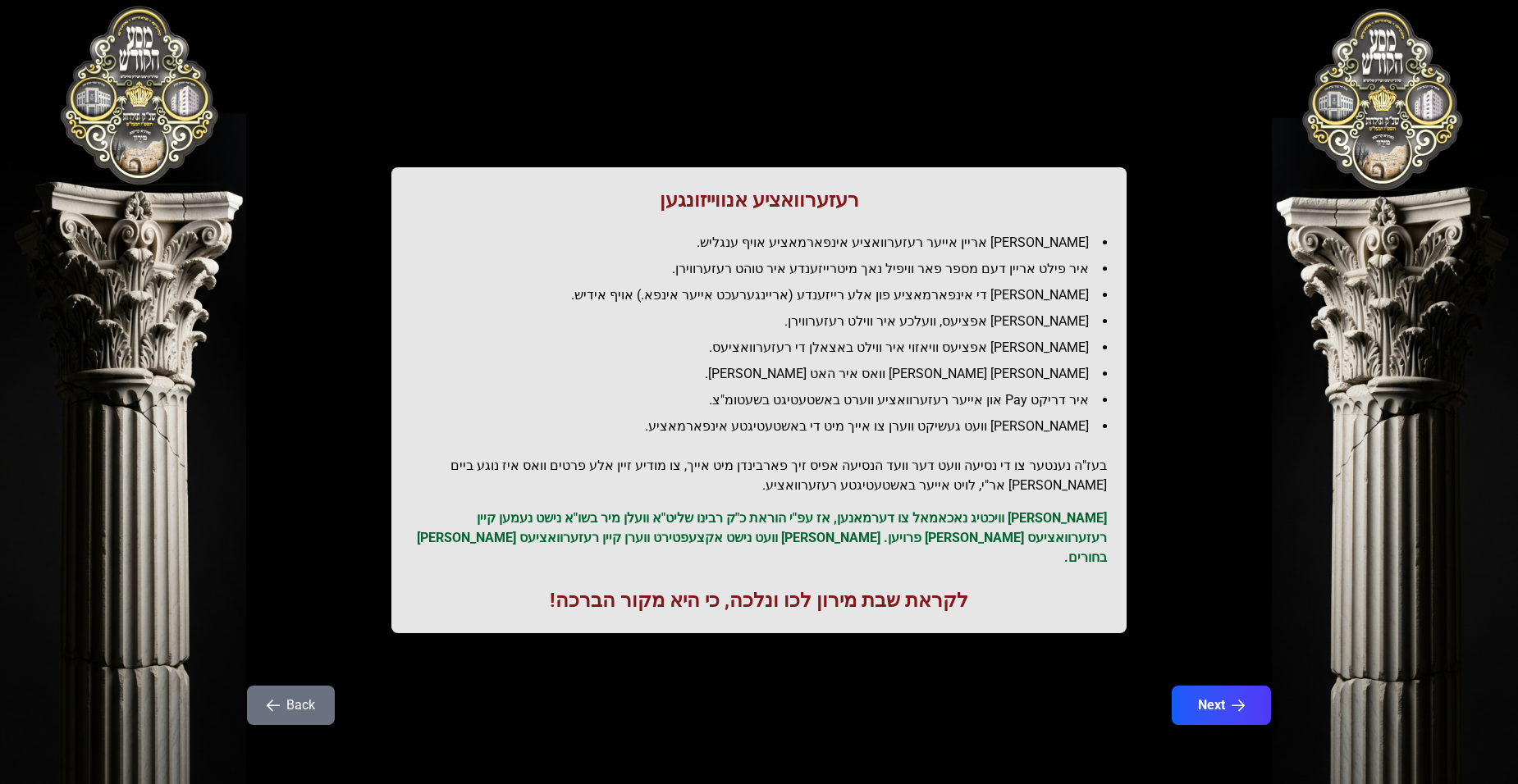
scroll to position [0, 0]
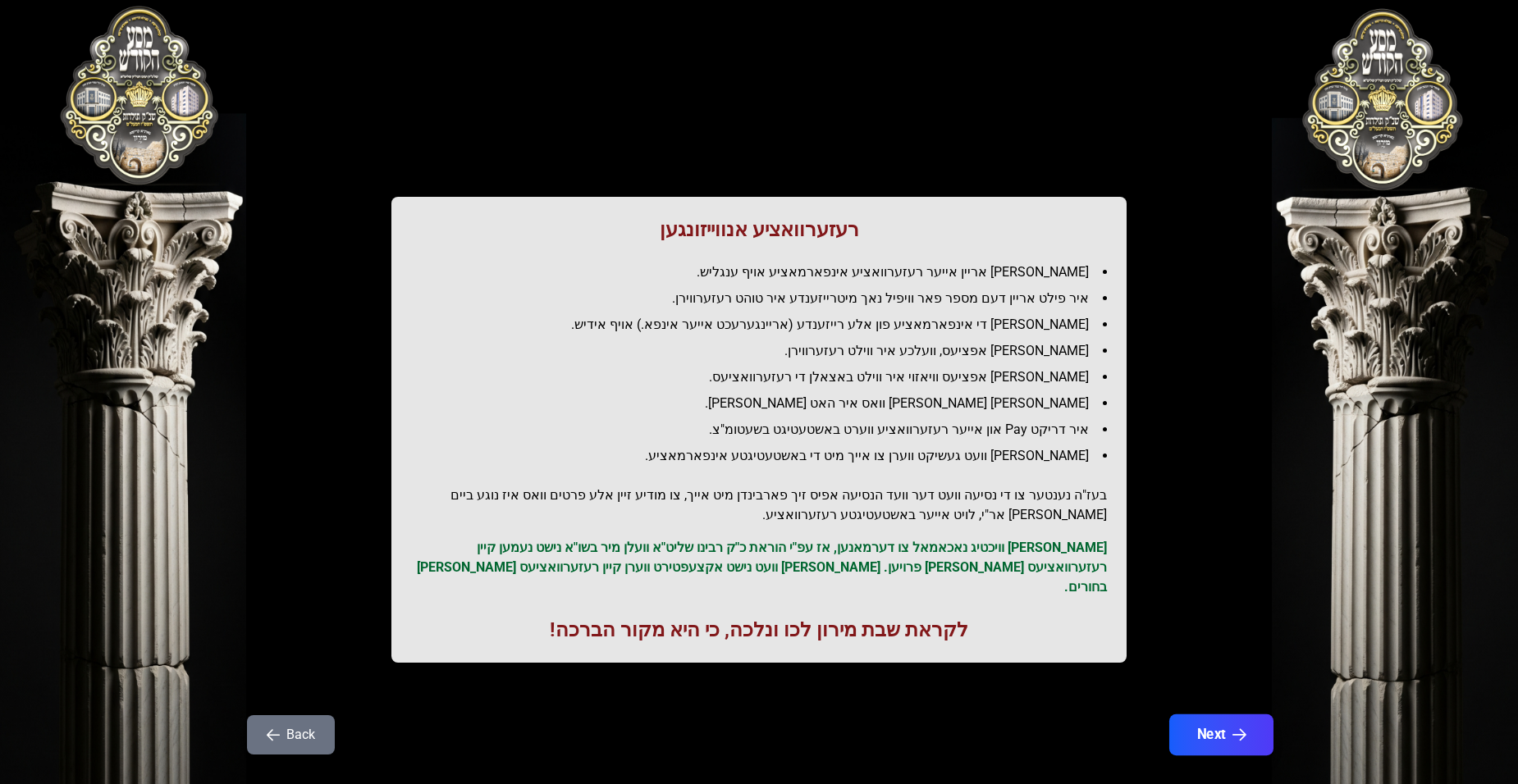
click at [1199, 718] on button "Next" at bounding box center [1222, 736] width 104 height 41
